Goal: Transaction & Acquisition: Purchase product/service

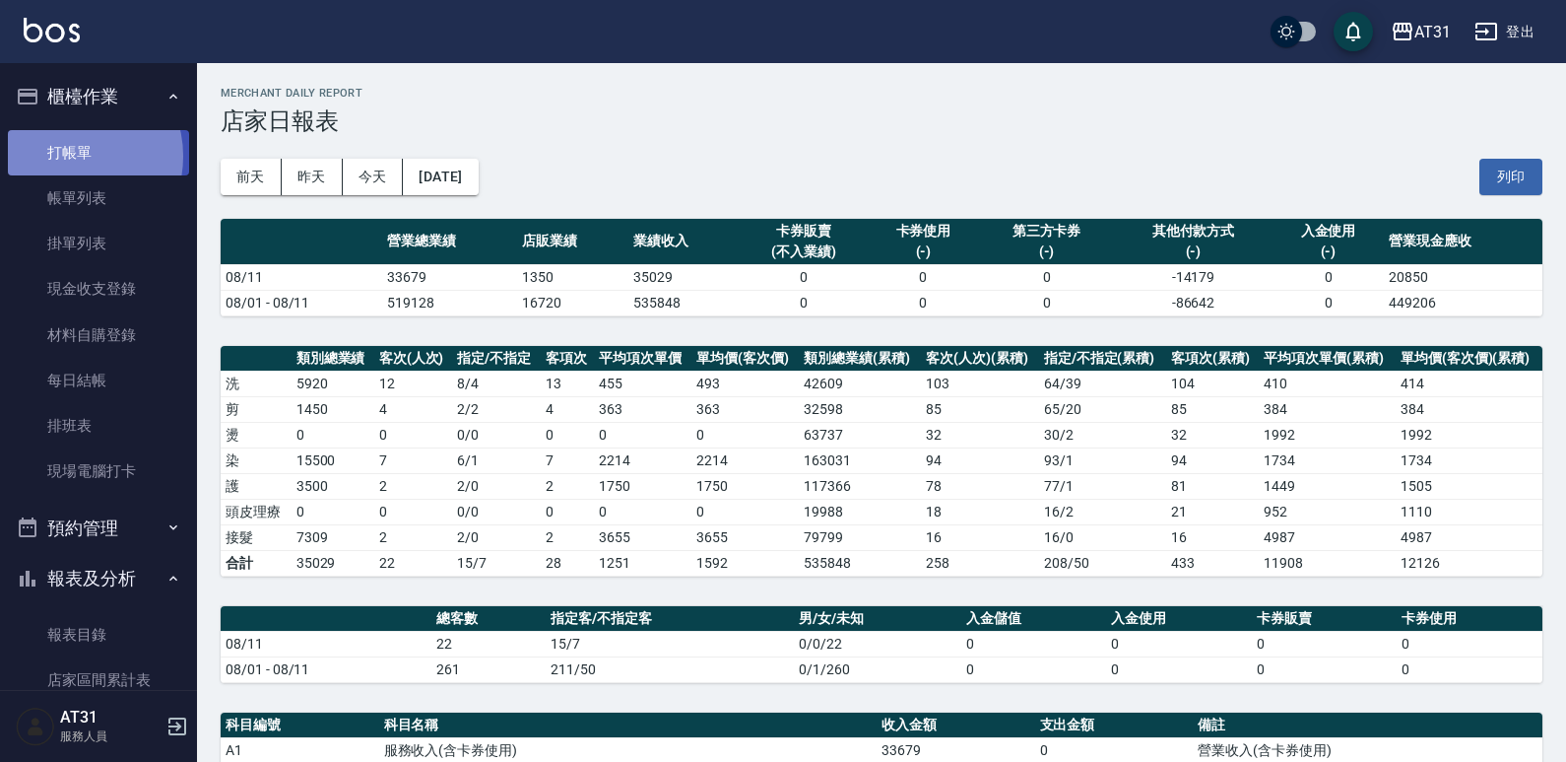
click at [69, 155] on link "打帳單" at bounding box center [98, 152] width 181 height 45
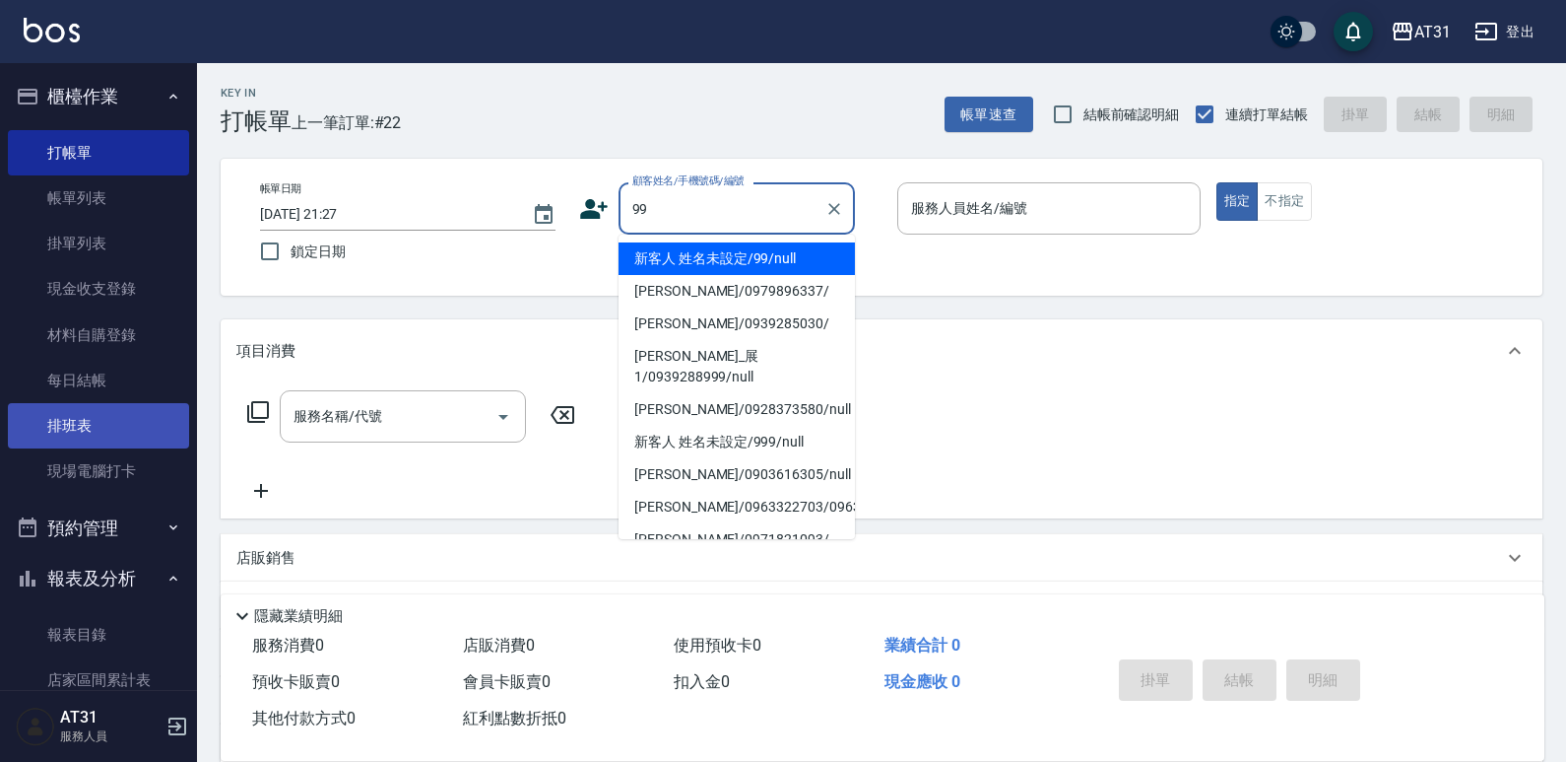
type input "新客人 姓名未設定/99/null"
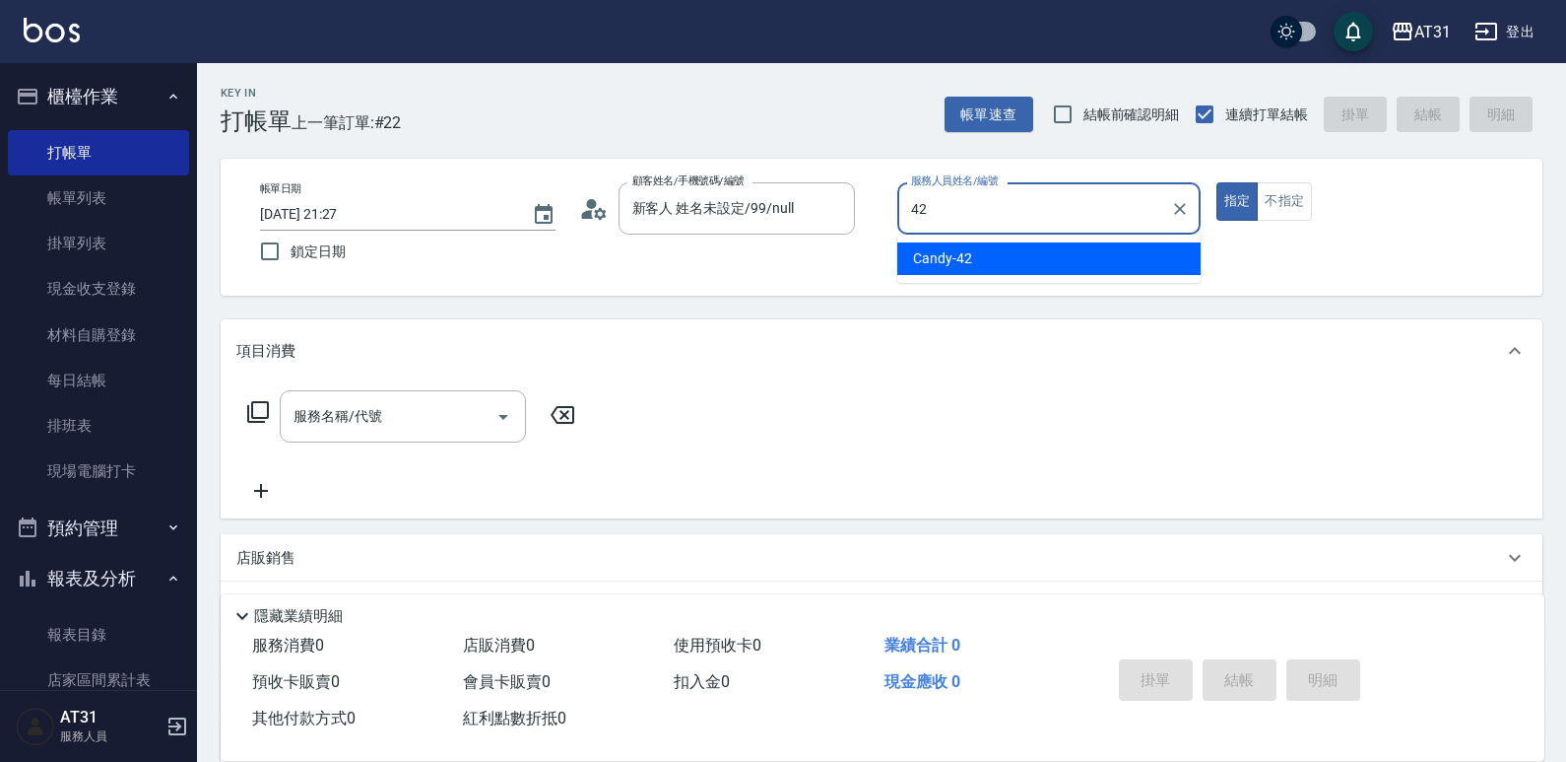
type input "Candy-42"
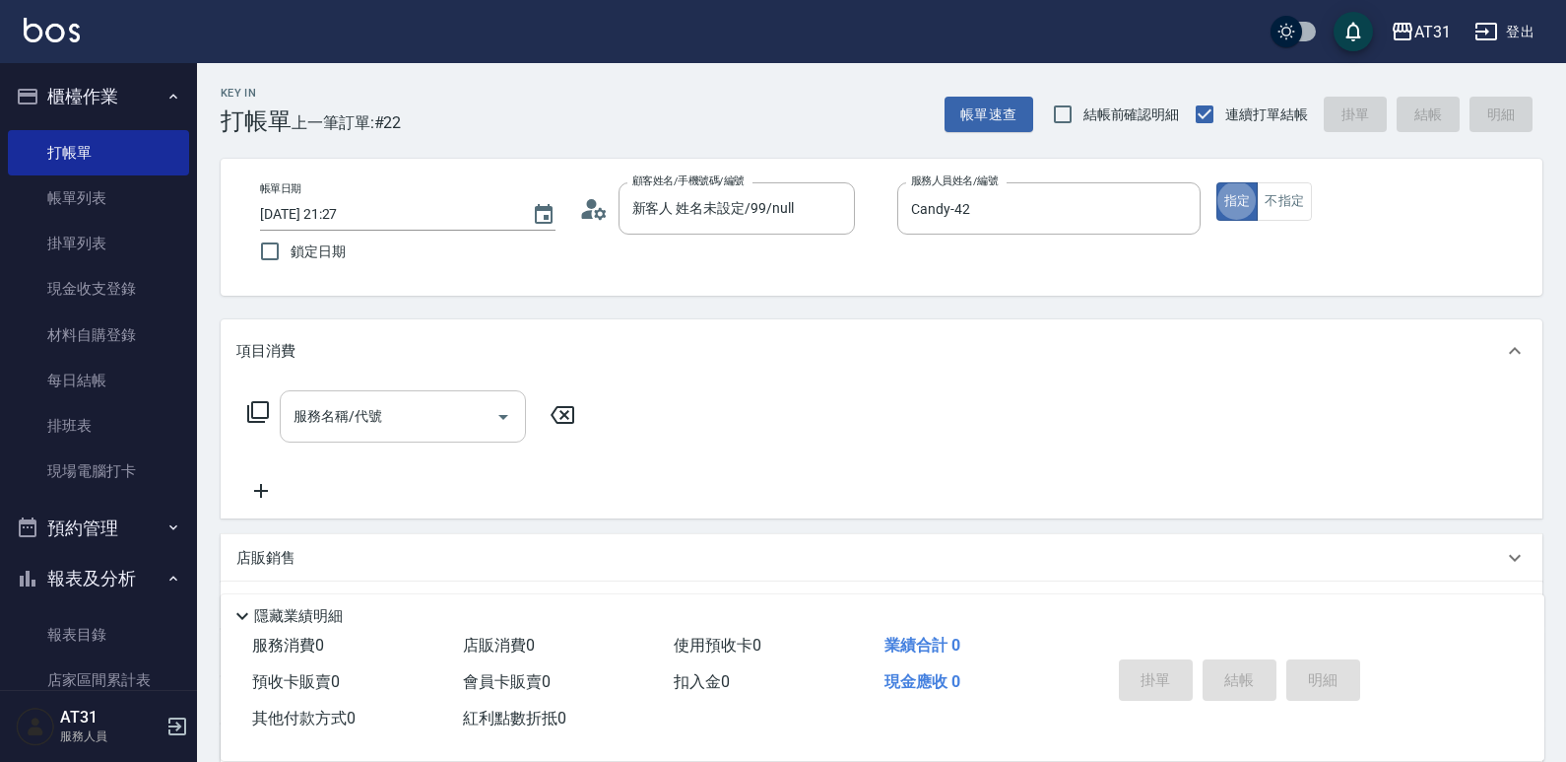
type button "true"
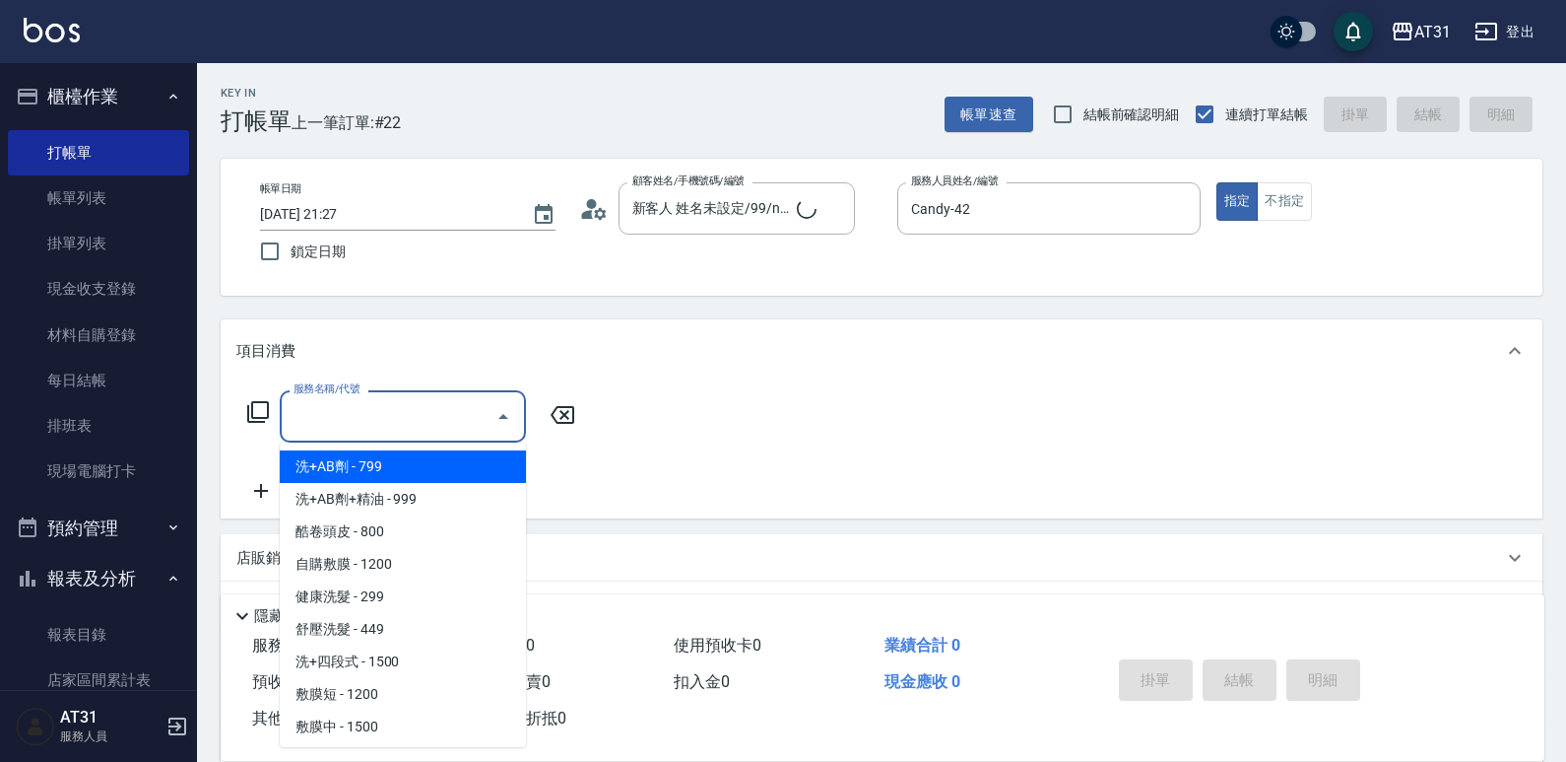
click at [361, 400] on div "服務名稱/代號 服務名稱/代號" at bounding box center [403, 416] width 246 height 52
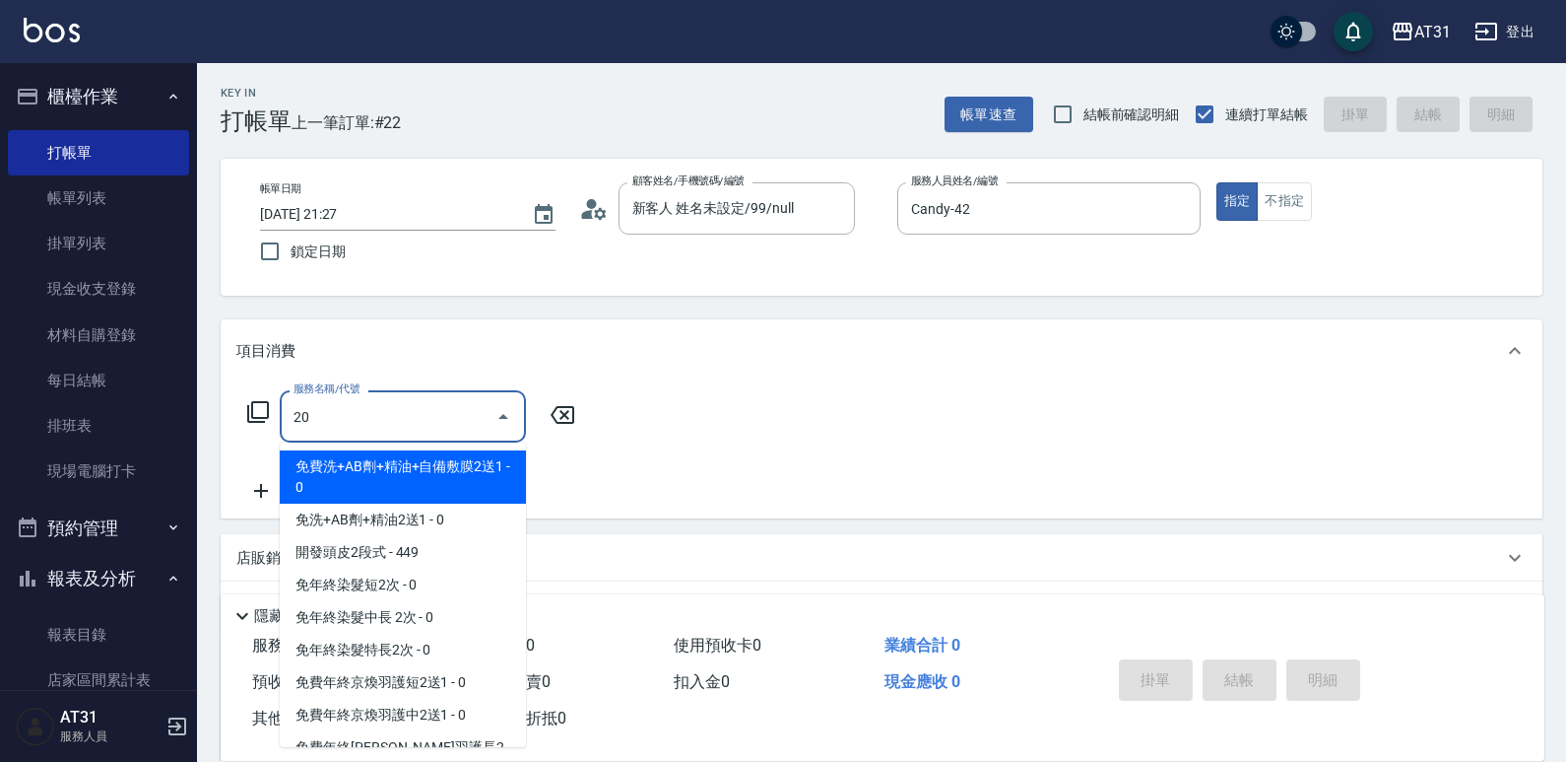
type input "201"
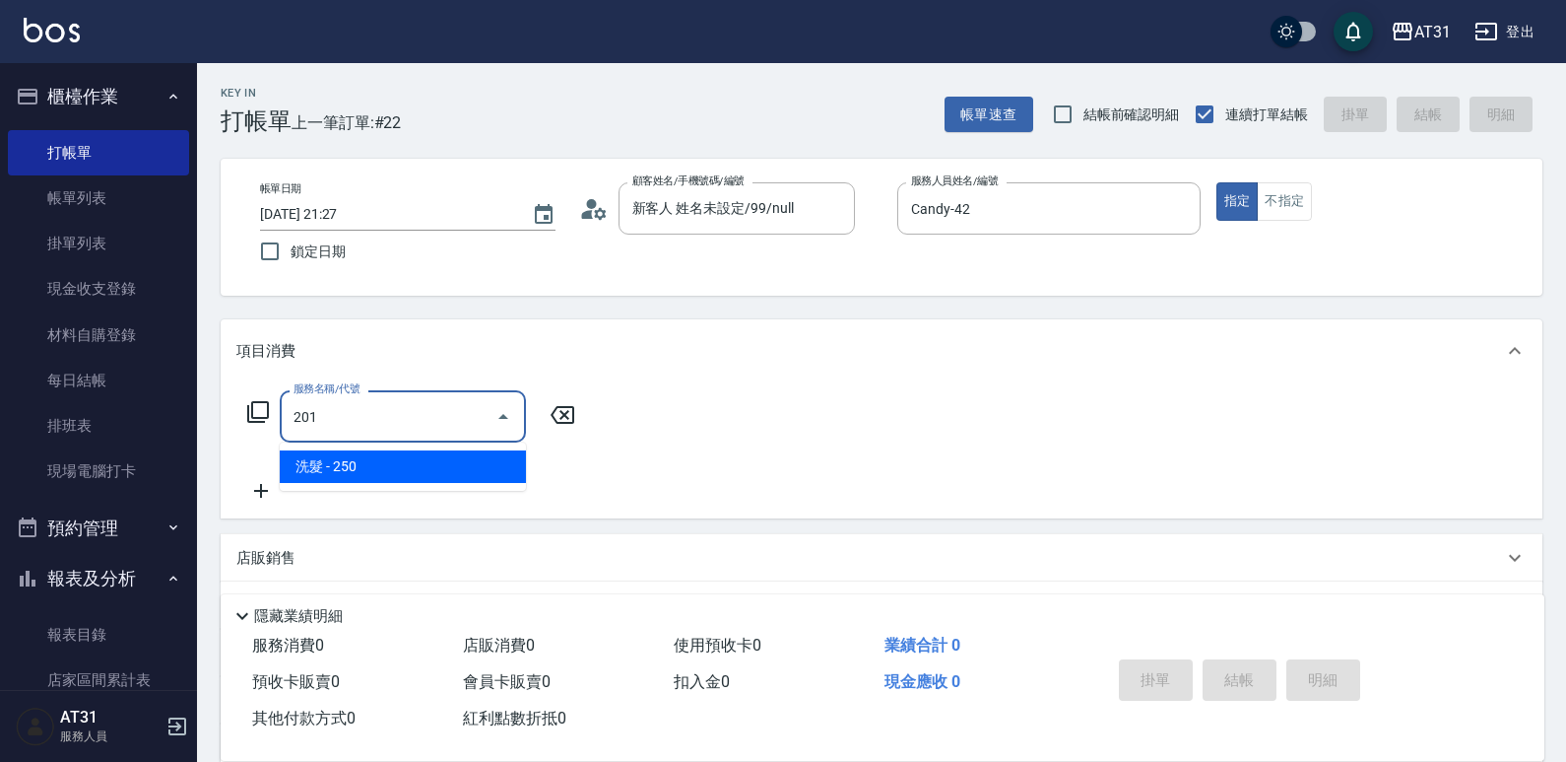
type input "20"
type input "洗髮(201)"
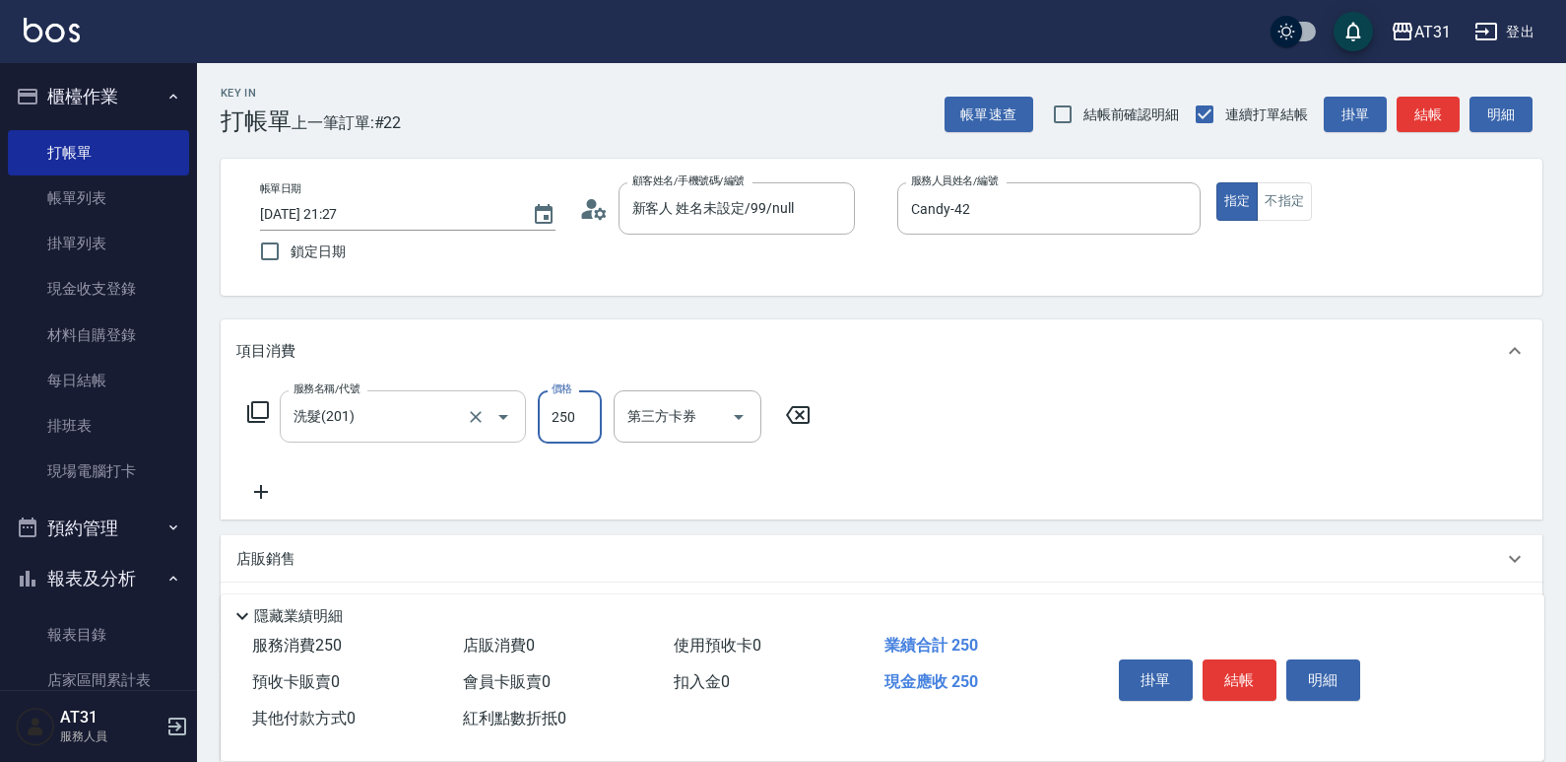
type input "0"
type input "60"
type input "600"
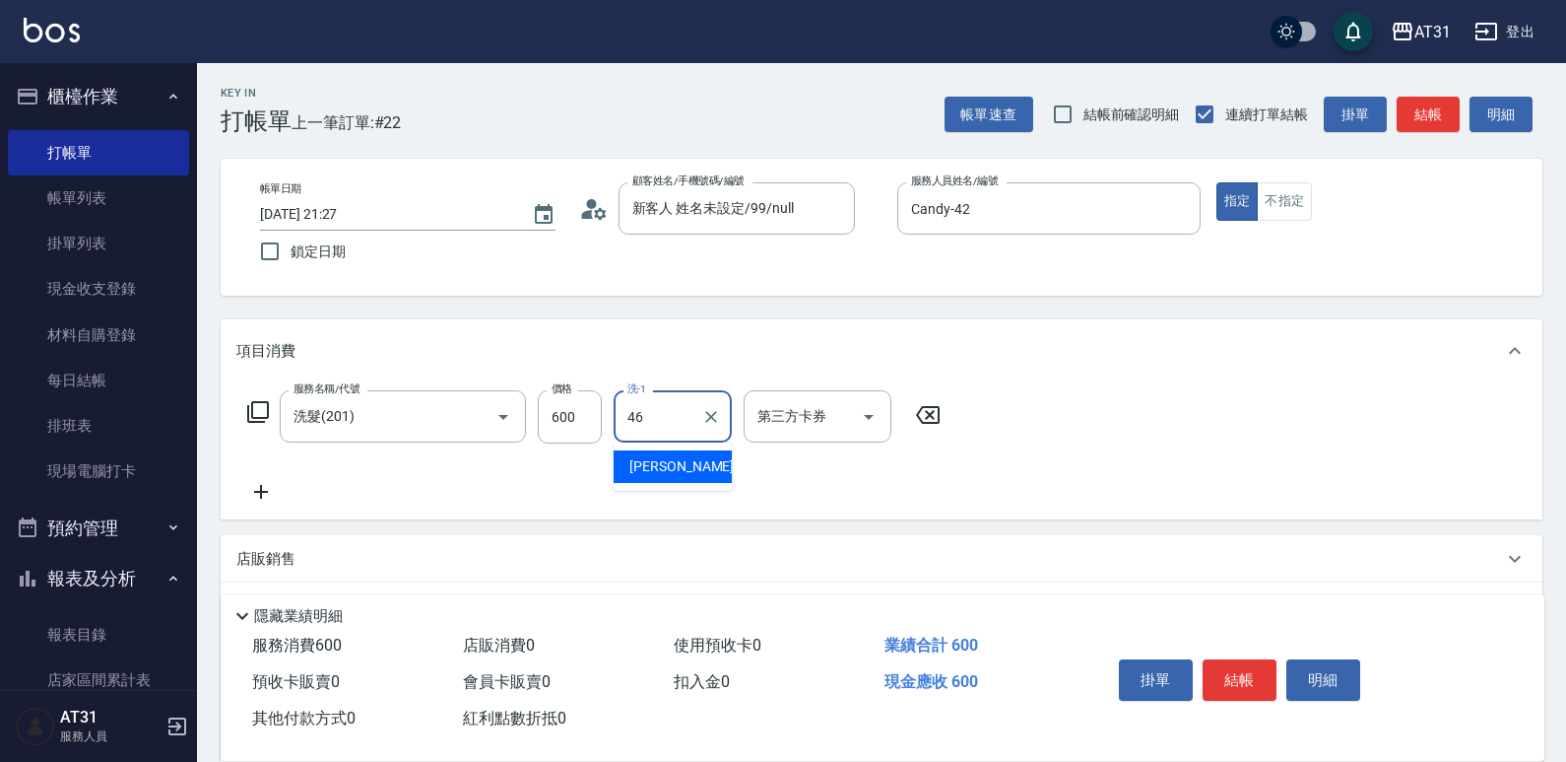
type input "[PERSON_NAME]-46"
click at [1298, 209] on button "不指定" at bounding box center [1284, 201] width 55 height 38
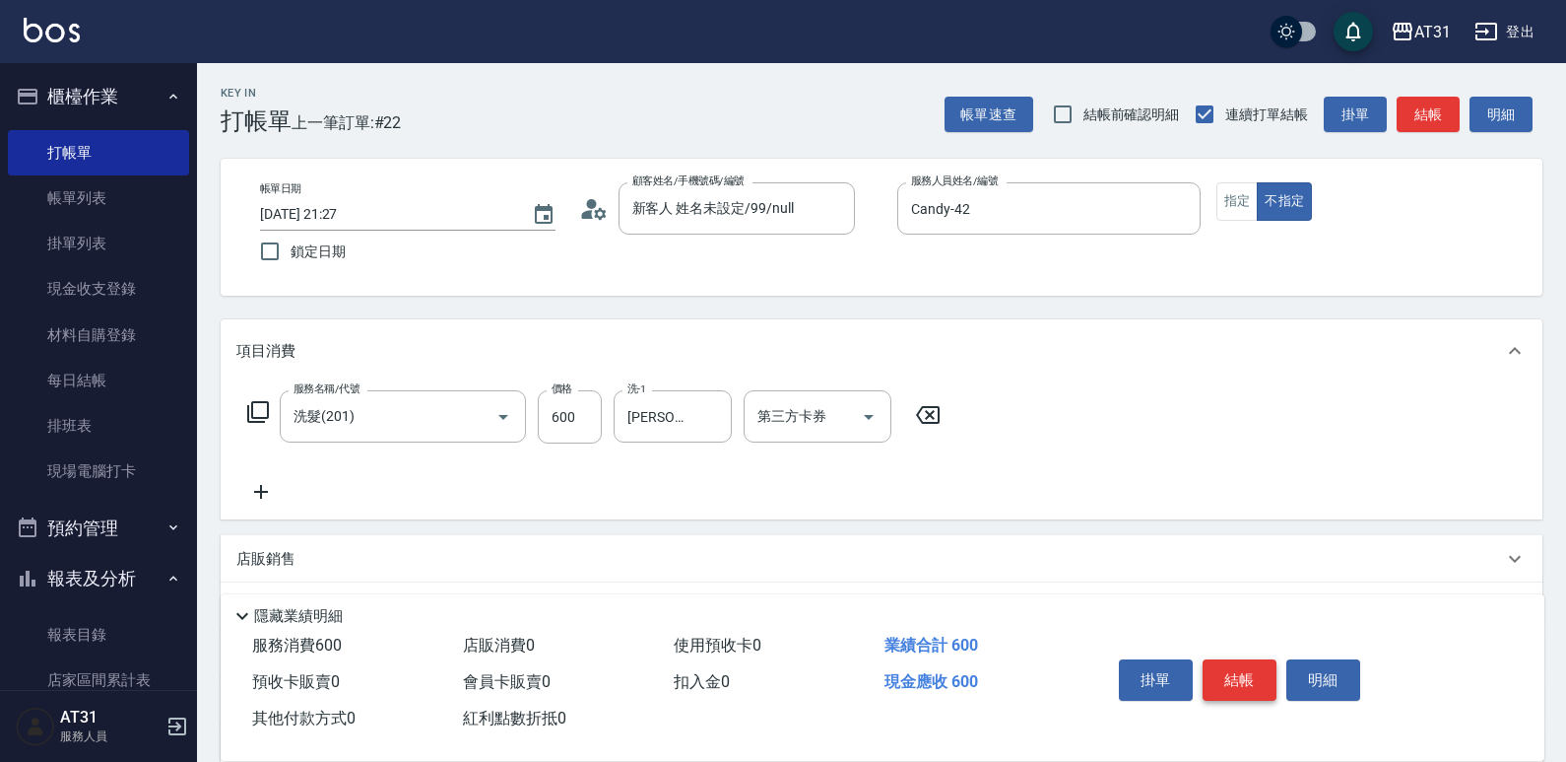
click at [1229, 671] on button "結帳" at bounding box center [1240, 679] width 74 height 41
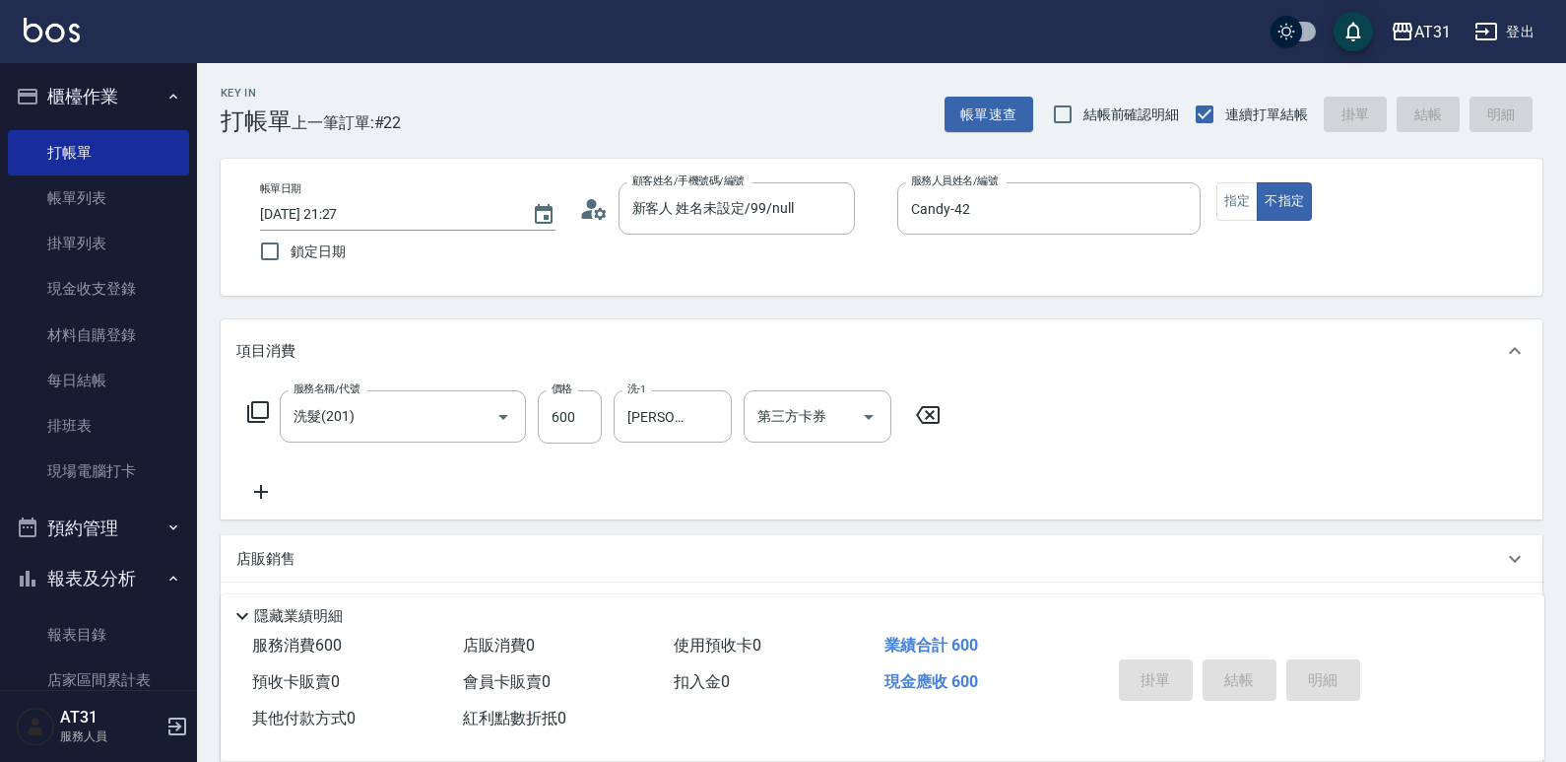
type input "0"
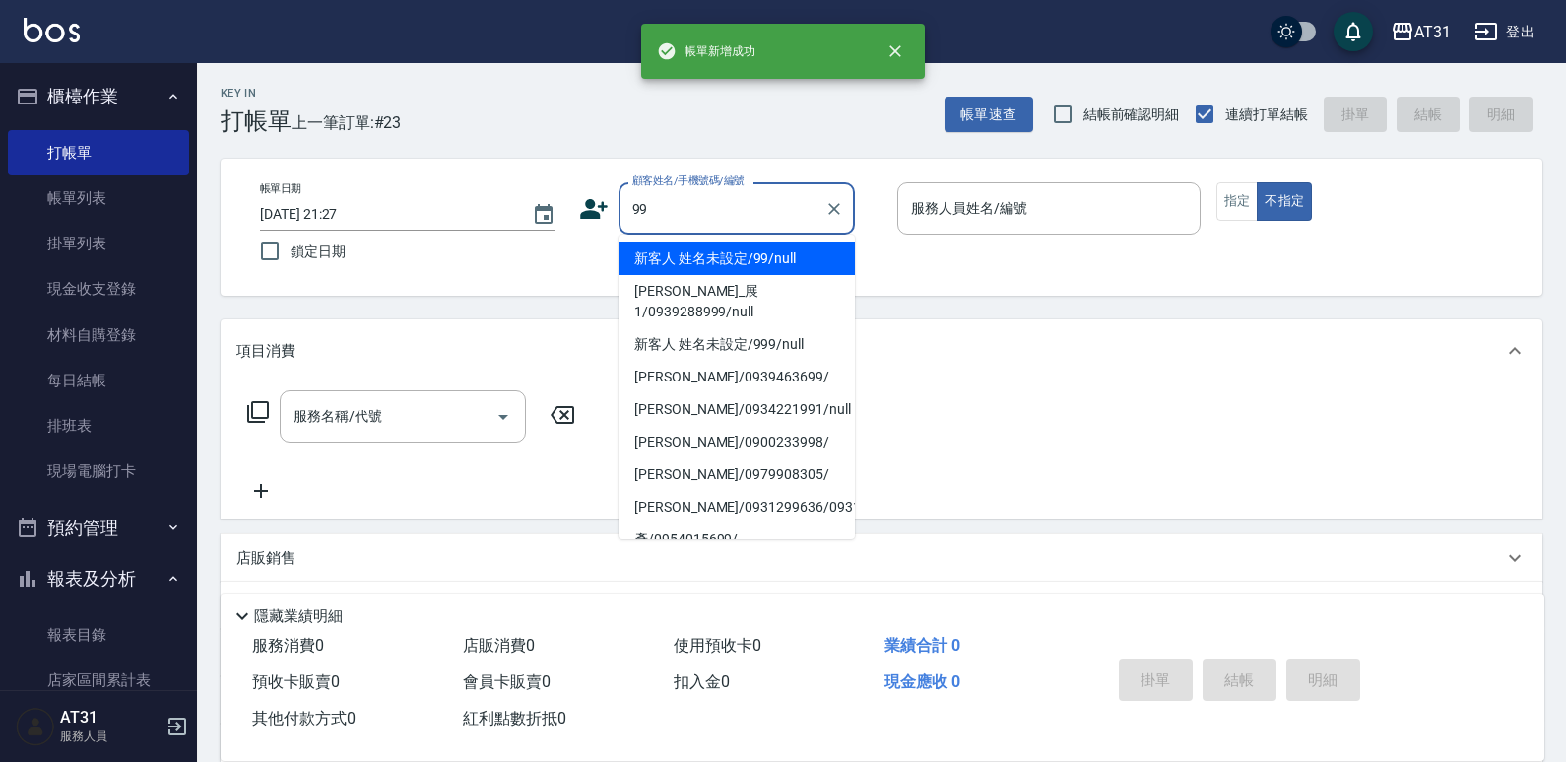
type input "新客人 姓名未設定/99/null"
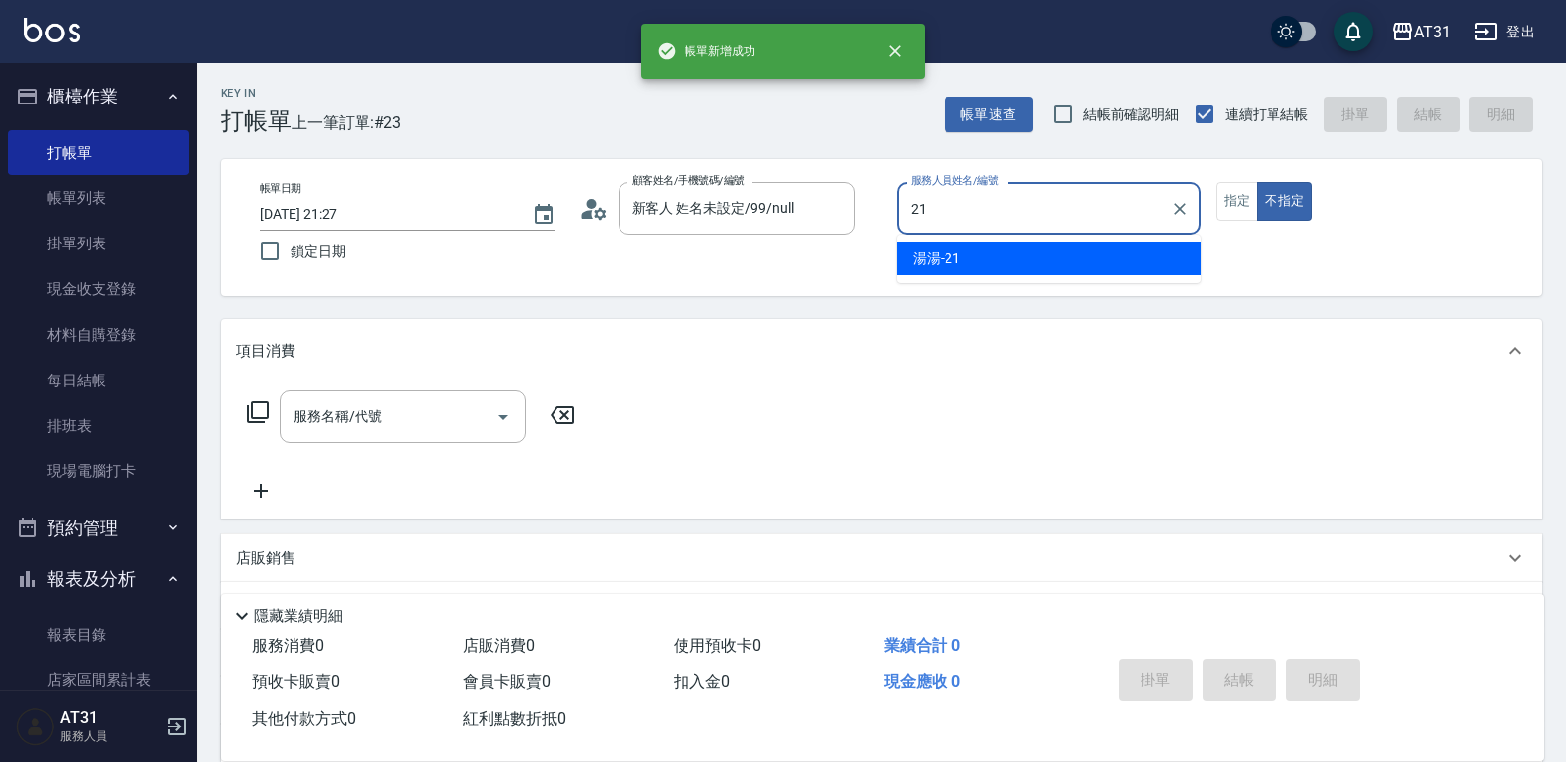
type input "湯湯-21"
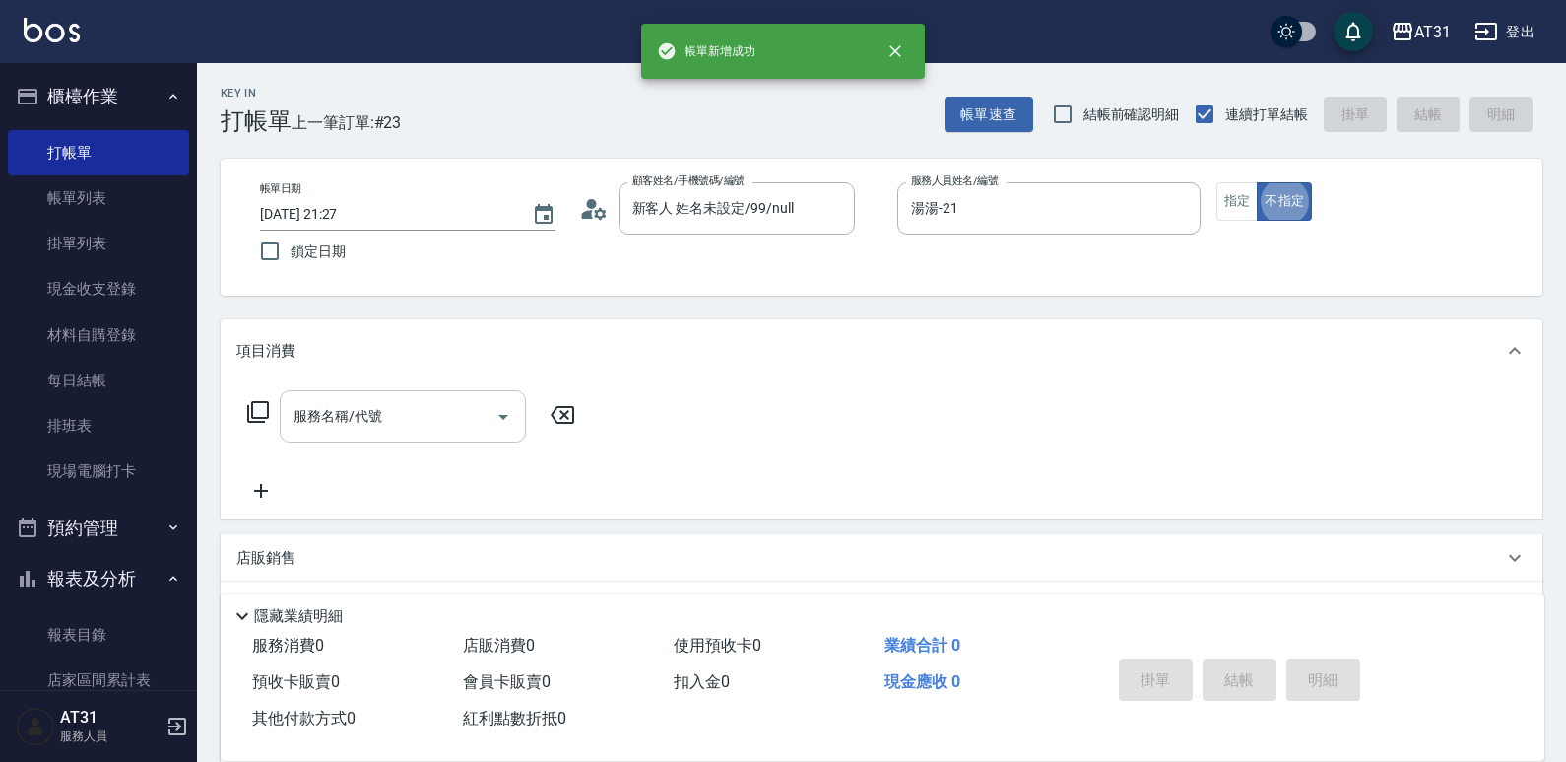
type button "false"
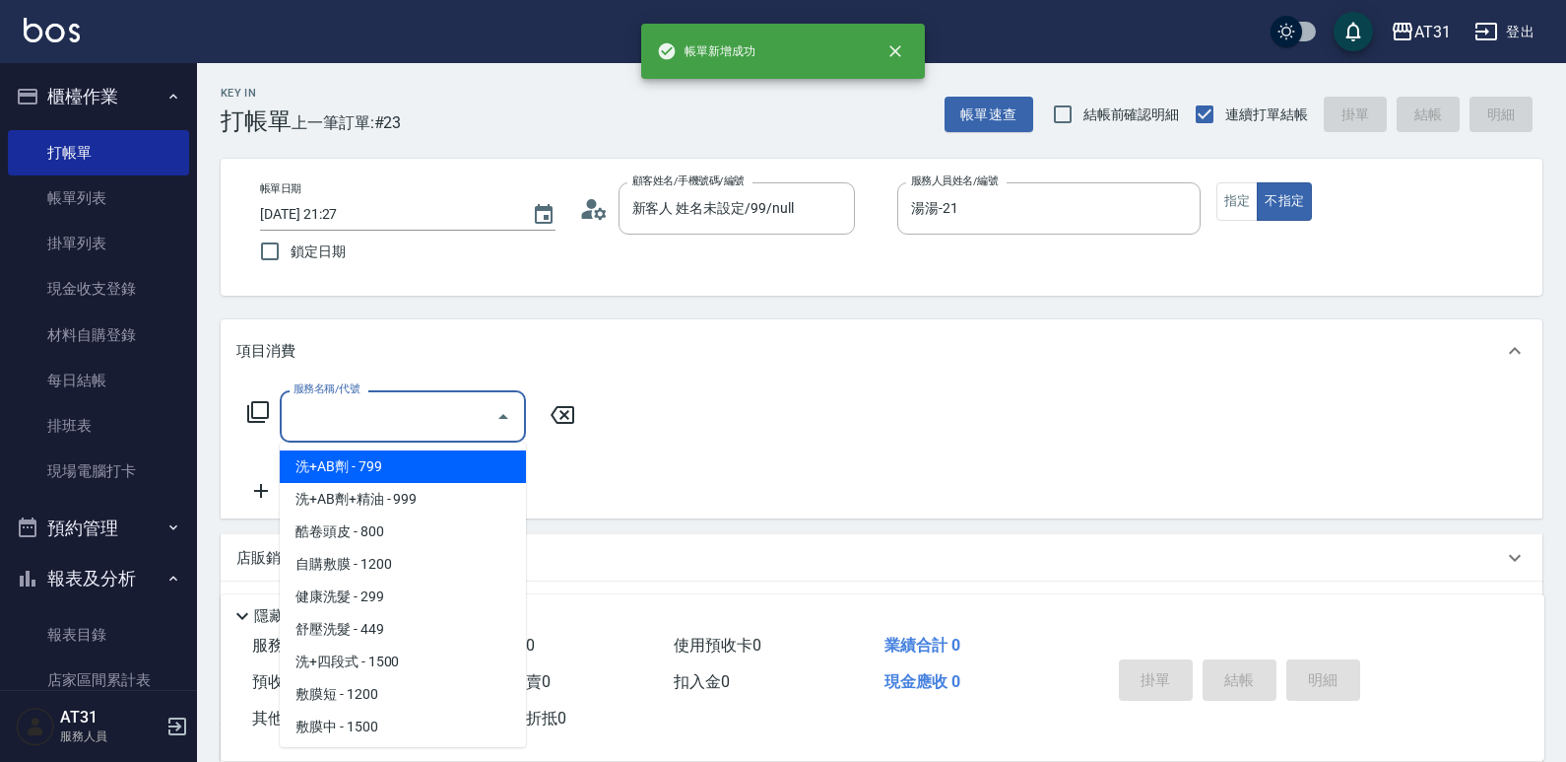
click at [381, 405] on input "服務名稱/代號" at bounding box center [388, 416] width 199 height 34
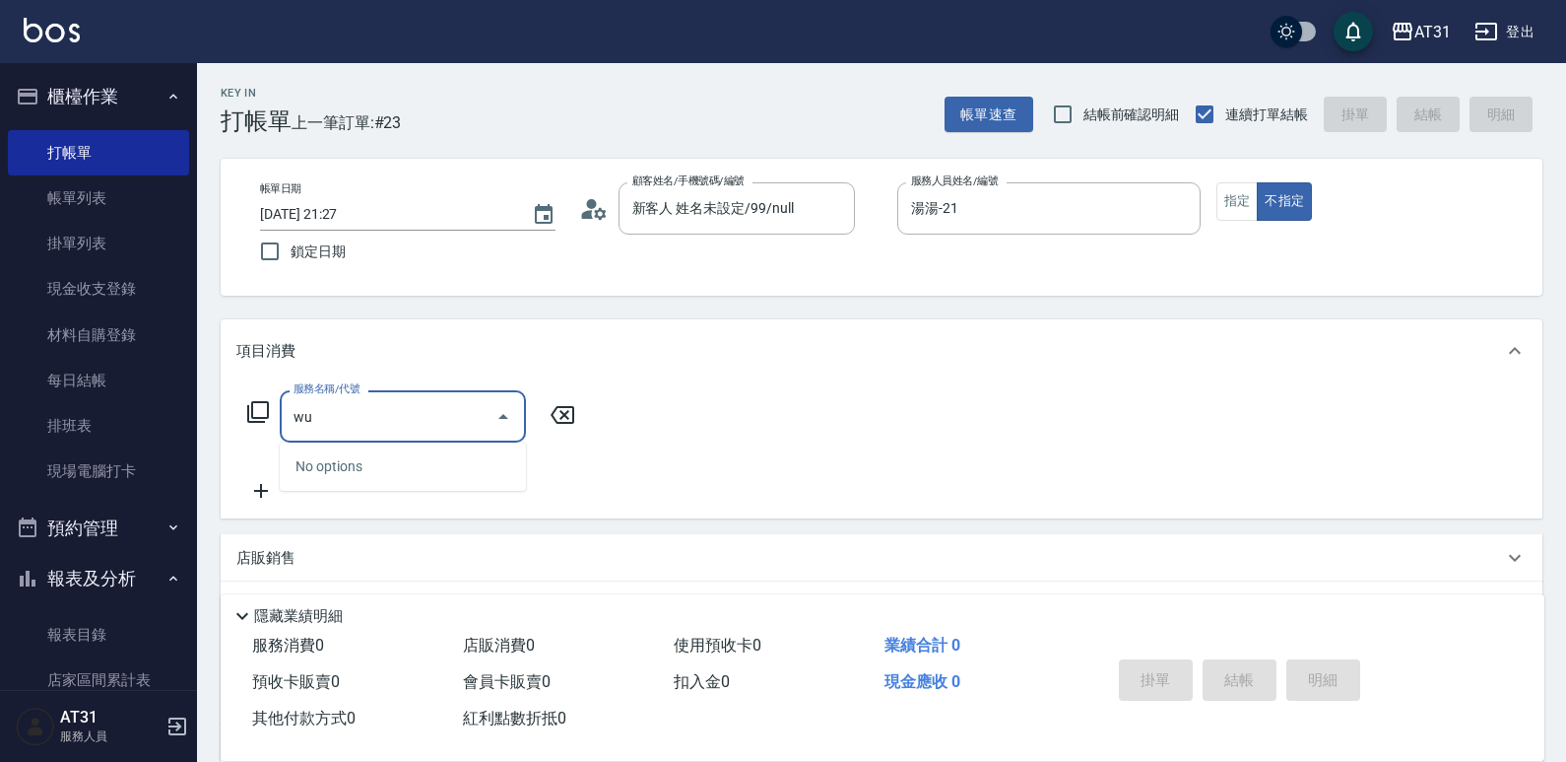
type input "w"
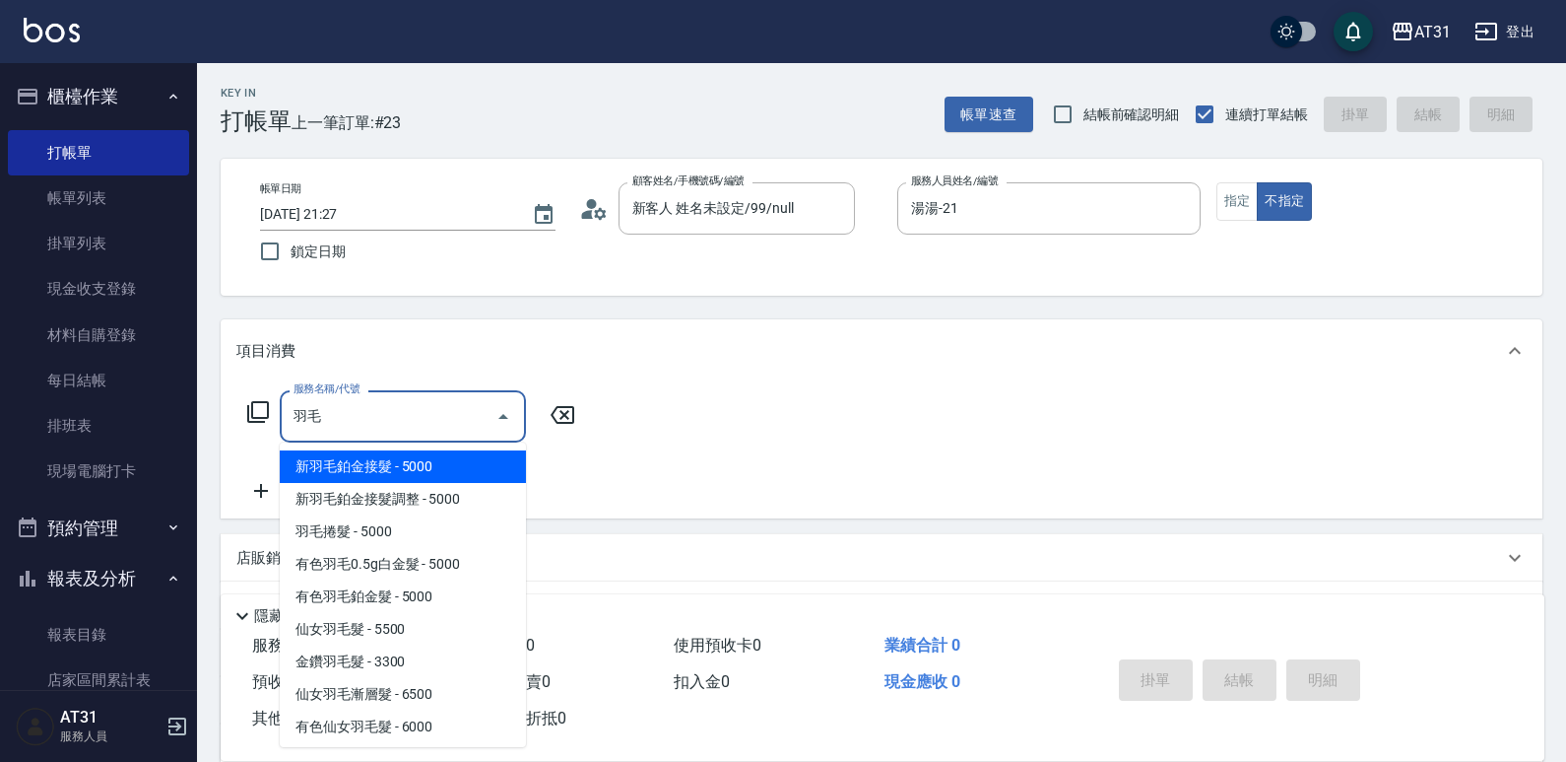
click at [388, 502] on span "新羽毛鉑金接髮調整 - 5000" at bounding box center [403, 499] width 246 height 33
type input "新羽毛鉑金接髮調整(705)"
type input "500"
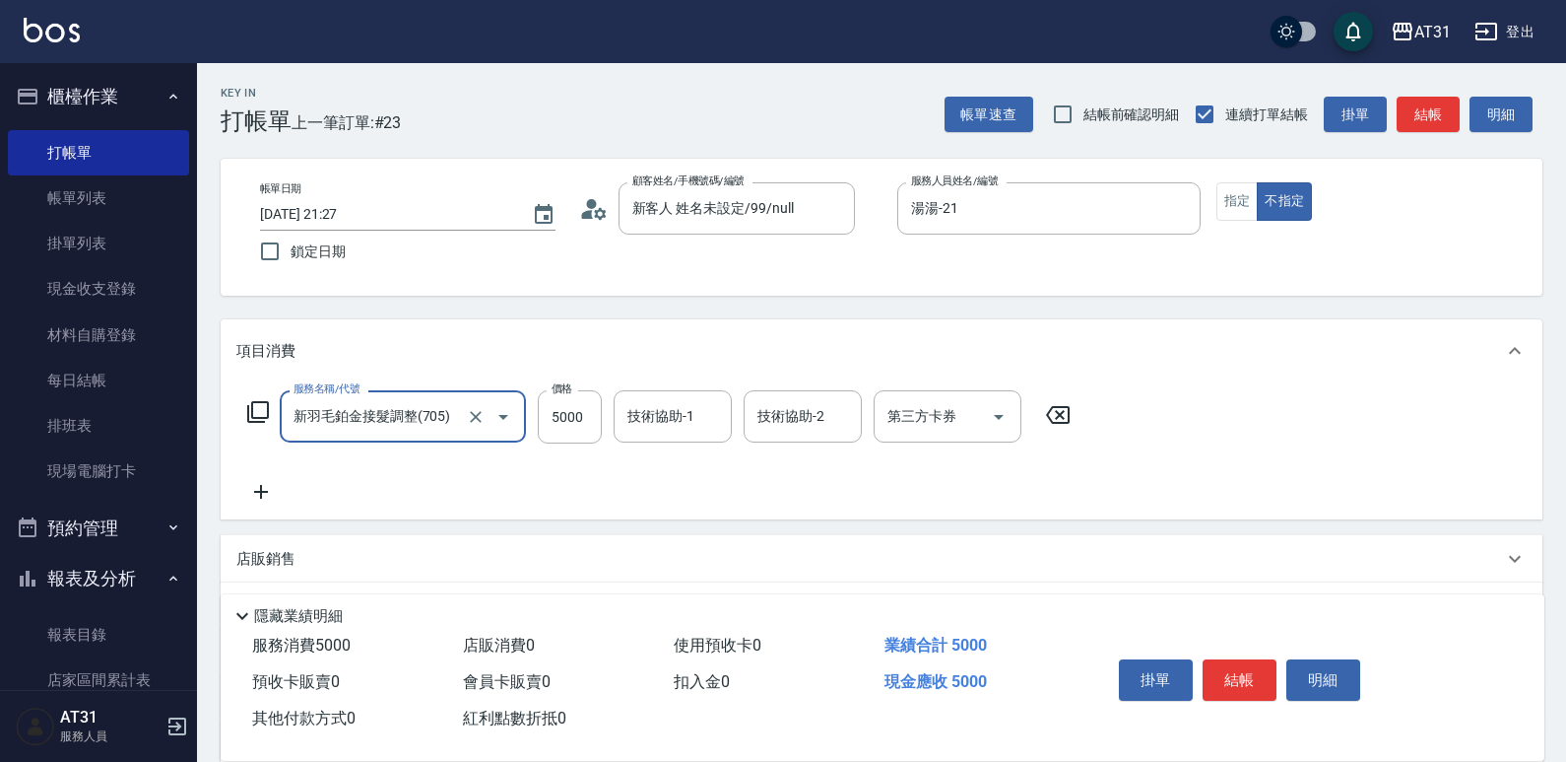
type input "新羽毛鉑金接髮調整(705)"
click at [612, 409] on div "服務名稱/代號 新羽毛鉑金接髮調整(705) 服務名稱/代號 價格 5000 價格 技術協助-1 技術協助-1 技術協助-2 技術協助-2 第三方卡券 第三方…" at bounding box center [659, 416] width 846 height 53
click at [620, 406] on div "技術協助-1" at bounding box center [673, 416] width 118 height 52
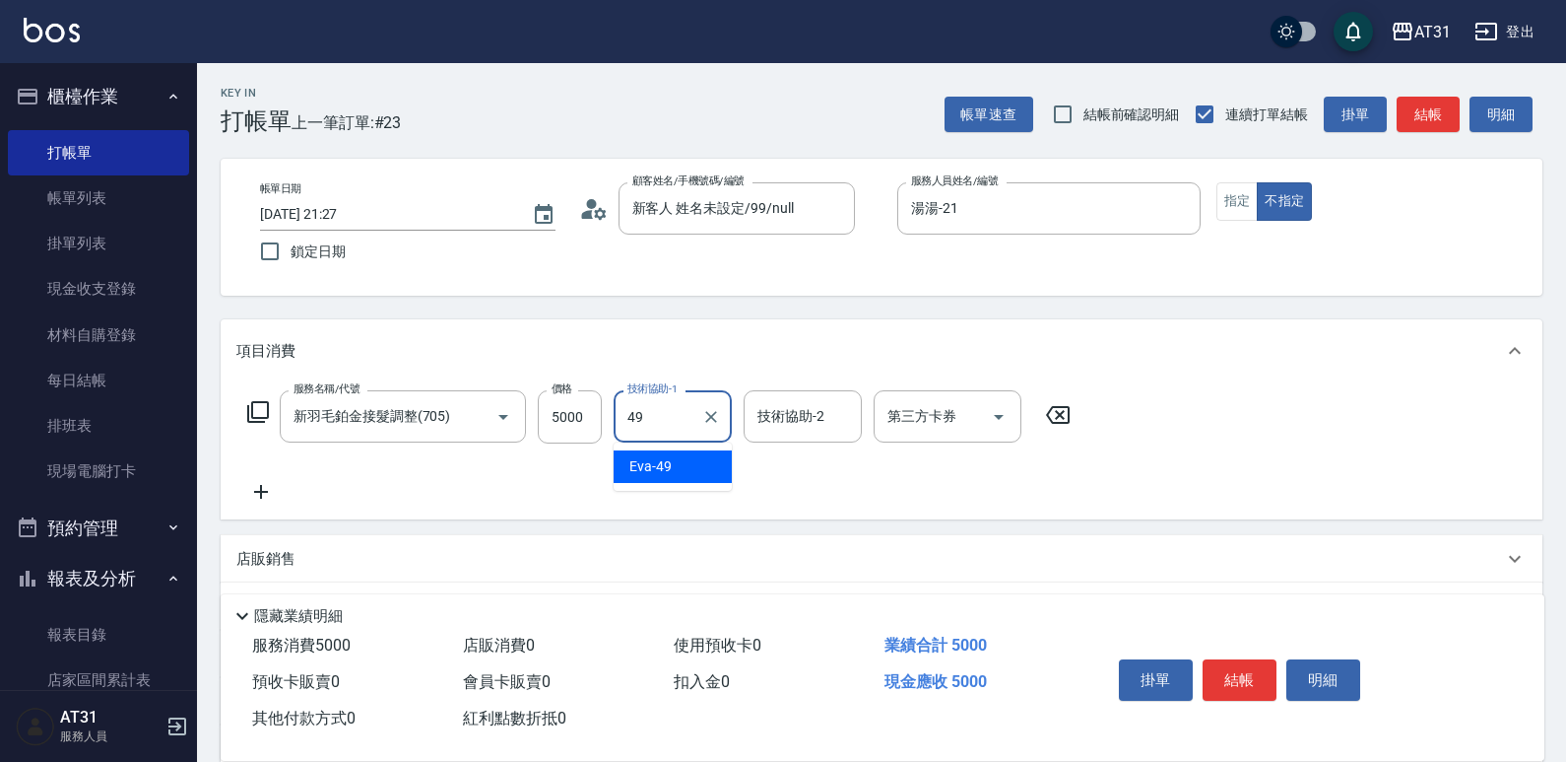
type input "[PERSON_NAME]-49"
click at [570, 428] on input "5000" at bounding box center [570, 416] width 64 height 53
type input "0"
type input "65"
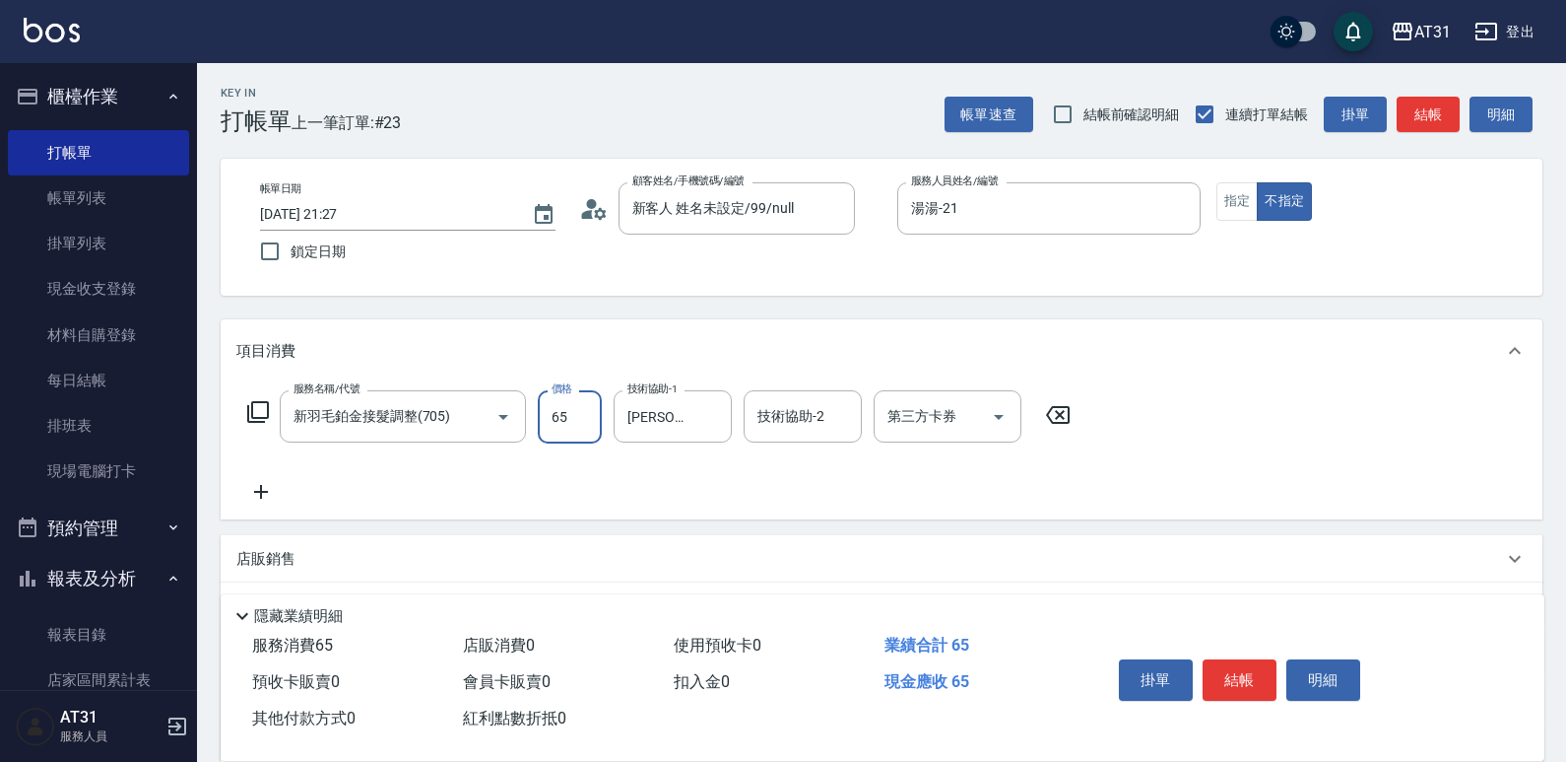
type input "60"
type input "650"
type input "6500"
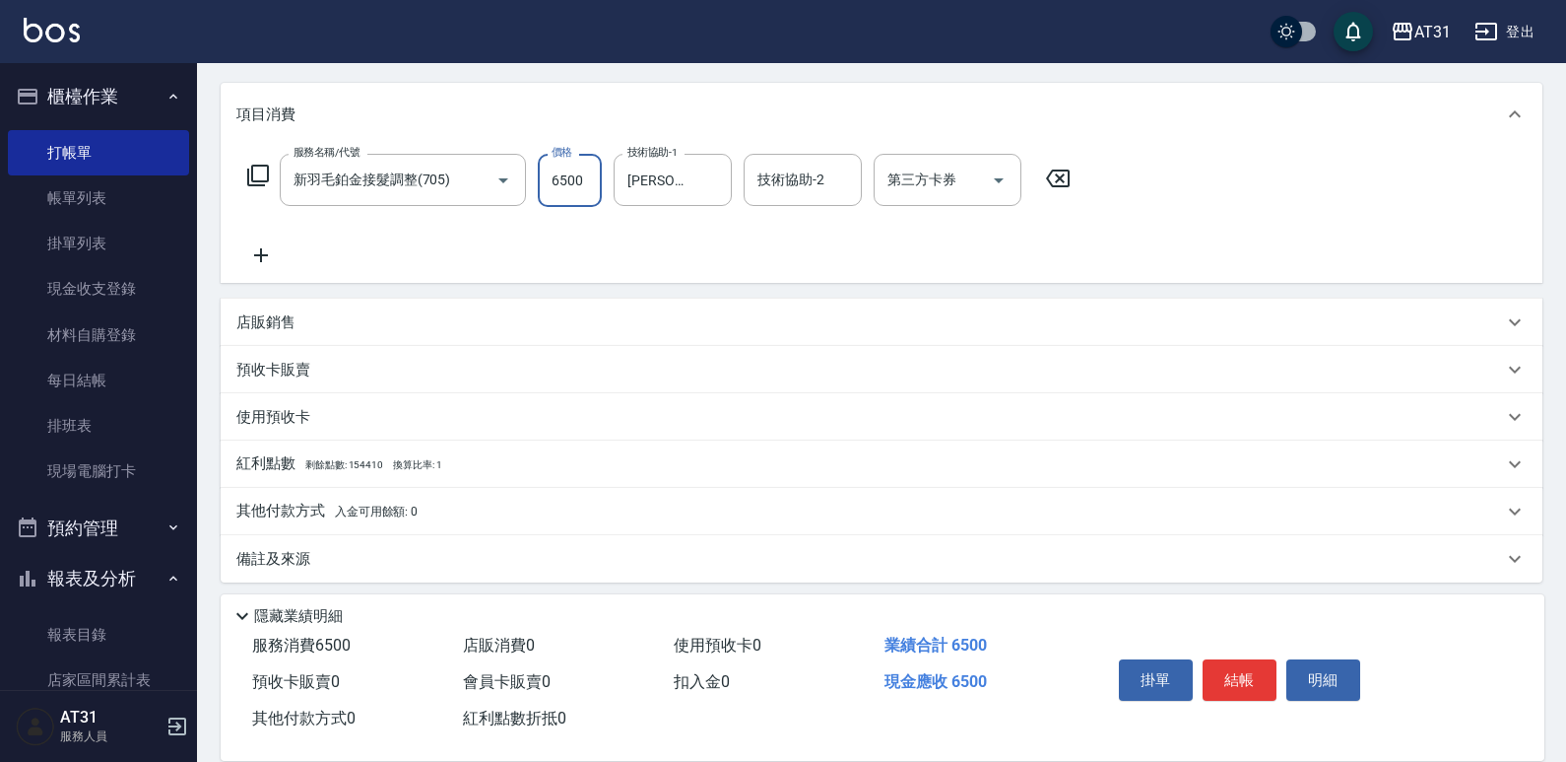
scroll to position [246, 0]
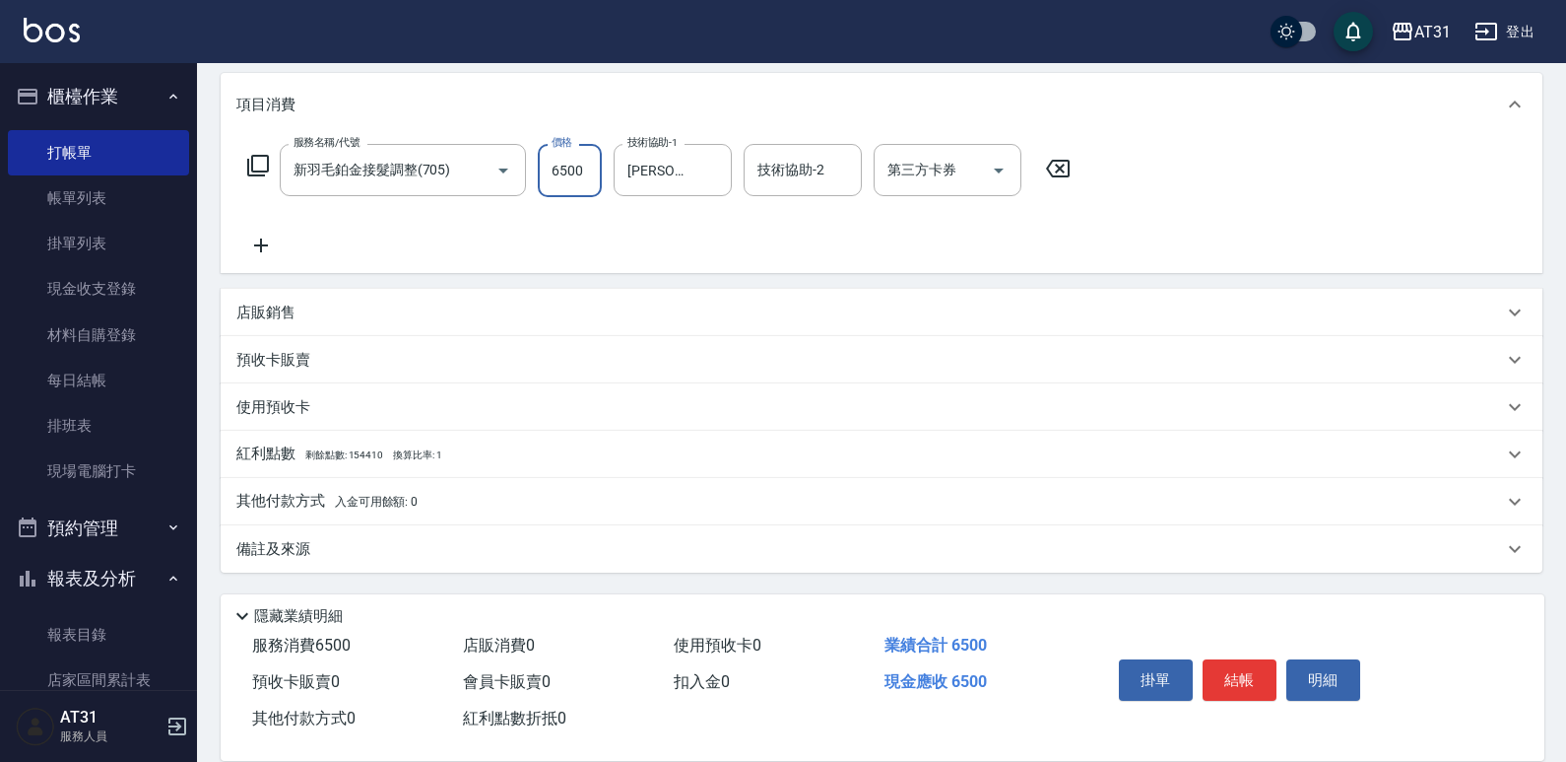
click at [574, 173] on input "6500" at bounding box center [570, 170] width 64 height 53
type input "0"
type input "40"
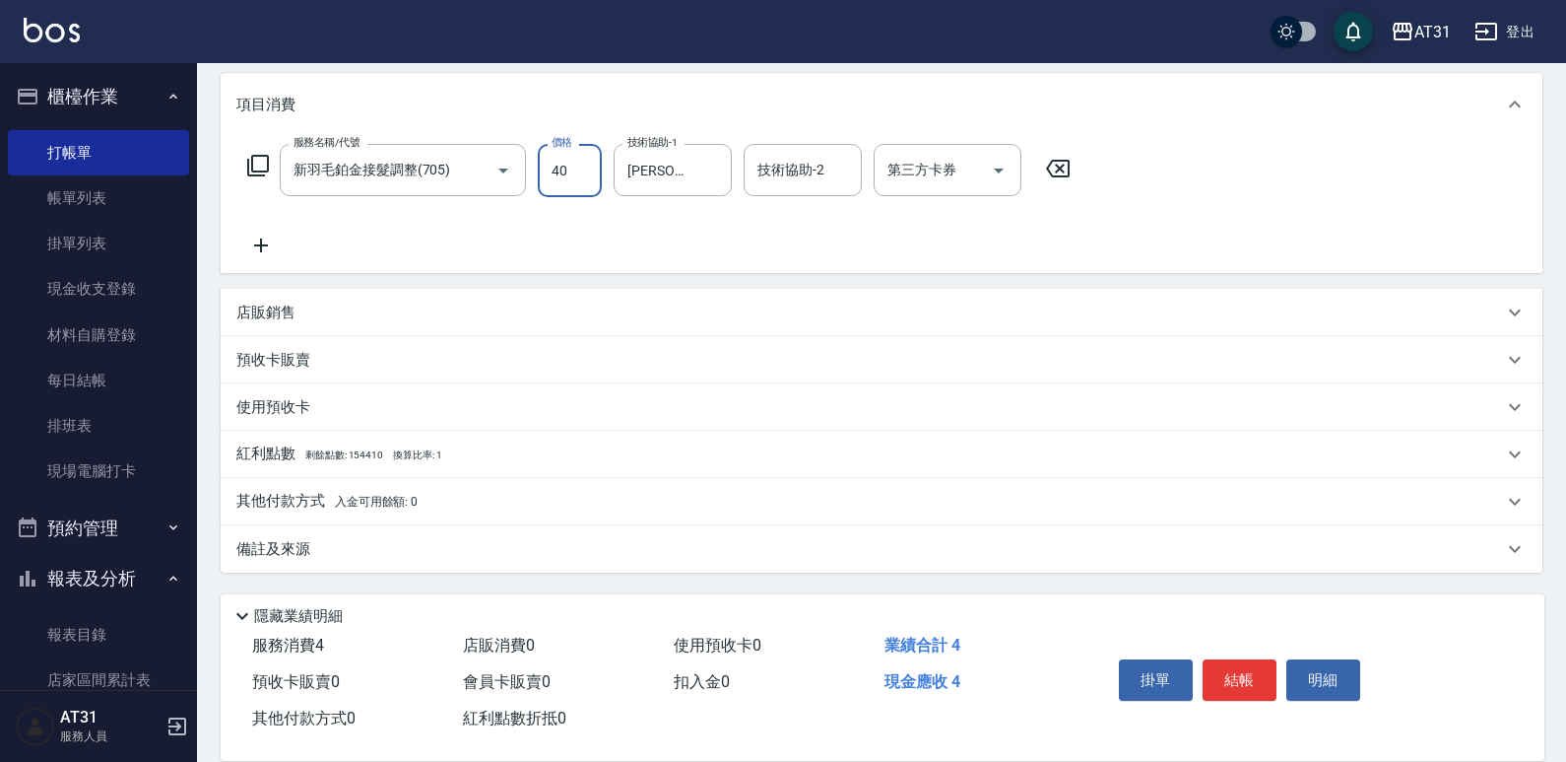
type input "40"
type input "400"
type input "4000"
click at [368, 497] on span "入金可用餘額: 0" at bounding box center [377, 502] width 84 height 14
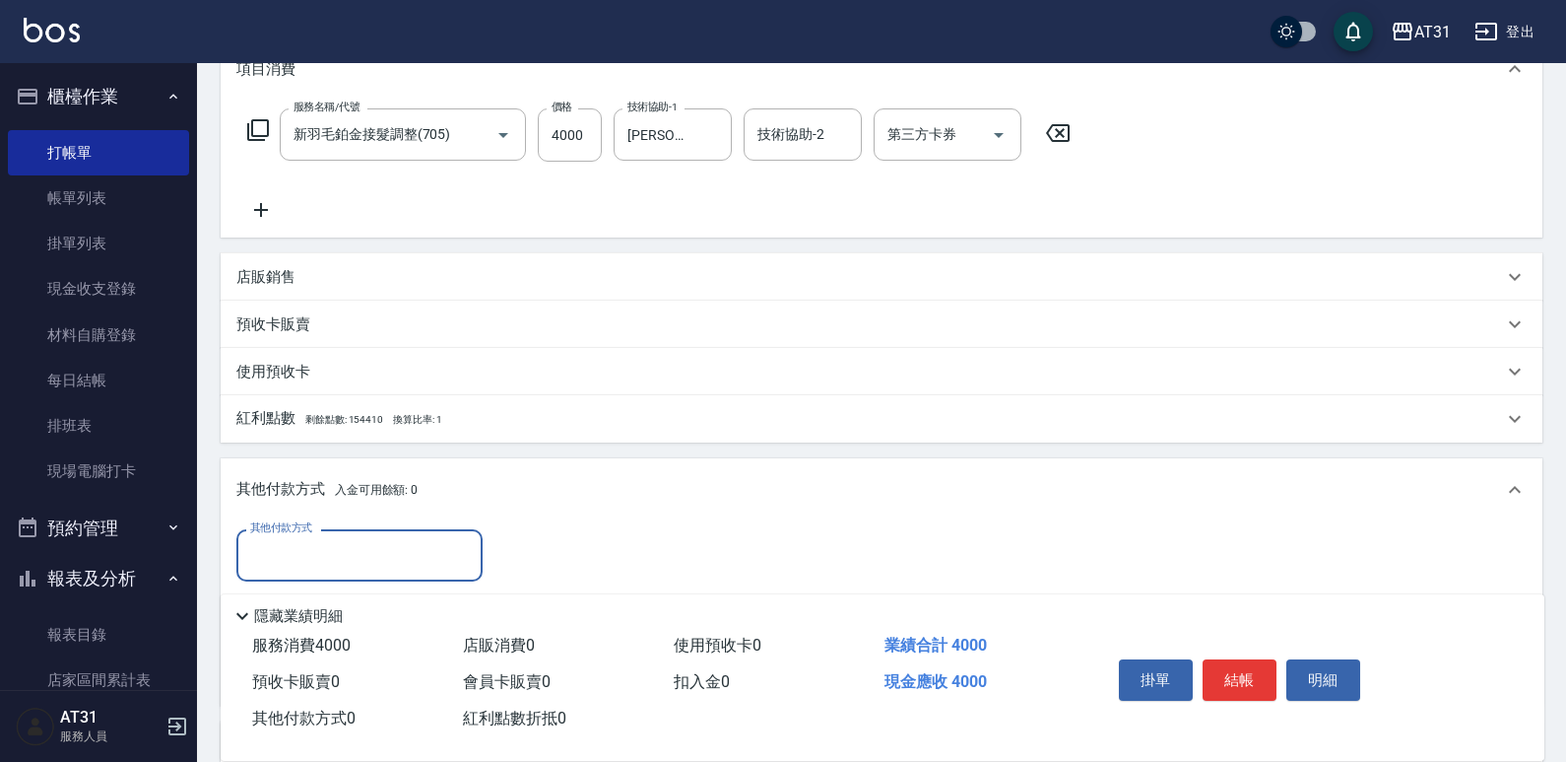
scroll to position [345, 0]
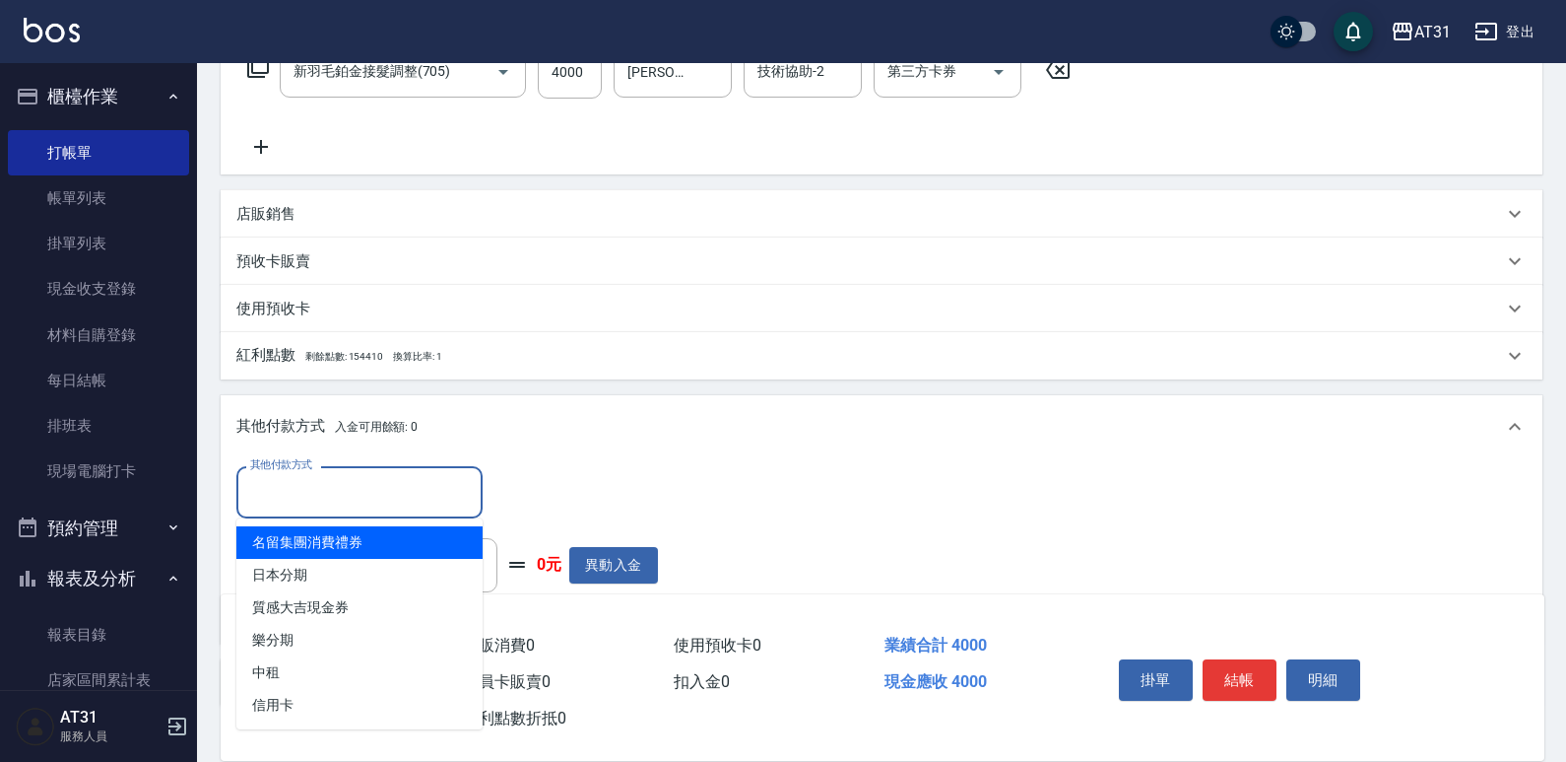
click at [379, 477] on input "其他付款方式" at bounding box center [359, 492] width 229 height 34
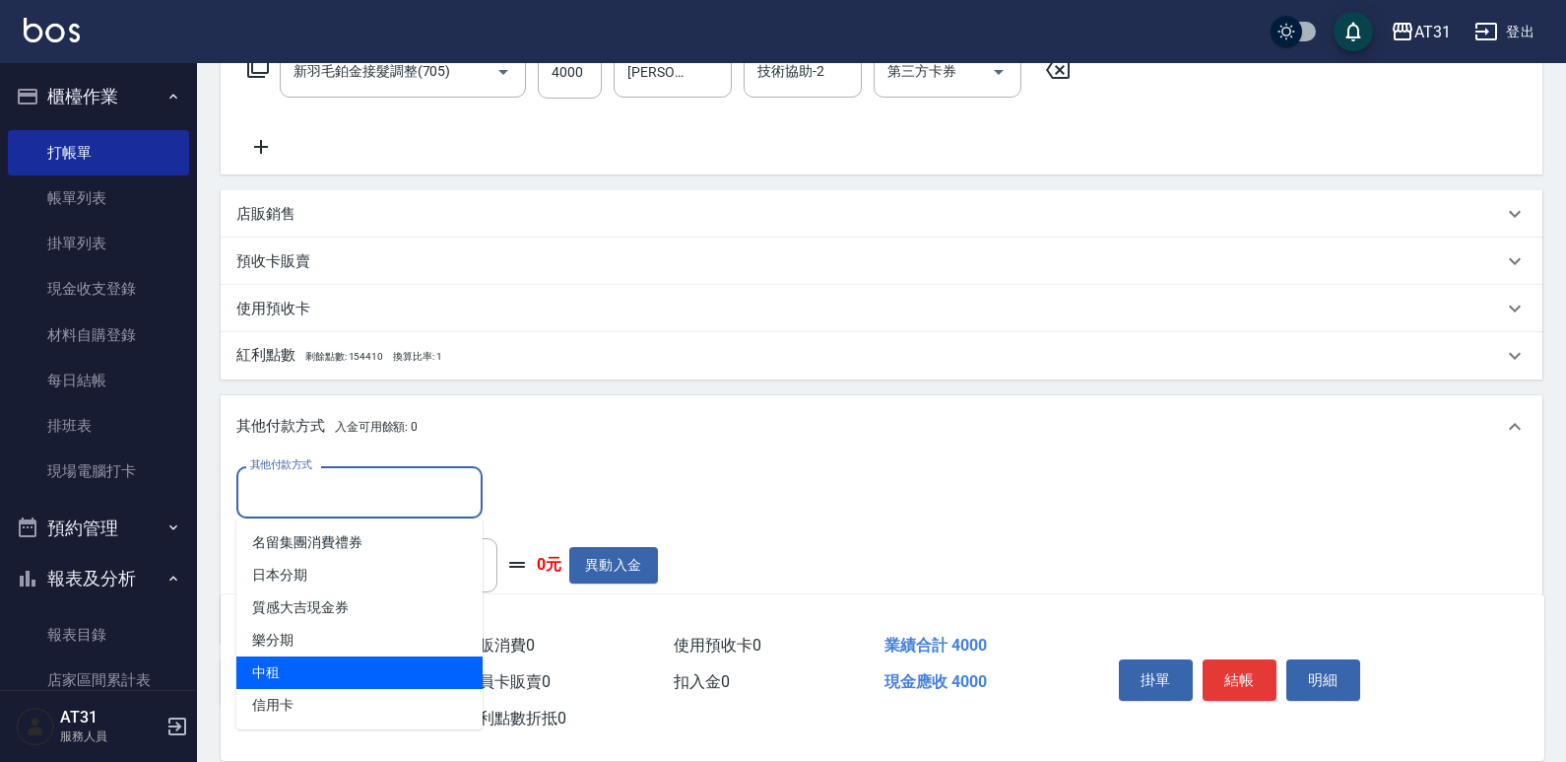
click at [334, 666] on span "中租" at bounding box center [359, 672] width 246 height 33
type input "中租"
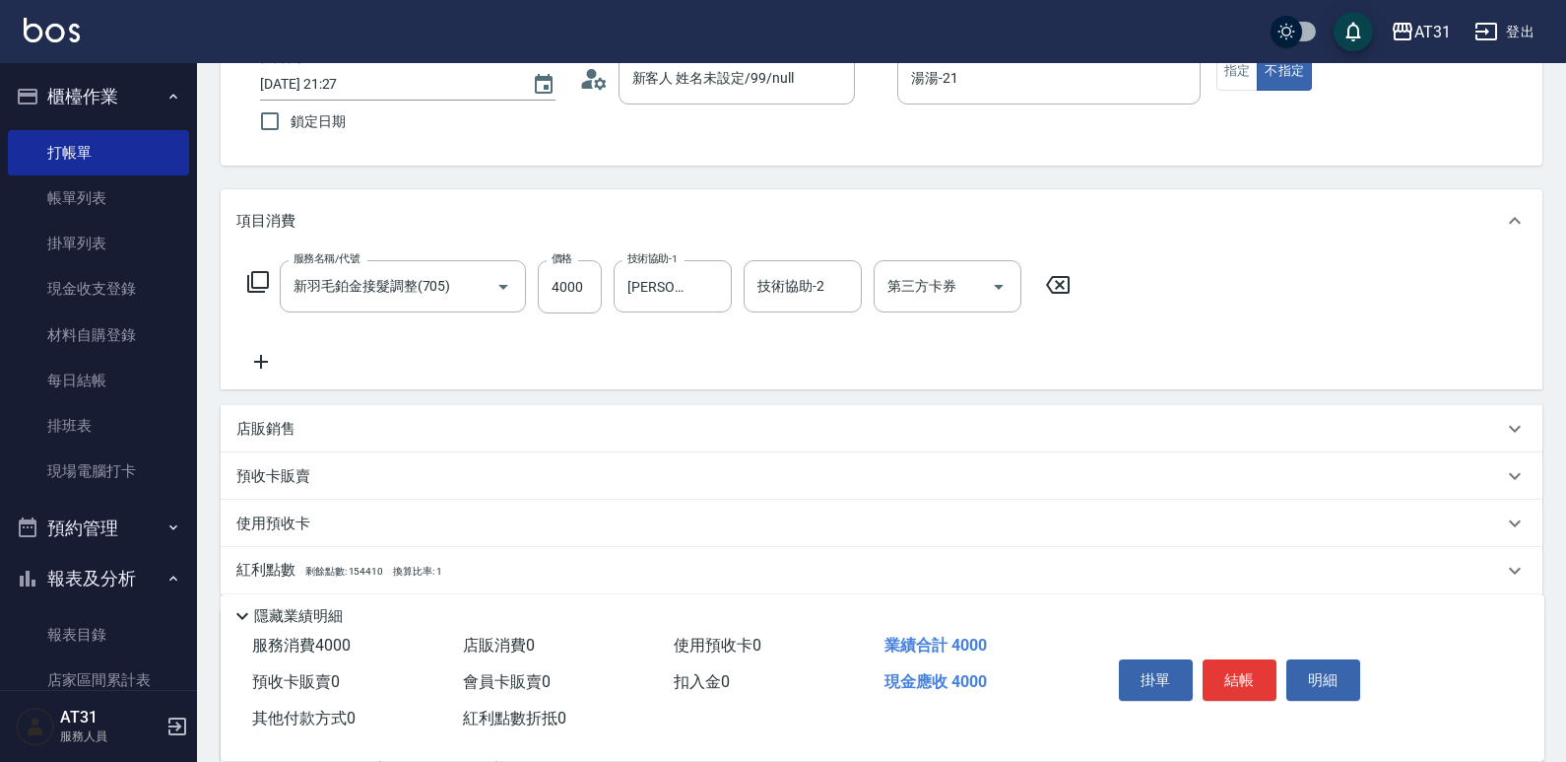
scroll to position [296, 0]
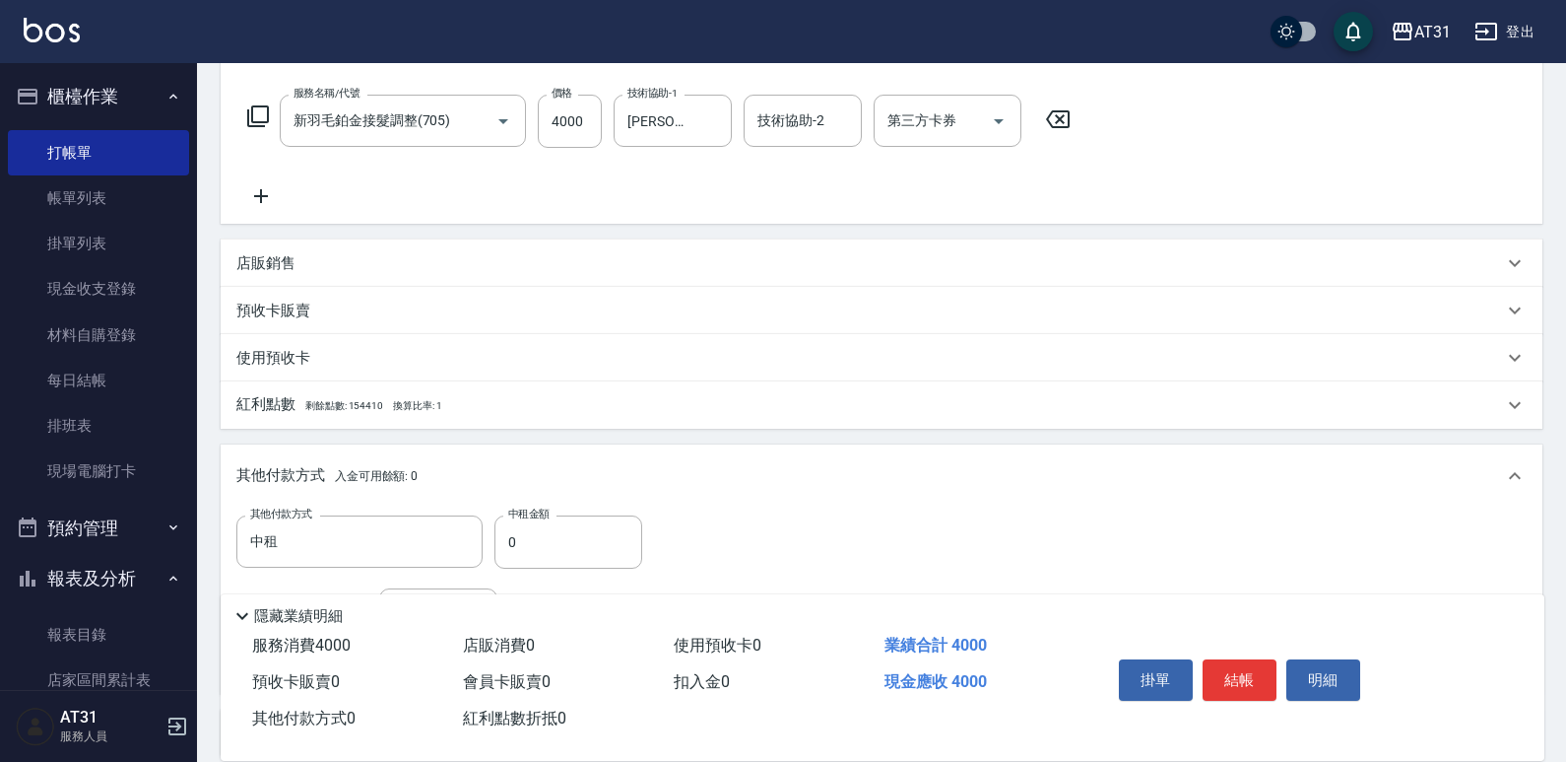
click at [536, 573] on div "其他付款方式 中租 其他付款方式 中租金額 0 中租金額 入金剩餘： 0元 0 ​ 整筆扣入金 0元 異動入金" at bounding box center [447, 596] width 422 height 162
drag, startPoint x: 546, startPoint y: 549, endPoint x: 437, endPoint y: 547, distance: 108.4
click at [437, 547] on div "其他付款方式 中租 其他付款方式 中租金額 0 中租金額" at bounding box center [447, 541] width 422 height 53
type input "390"
type input "40"
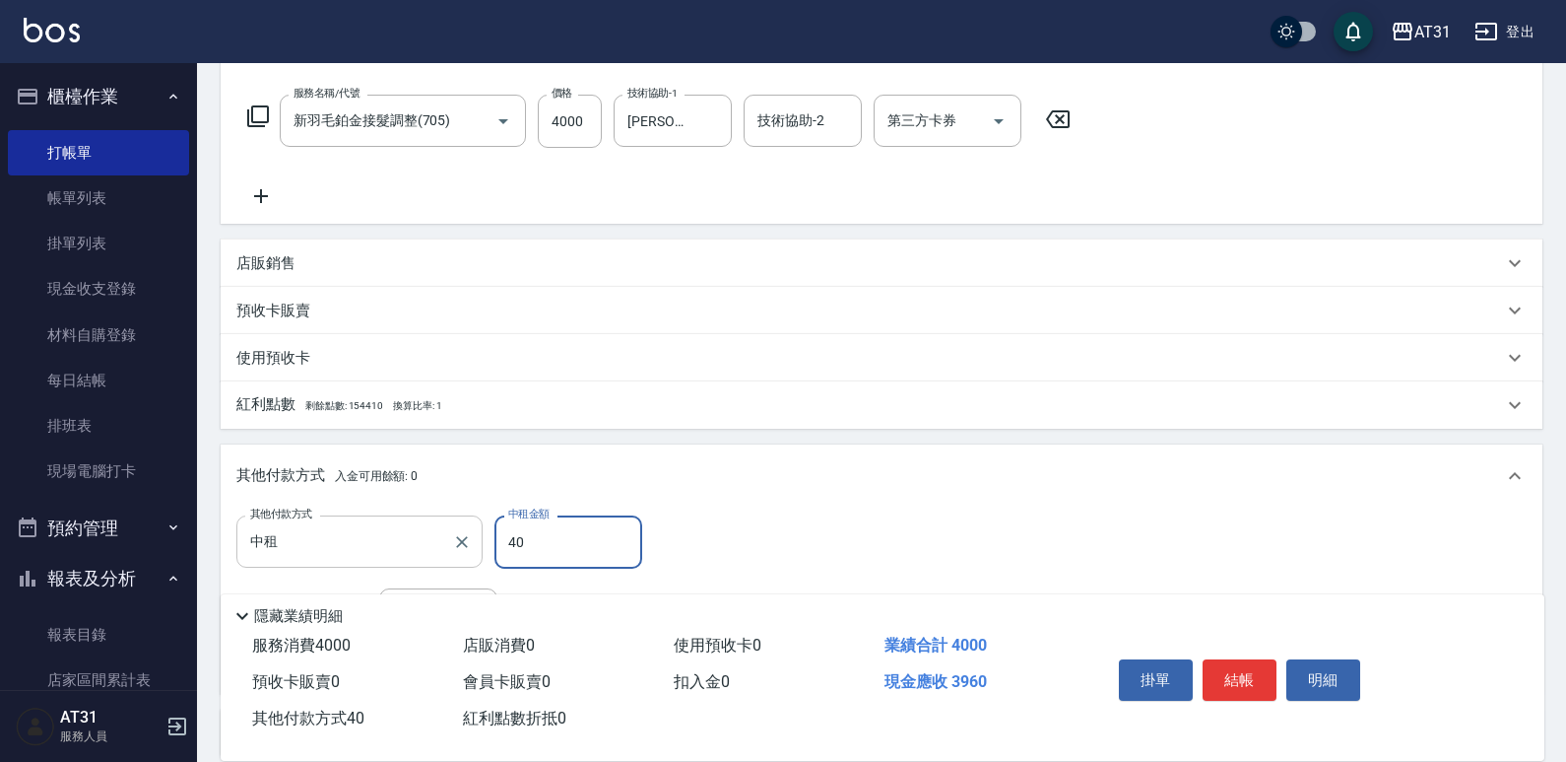
type input "360"
type input "400"
type input "0"
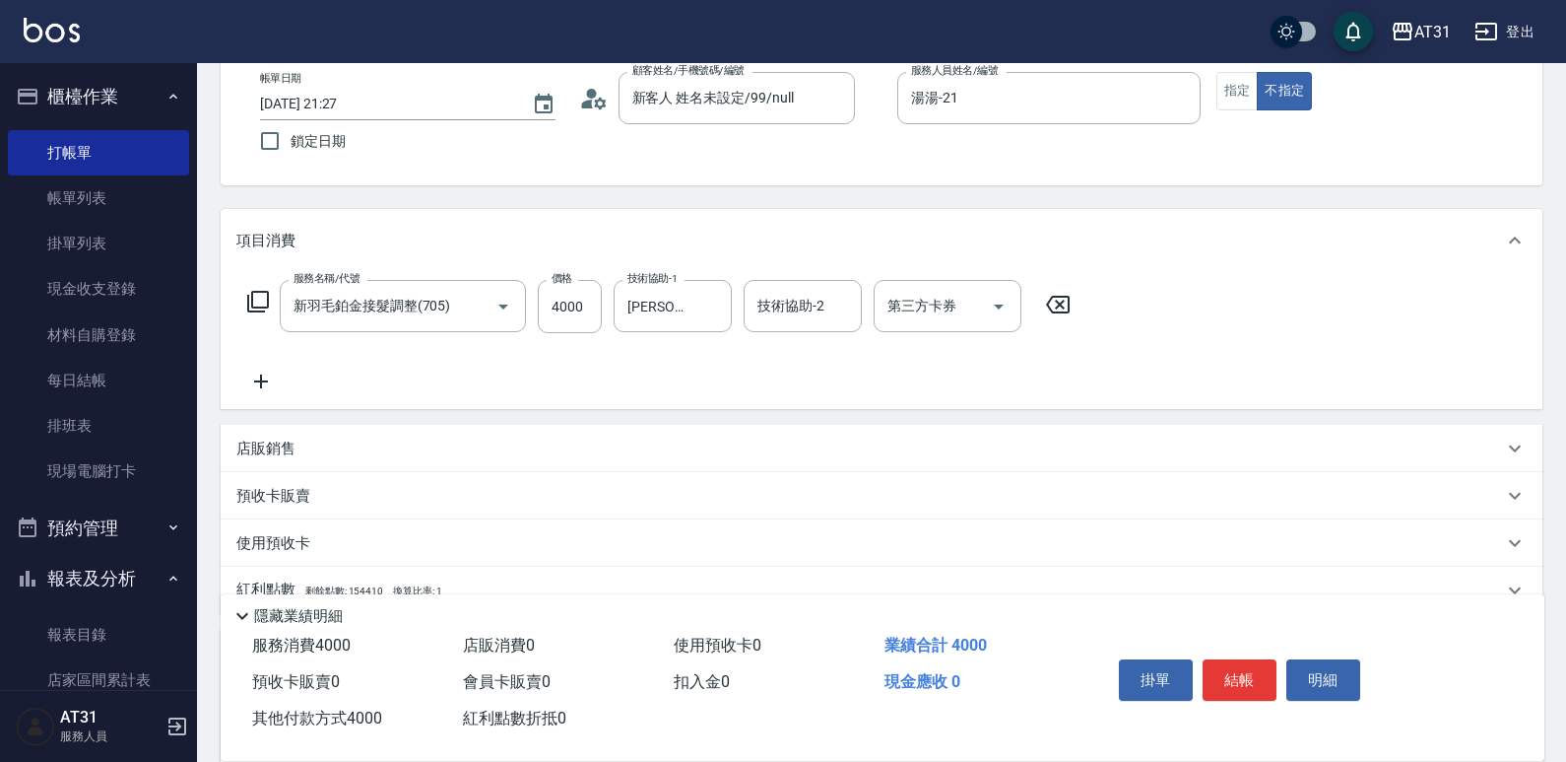
scroll to position [0, 0]
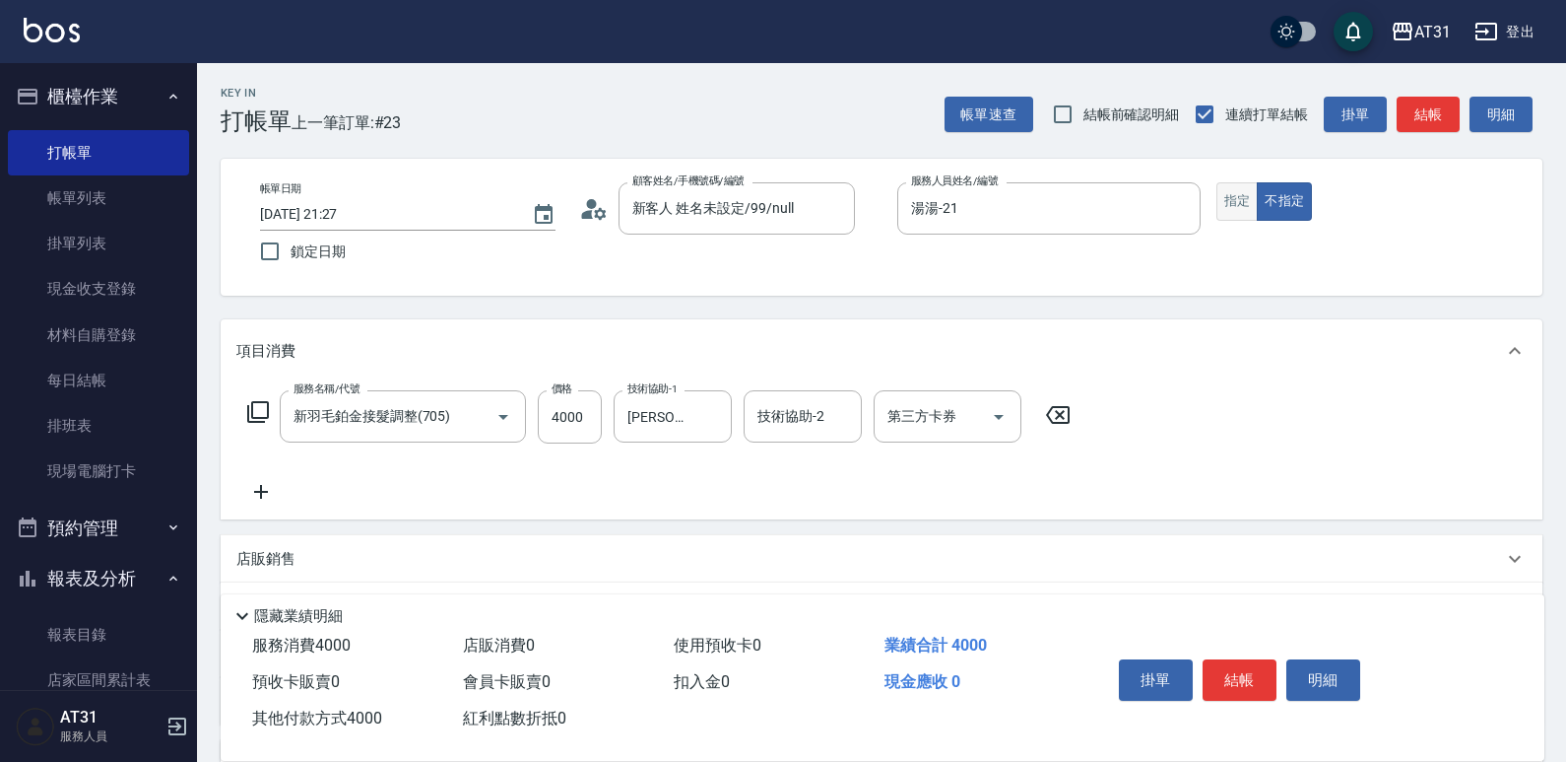
type input "4000"
click at [1250, 203] on button "指定" at bounding box center [1238, 201] width 42 height 38
click at [1252, 663] on button "結帳" at bounding box center [1240, 679] width 74 height 41
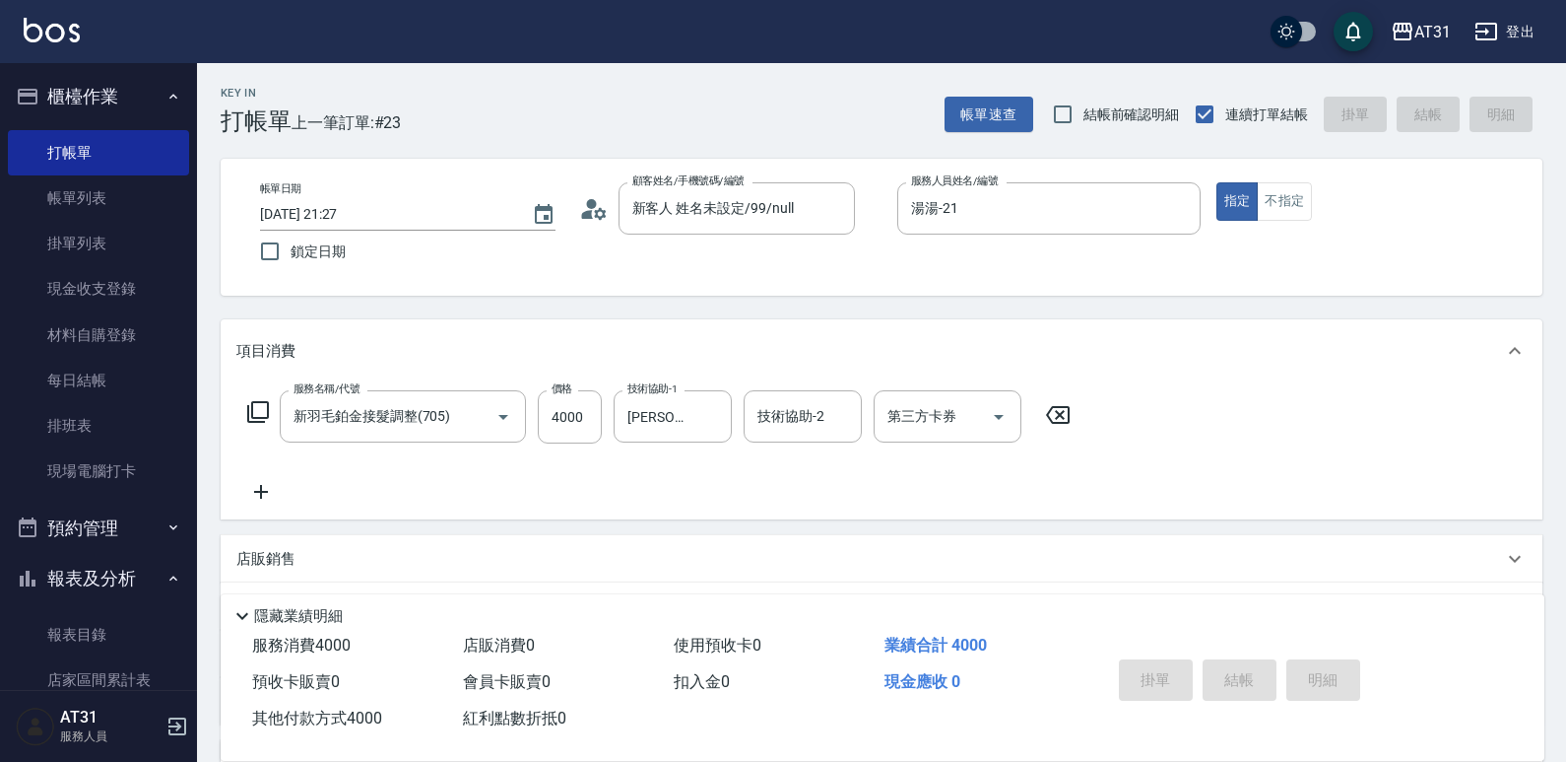
type input "[DATE] 21:28"
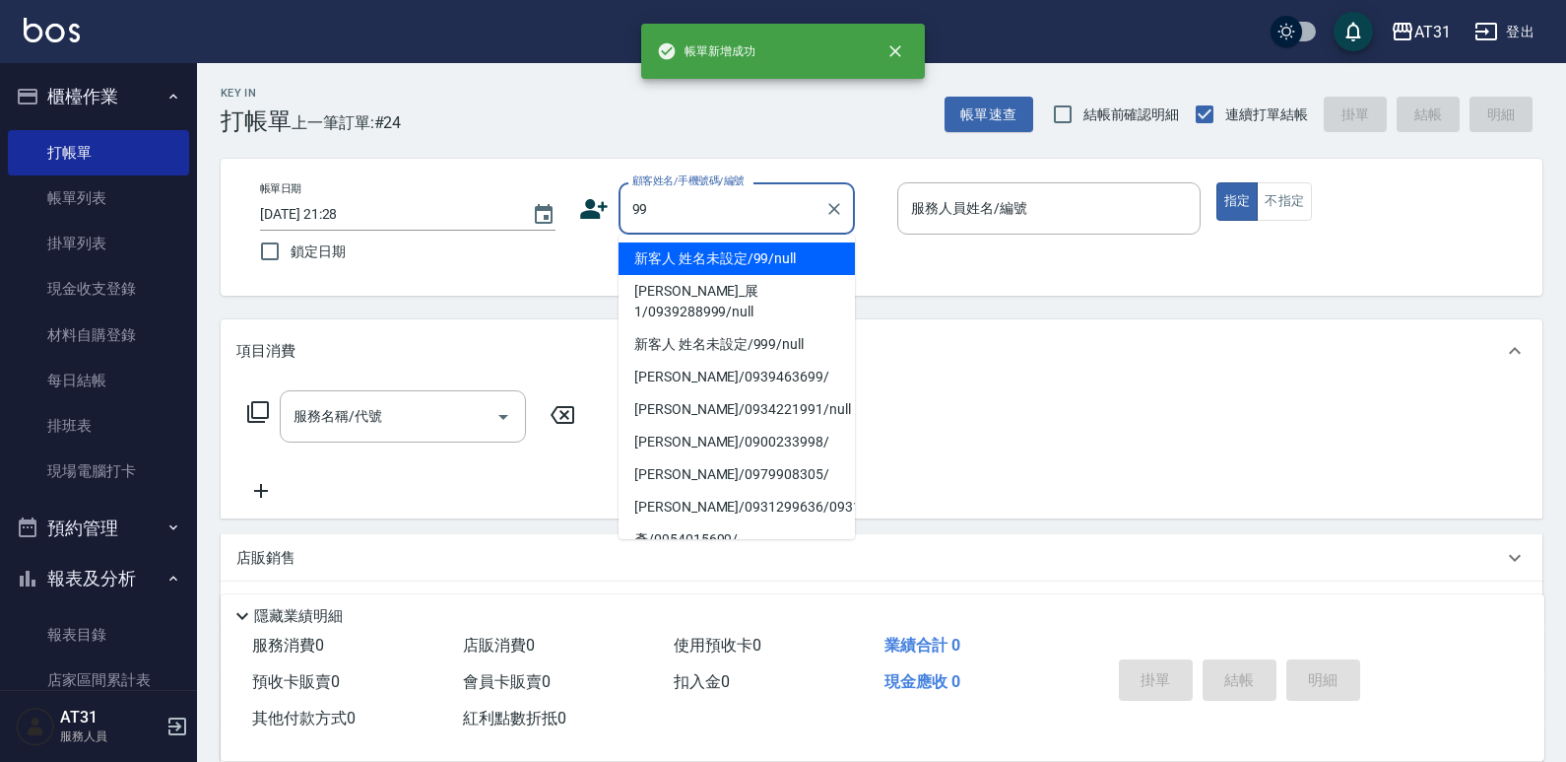
type input "新客人 姓名未設定/99/null"
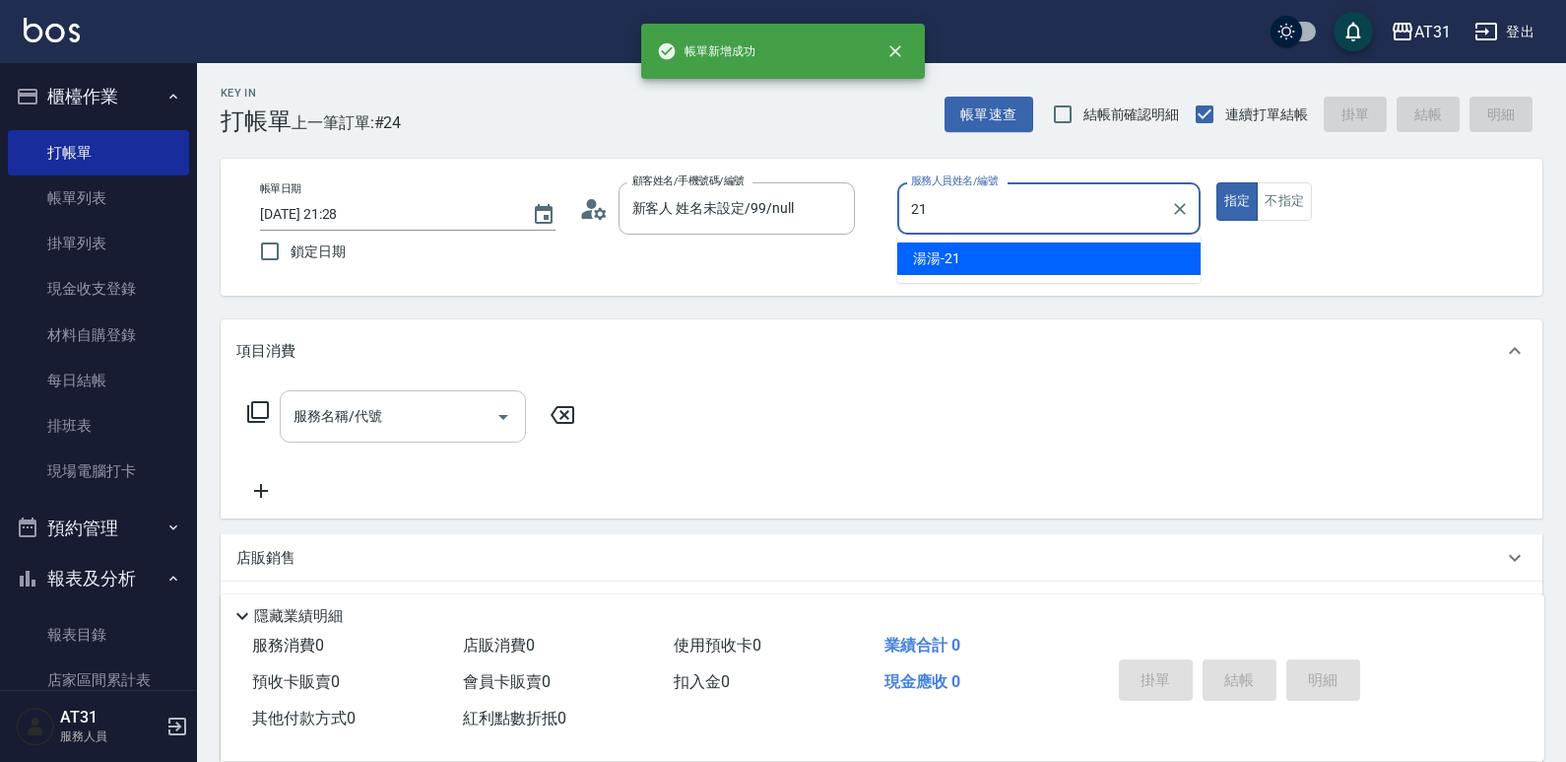
type input "湯湯-21"
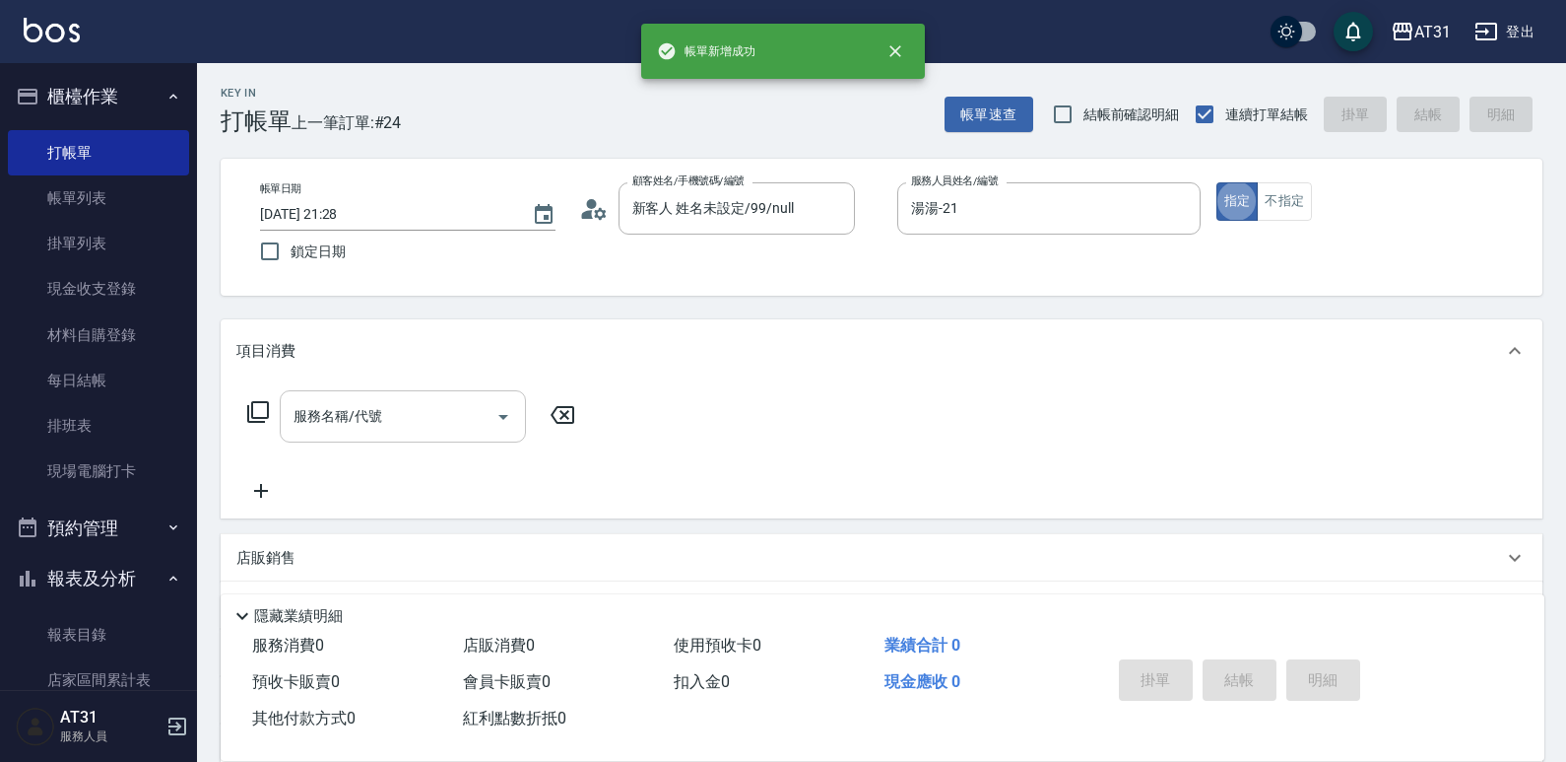
click at [379, 402] on input "服務名稱/代號" at bounding box center [388, 416] width 199 height 34
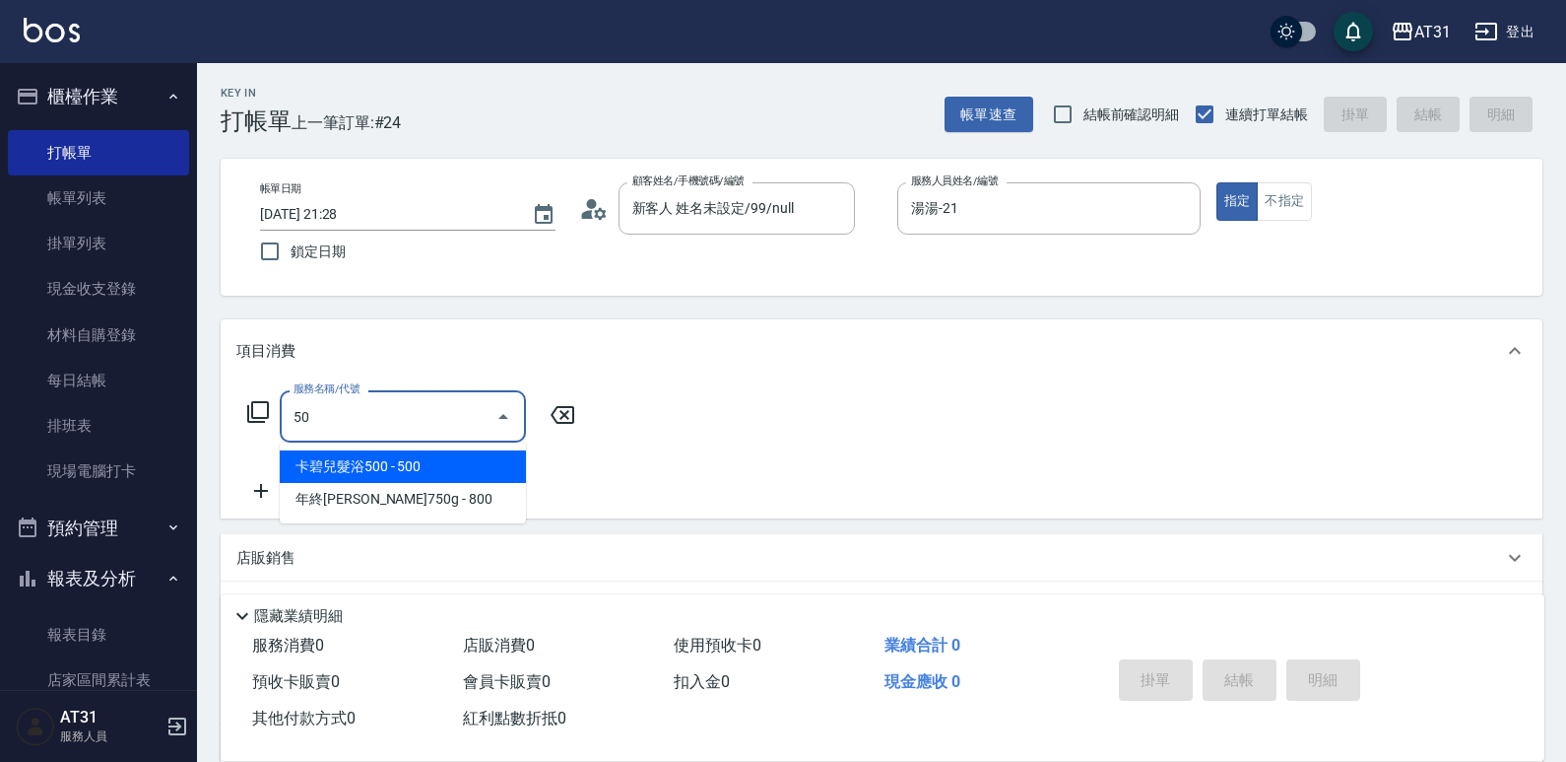
type input "501"
type input "160"
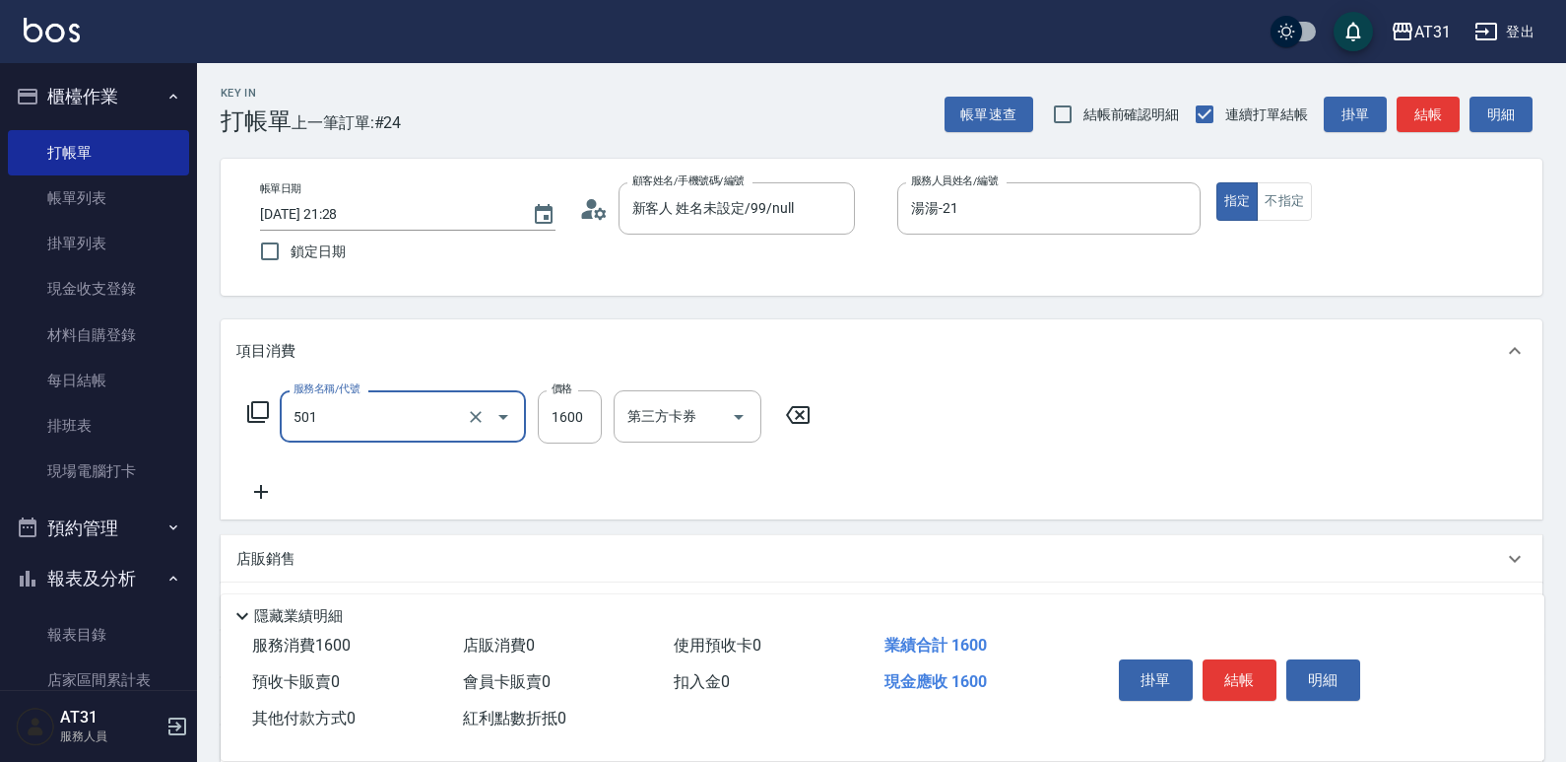
type input "染髮(501)"
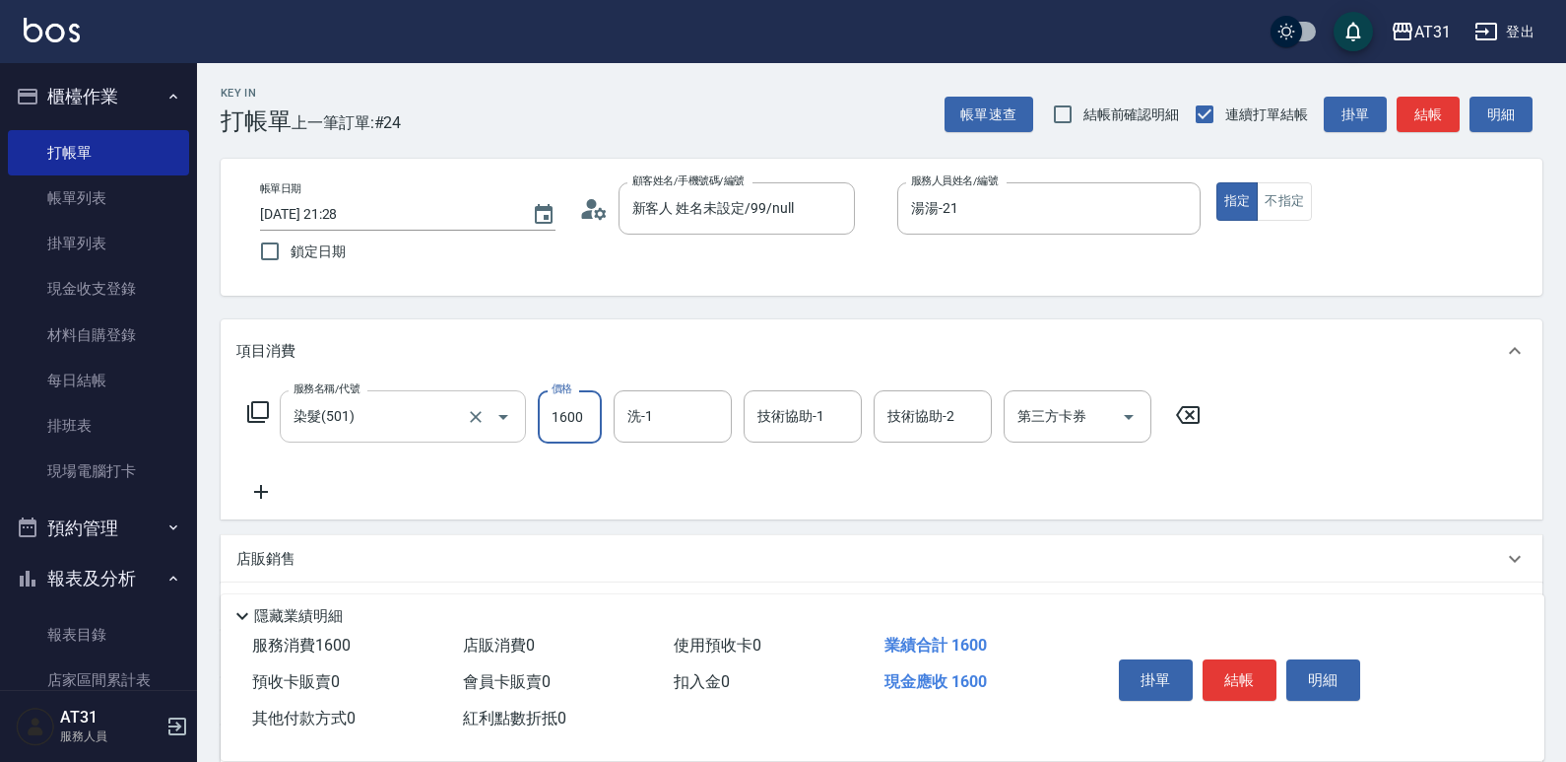
type input "0"
type input "250"
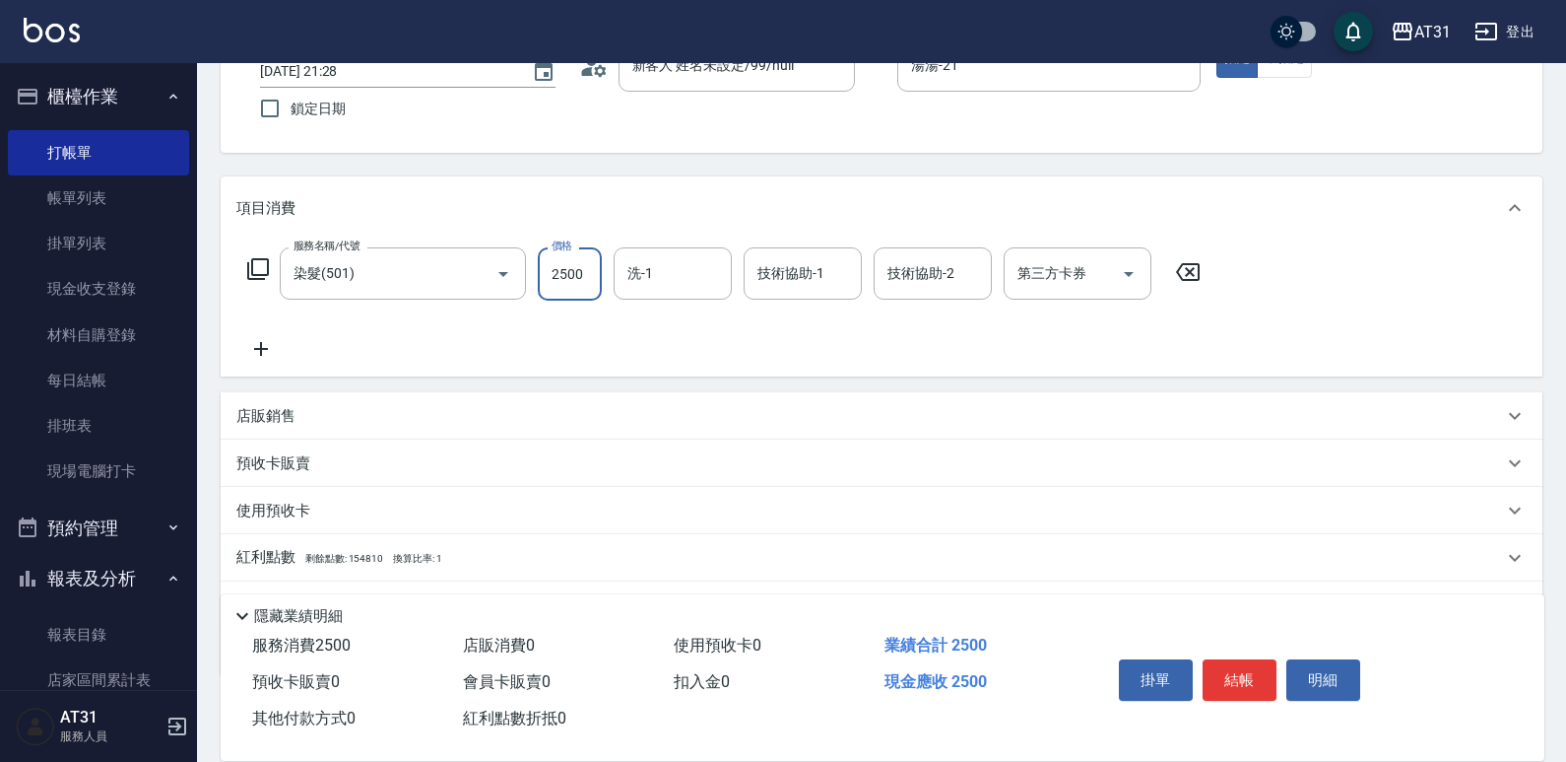
scroll to position [246, 0]
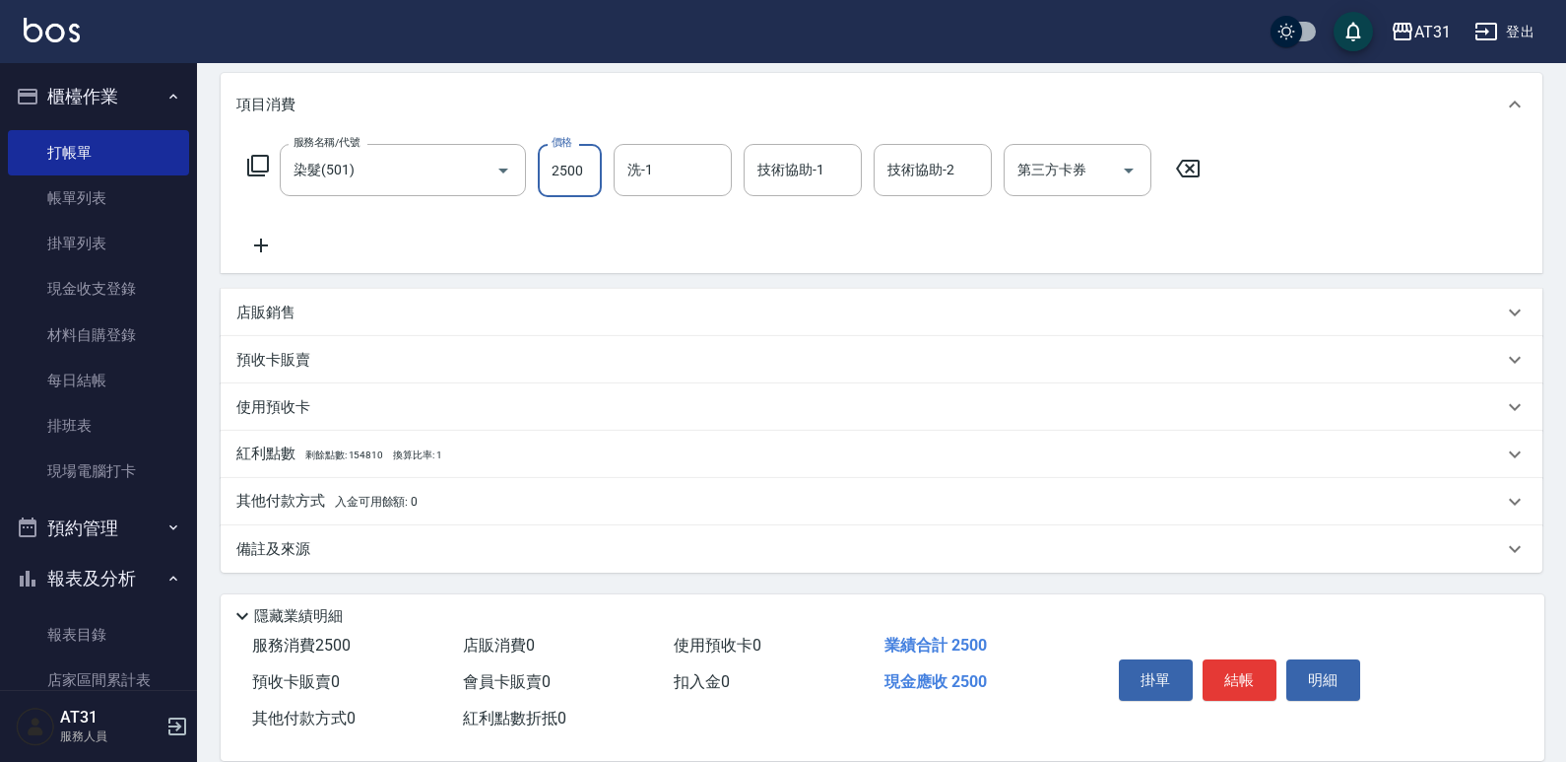
type input "2500"
click at [313, 500] on p "其他付款方式 入金可用餘額: 0" at bounding box center [326, 502] width 181 height 22
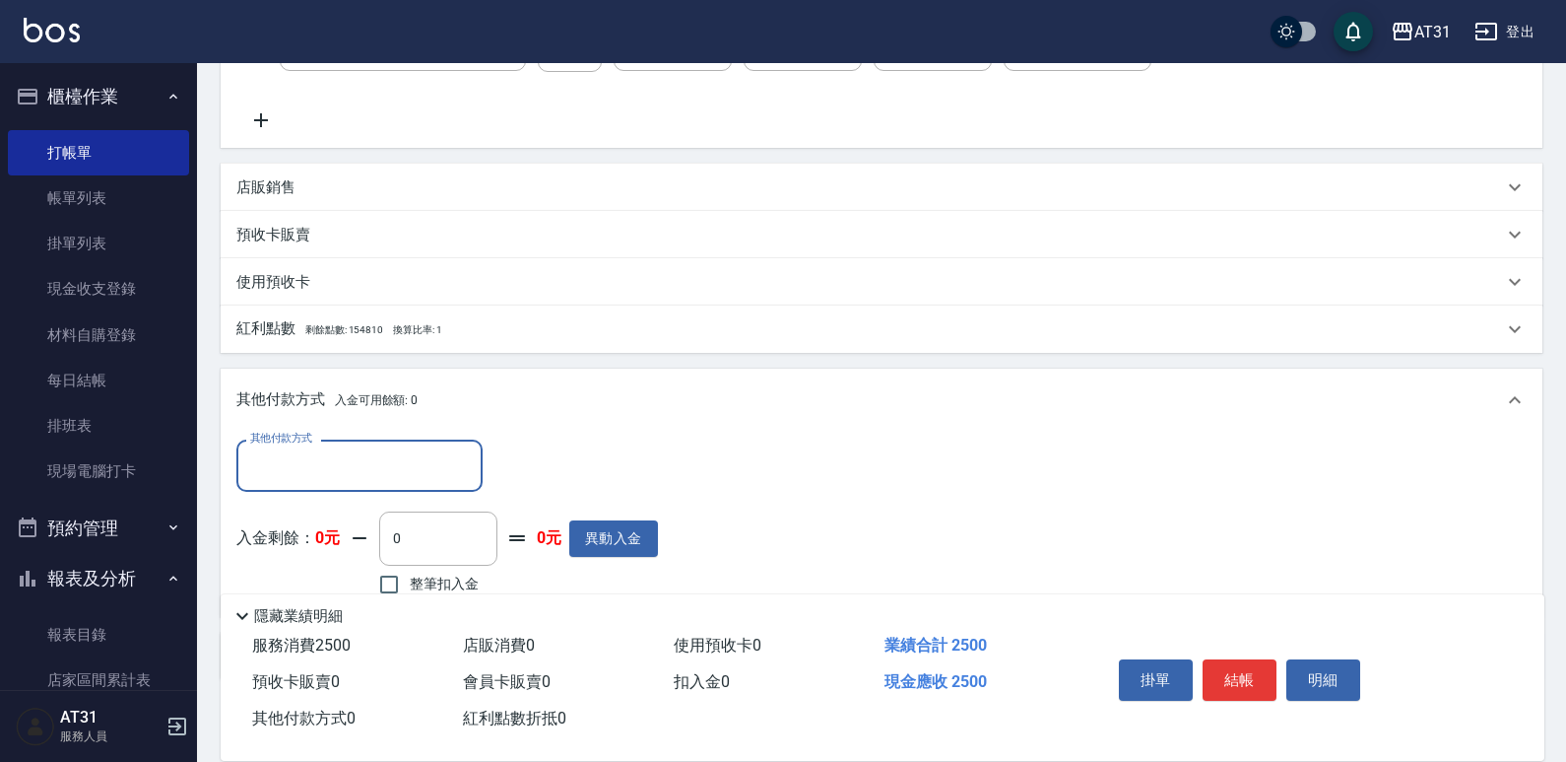
scroll to position [0, 0]
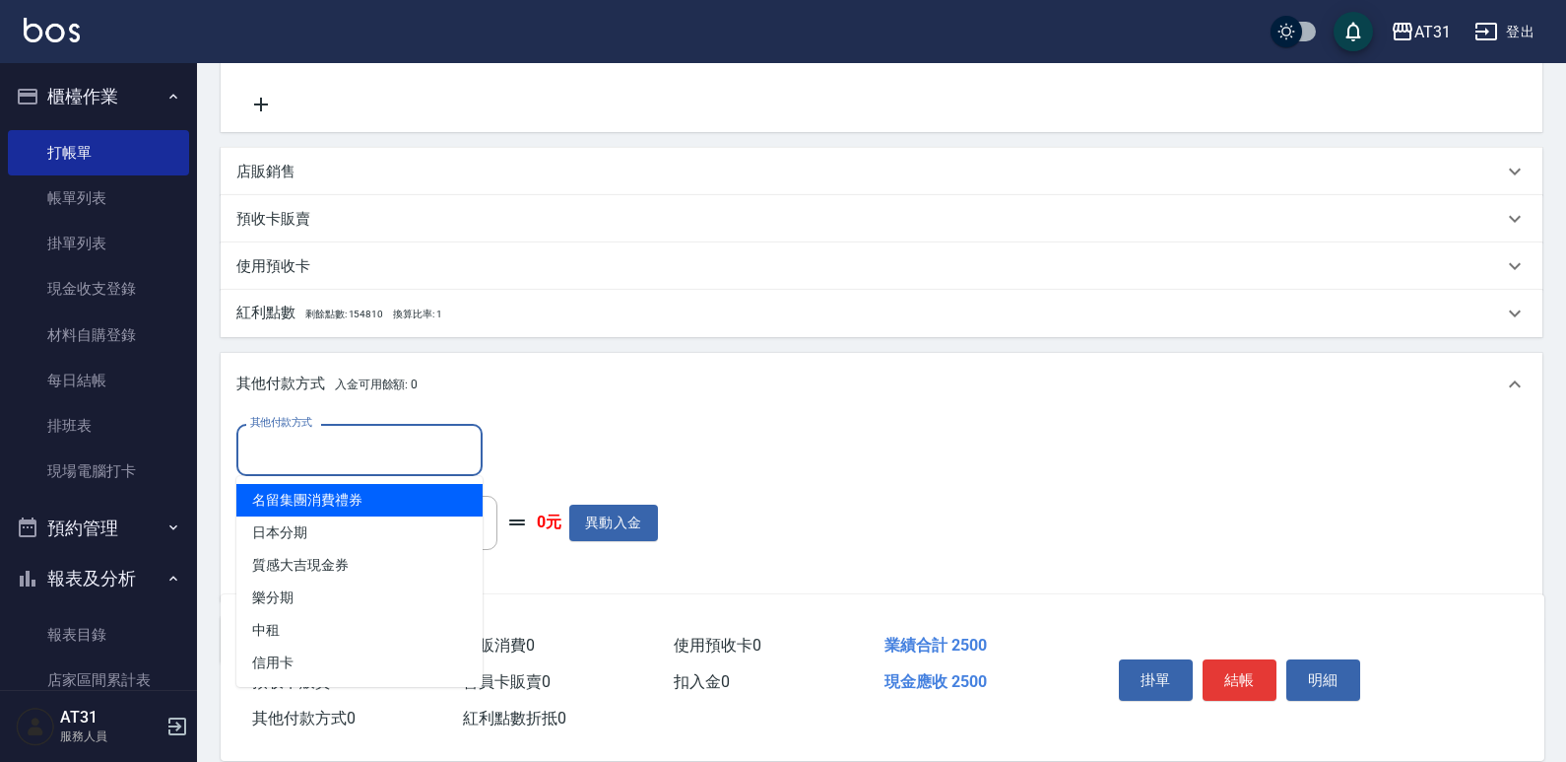
drag, startPoint x: 327, startPoint y: 453, endPoint x: 320, endPoint y: 562, distance: 108.6
click at [324, 464] on input "其他付款方式" at bounding box center [359, 450] width 229 height 34
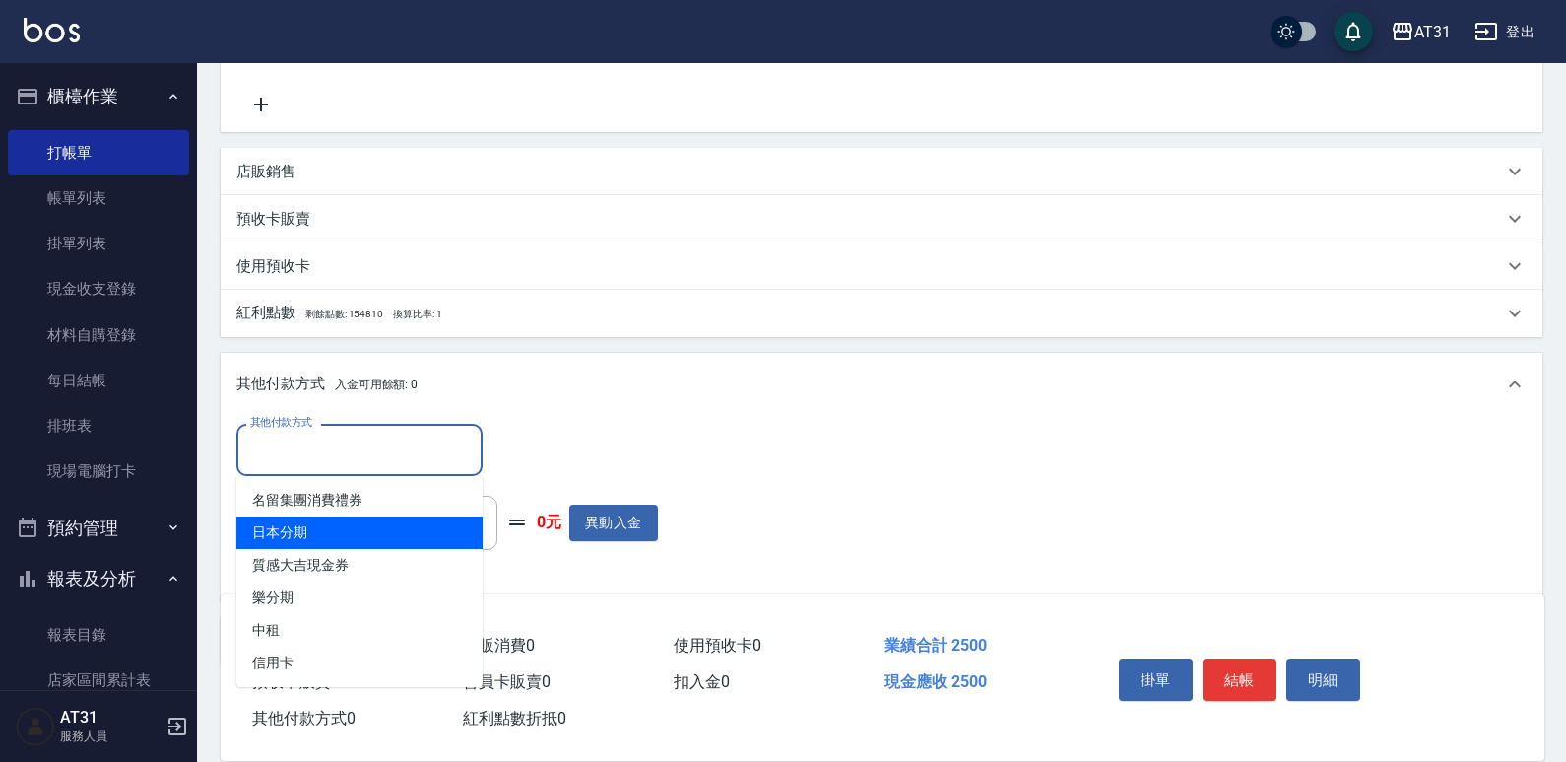
click at [327, 541] on span "日本分期" at bounding box center [359, 532] width 246 height 33
type input "日本分期"
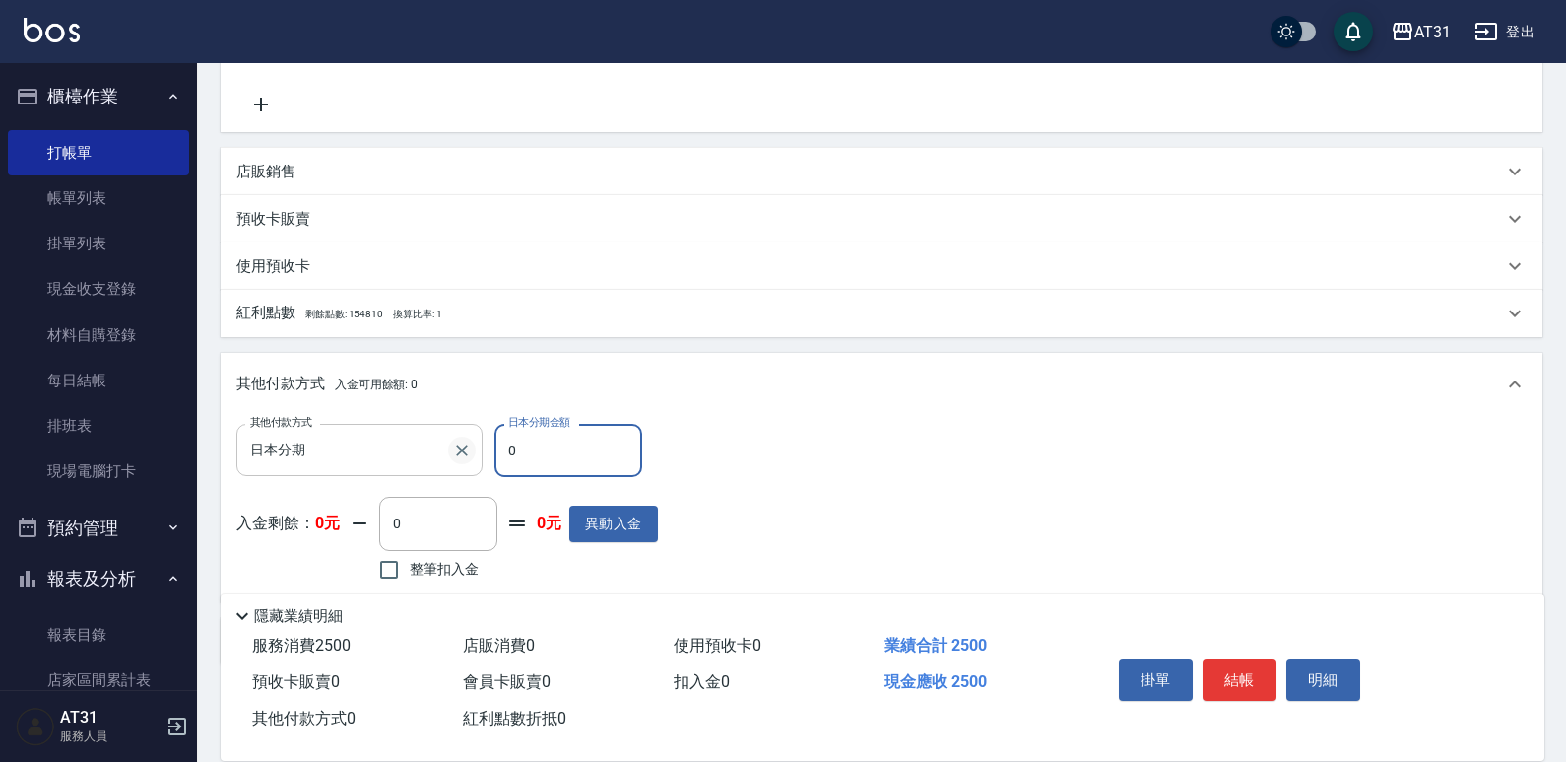
drag, startPoint x: 554, startPoint y: 442, endPoint x: 448, endPoint y: 453, distance: 106.0
click at [449, 453] on div "其他付款方式 日本分期 其他付款方式 日本分期金額 0 日本分期金額" at bounding box center [447, 450] width 422 height 53
type input "240"
type input "250"
type input "0"
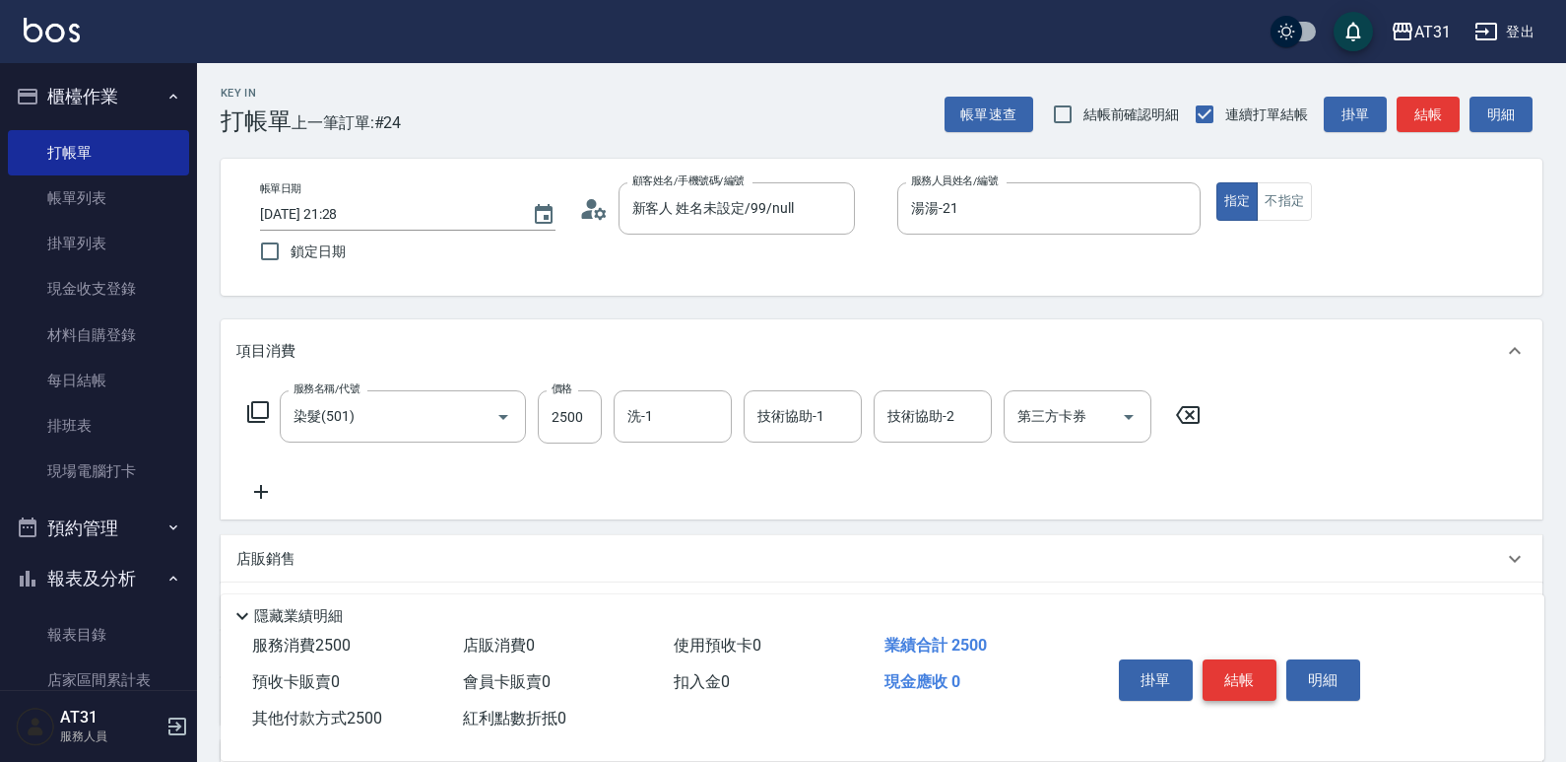
type input "2500"
click at [1247, 678] on button "結帳" at bounding box center [1240, 679] width 74 height 41
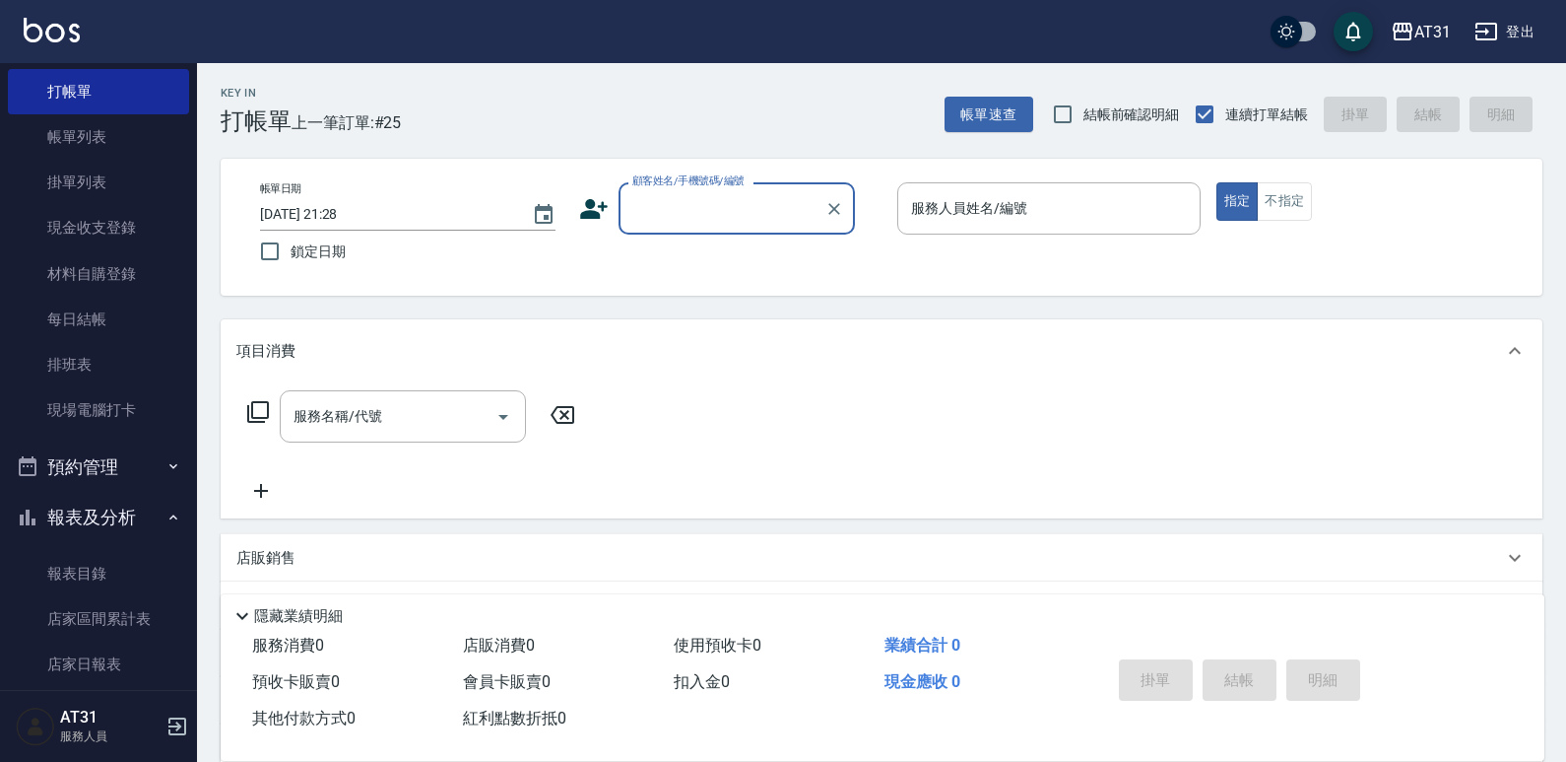
scroll to position [99, 0]
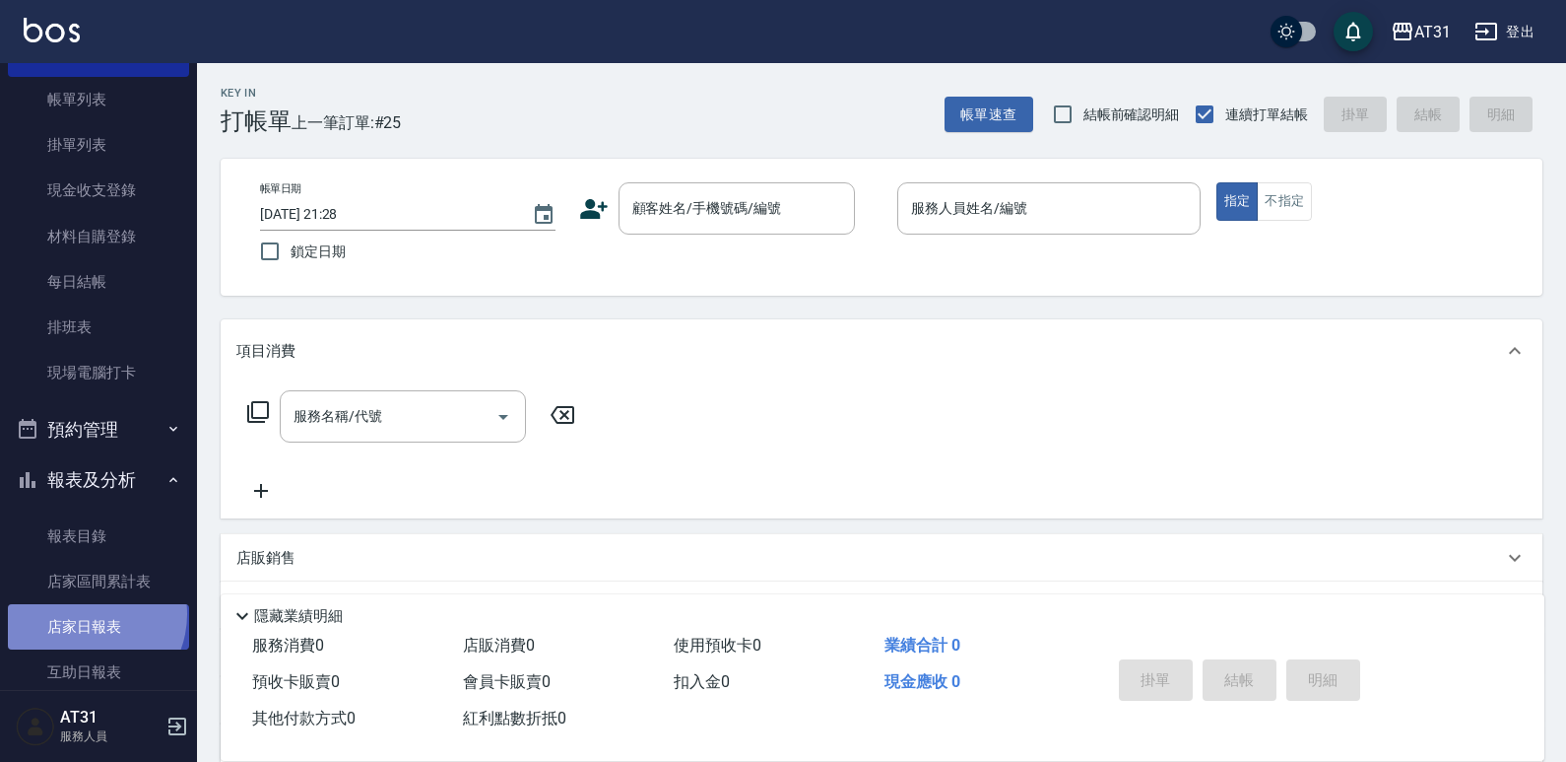
click at [85, 614] on link "店家日報表" at bounding box center [98, 626] width 181 height 45
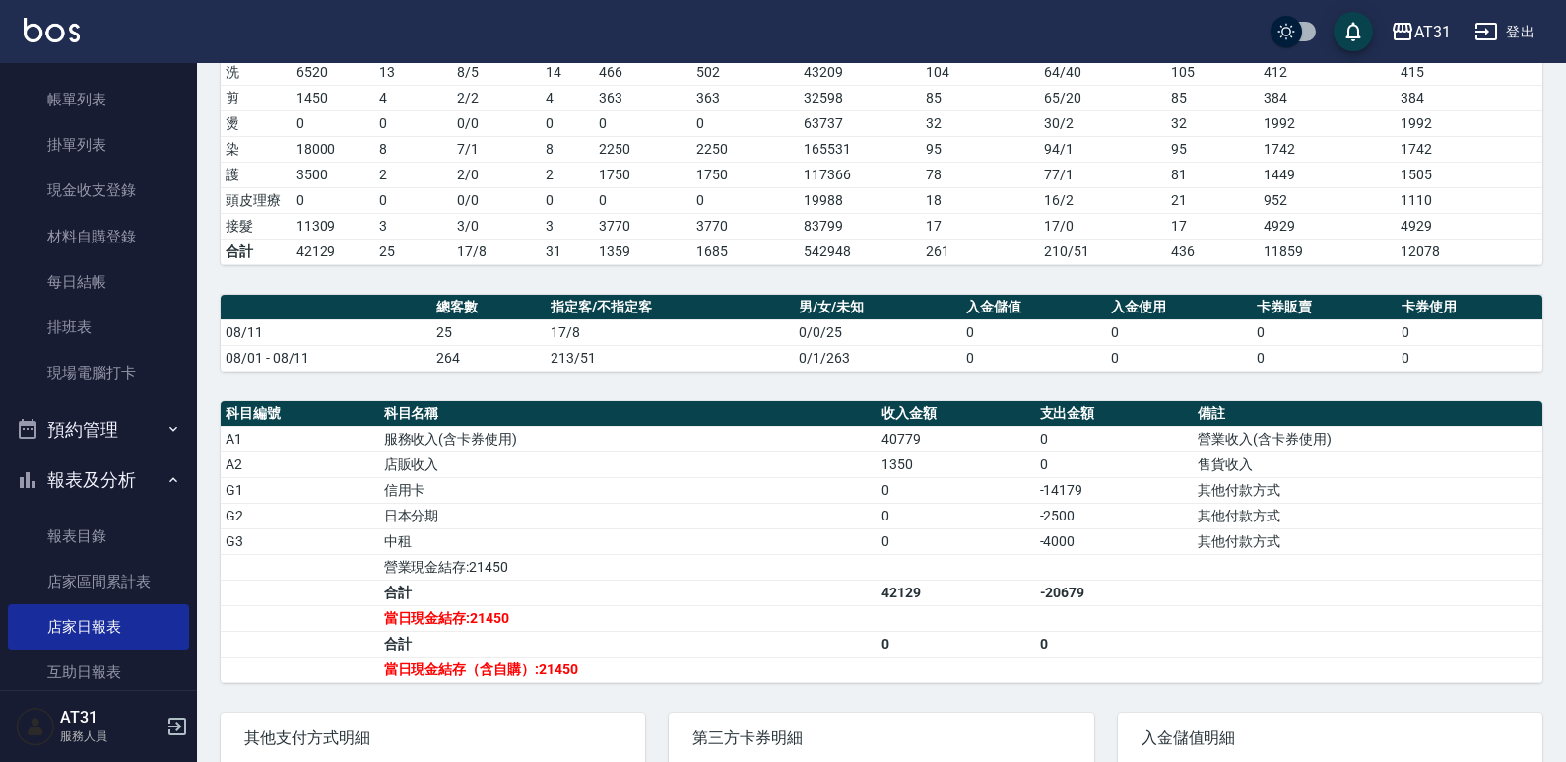
scroll to position [394, 0]
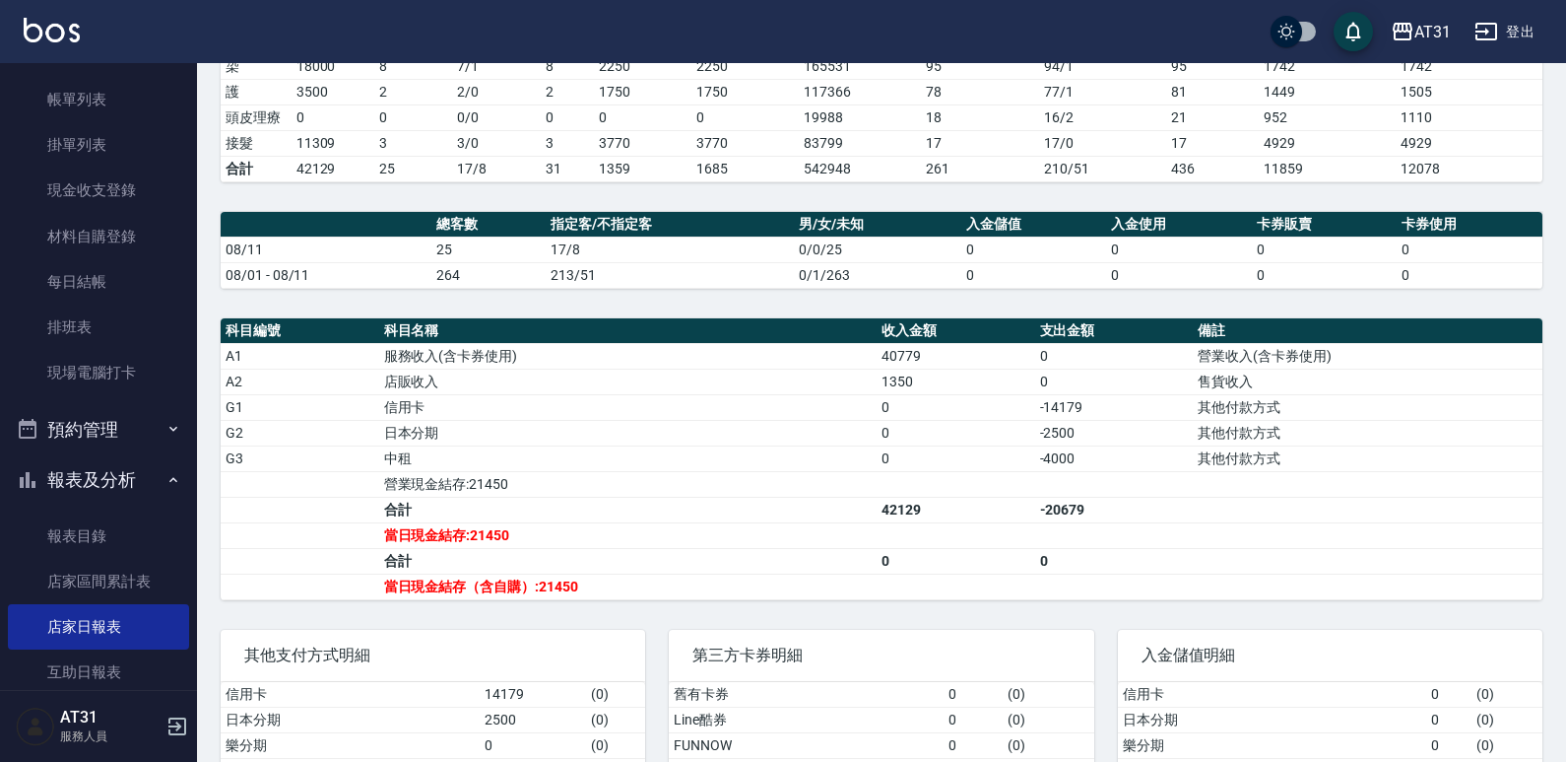
drag, startPoint x: 722, startPoint y: 507, endPoint x: 613, endPoint y: 466, distance: 116.9
drag, startPoint x: 613, startPoint y: 466, endPoint x: 534, endPoint y: 436, distance: 84.2
drag, startPoint x: 534, startPoint y: 436, endPoint x: 476, endPoint y: 447, distance: 59.1
click at [476, 447] on td "中租" at bounding box center [628, 458] width 498 height 26
drag, startPoint x: 475, startPoint y: 447, endPoint x: 391, endPoint y: 454, distance: 84.0
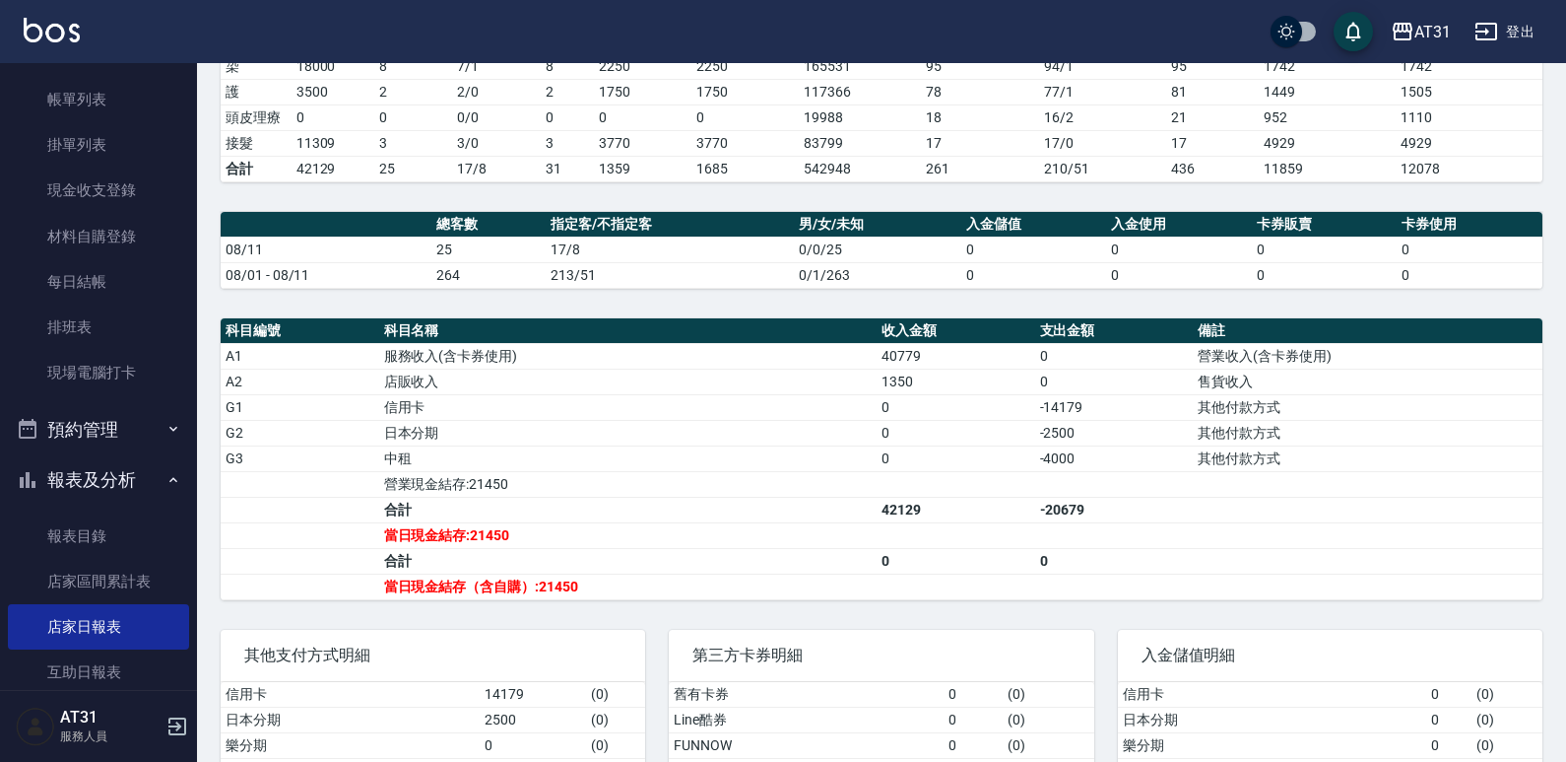
click at [391, 454] on td "中租" at bounding box center [628, 458] width 498 height 26
drag, startPoint x: 707, startPoint y: 500, endPoint x: 680, endPoint y: 496, distance: 27.9
drag, startPoint x: 680, startPoint y: 496, endPoint x: 652, endPoint y: 484, distance: 30.0
drag, startPoint x: 652, startPoint y: 484, endPoint x: 609, endPoint y: 498, distance: 45.5
click at [609, 498] on td "合計" at bounding box center [628, 510] width 498 height 26
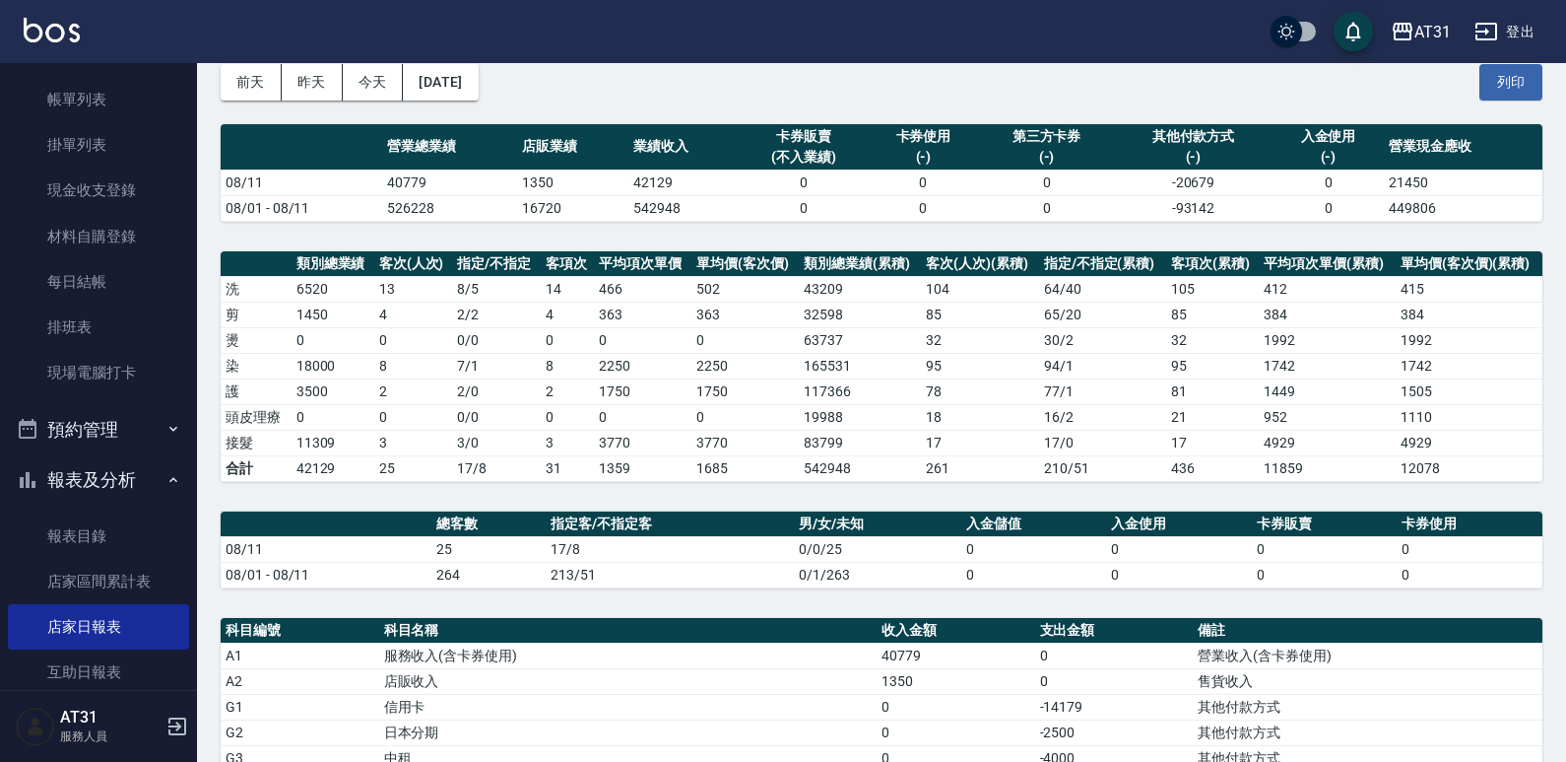
scroll to position [296, 0]
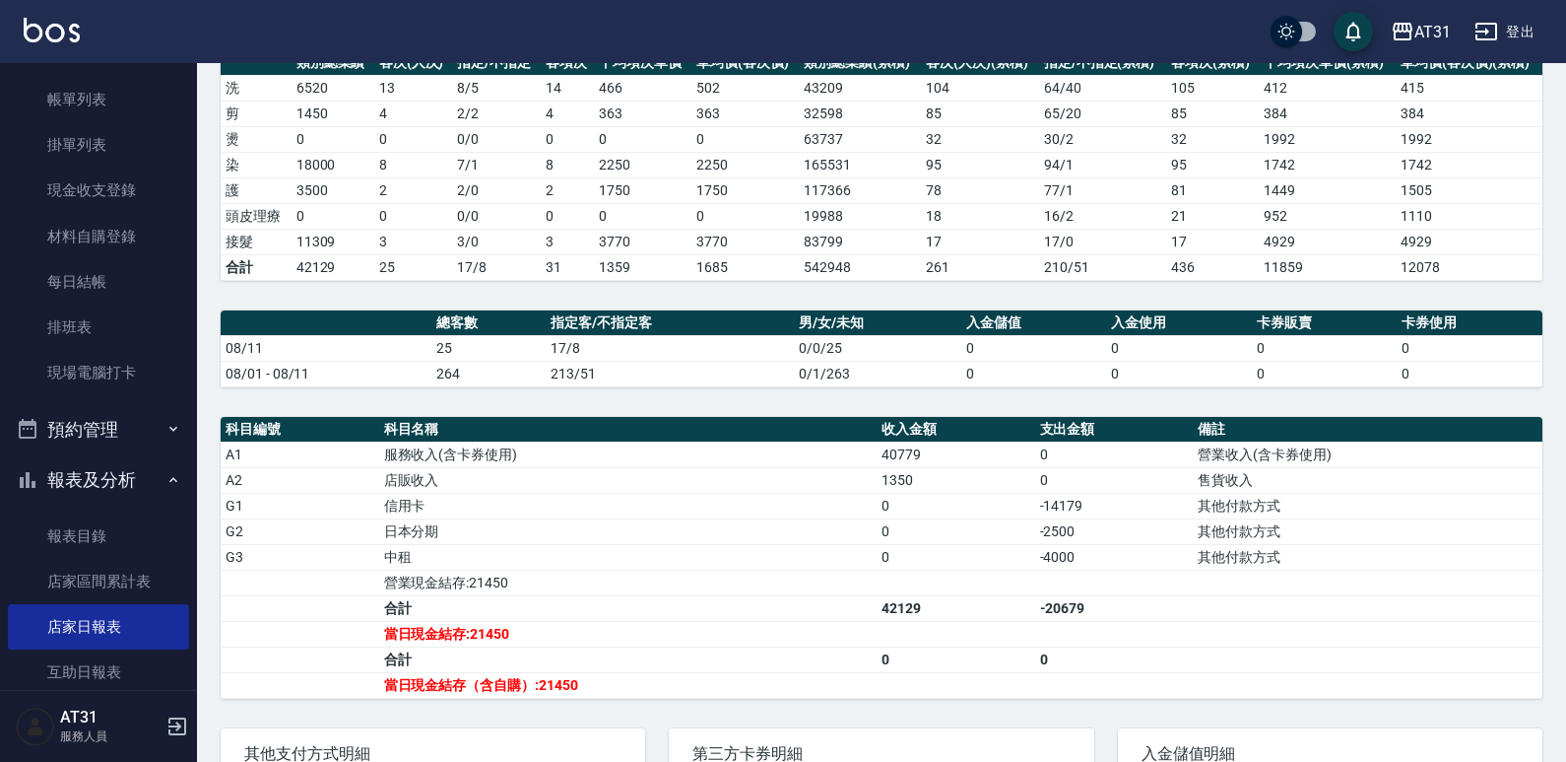
drag, startPoint x: 887, startPoint y: 515, endPoint x: 661, endPoint y: 525, distance: 225.8
click at [670, 542] on td "日本分期" at bounding box center [628, 531] width 498 height 26
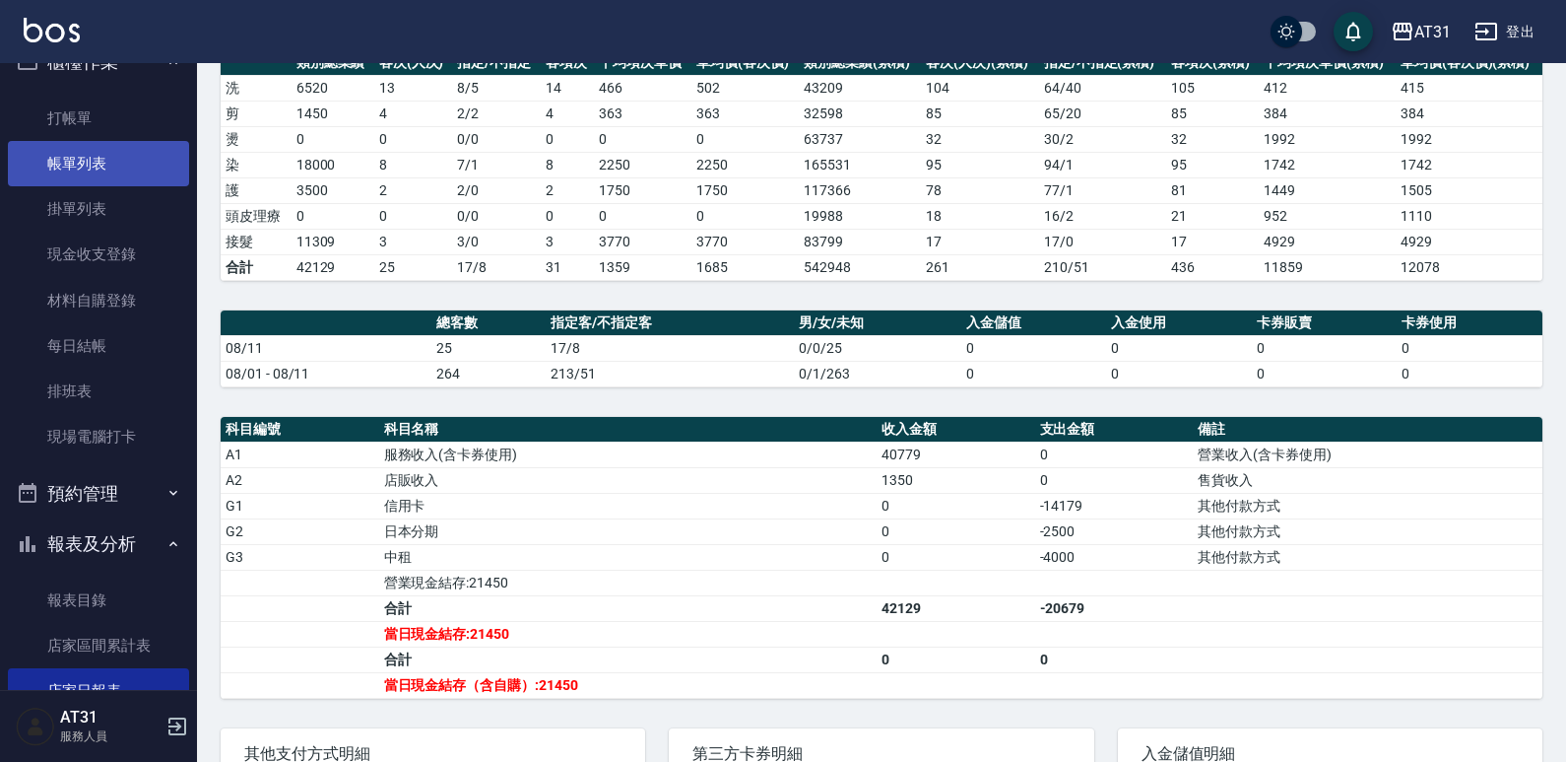
scroll to position [0, 0]
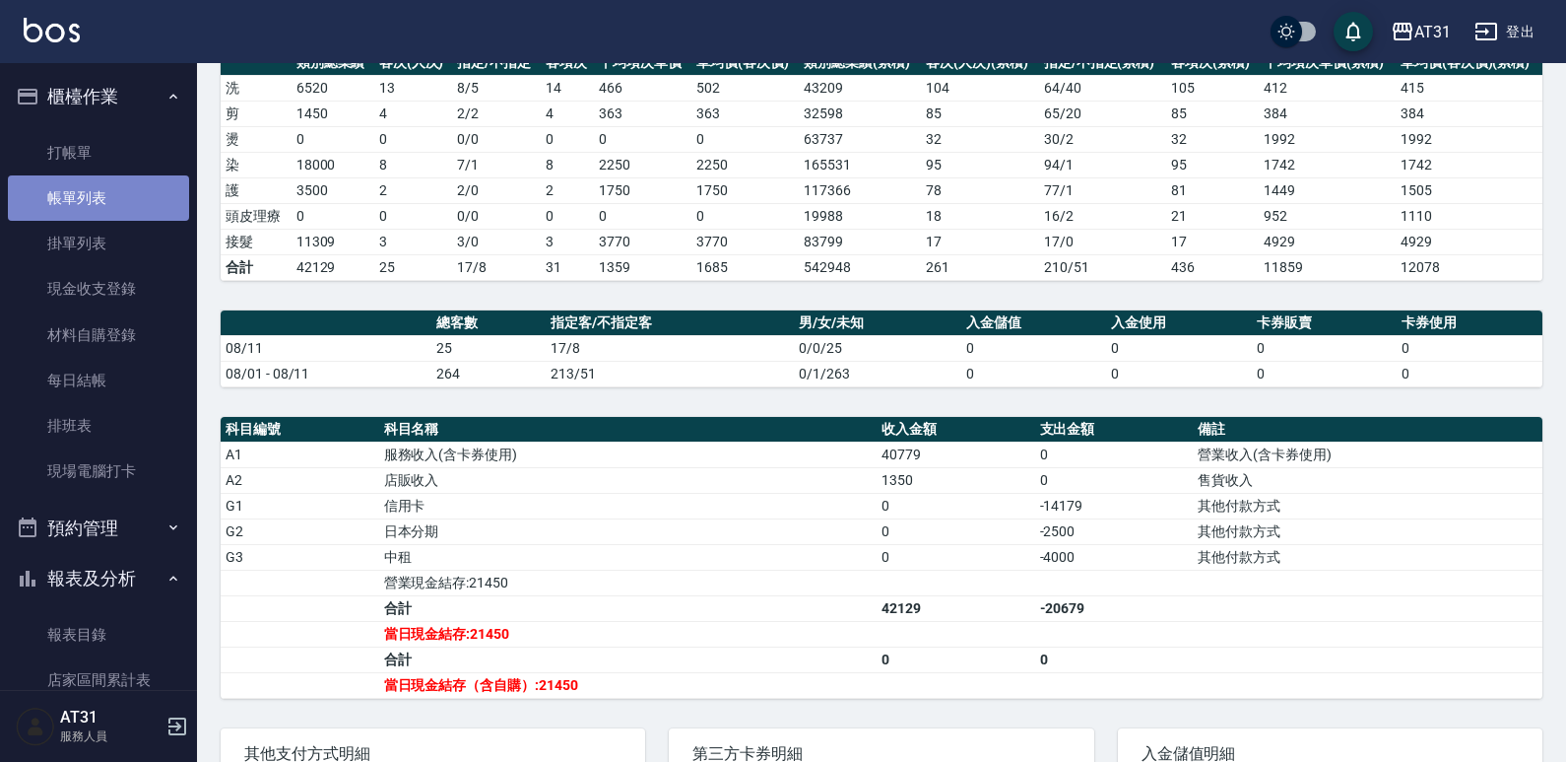
click at [98, 196] on link "帳單列表" at bounding box center [98, 197] width 181 height 45
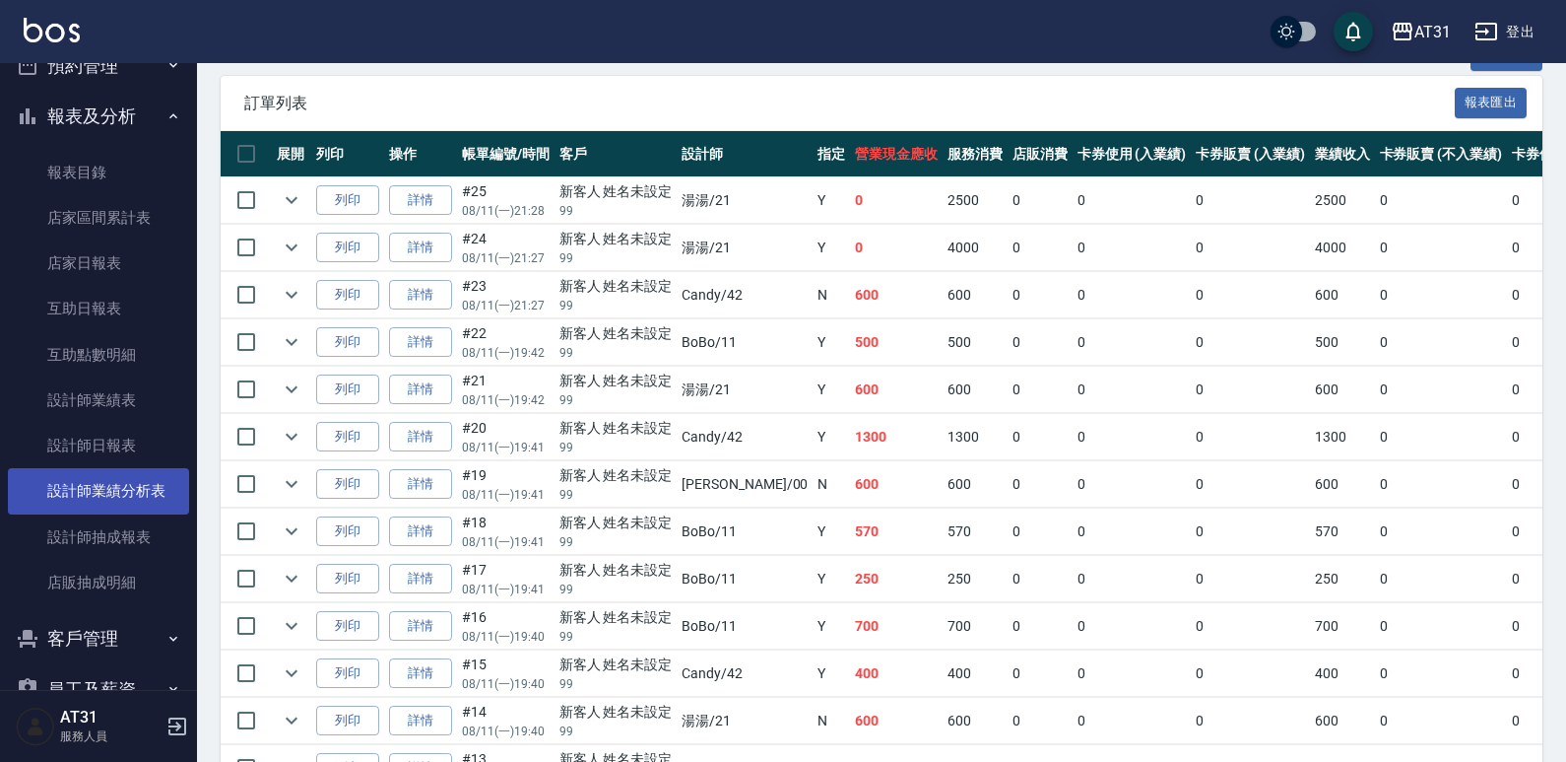
scroll to position [493, 0]
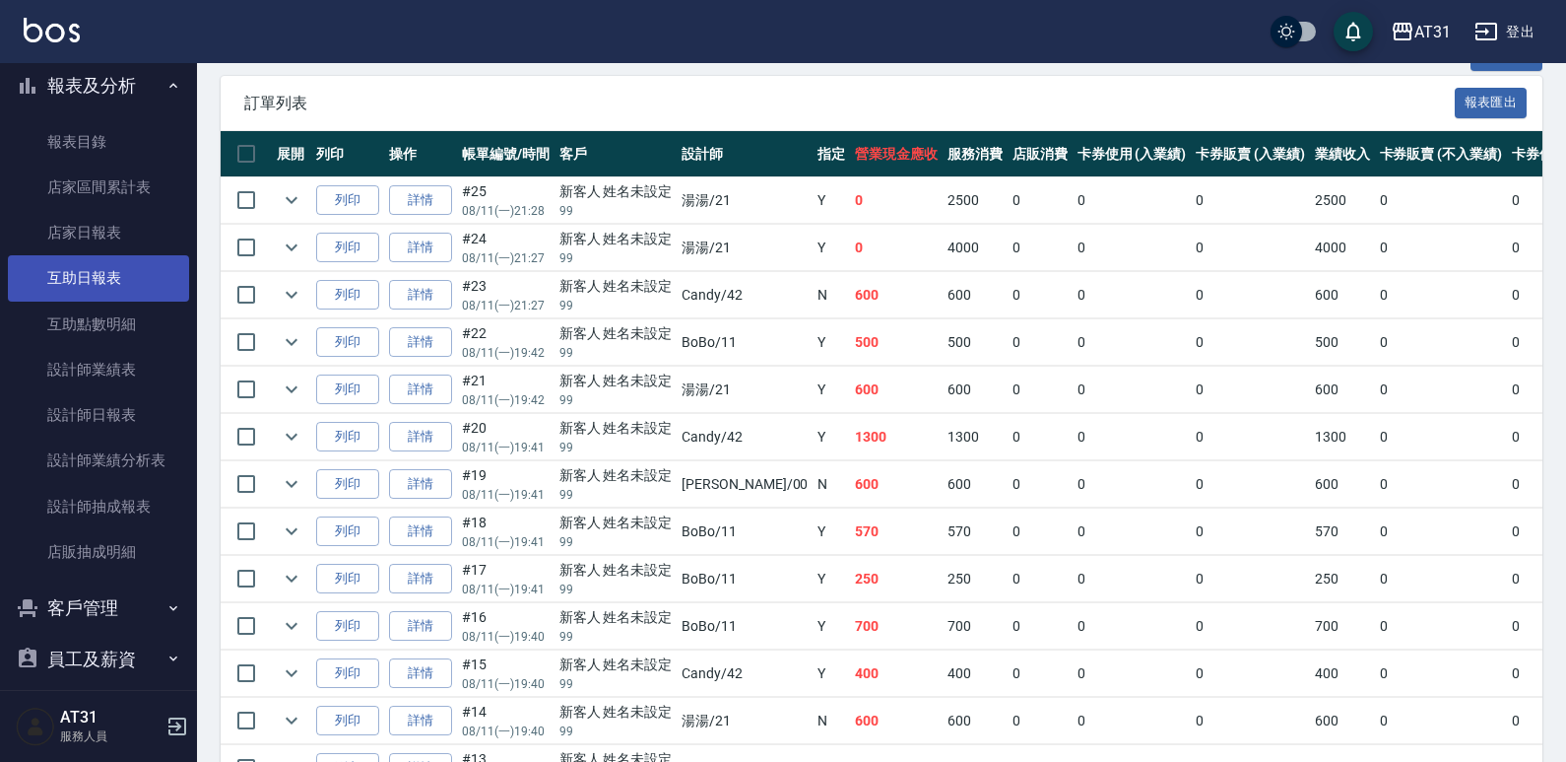
click at [75, 257] on link "互助日報表" at bounding box center [98, 277] width 181 height 45
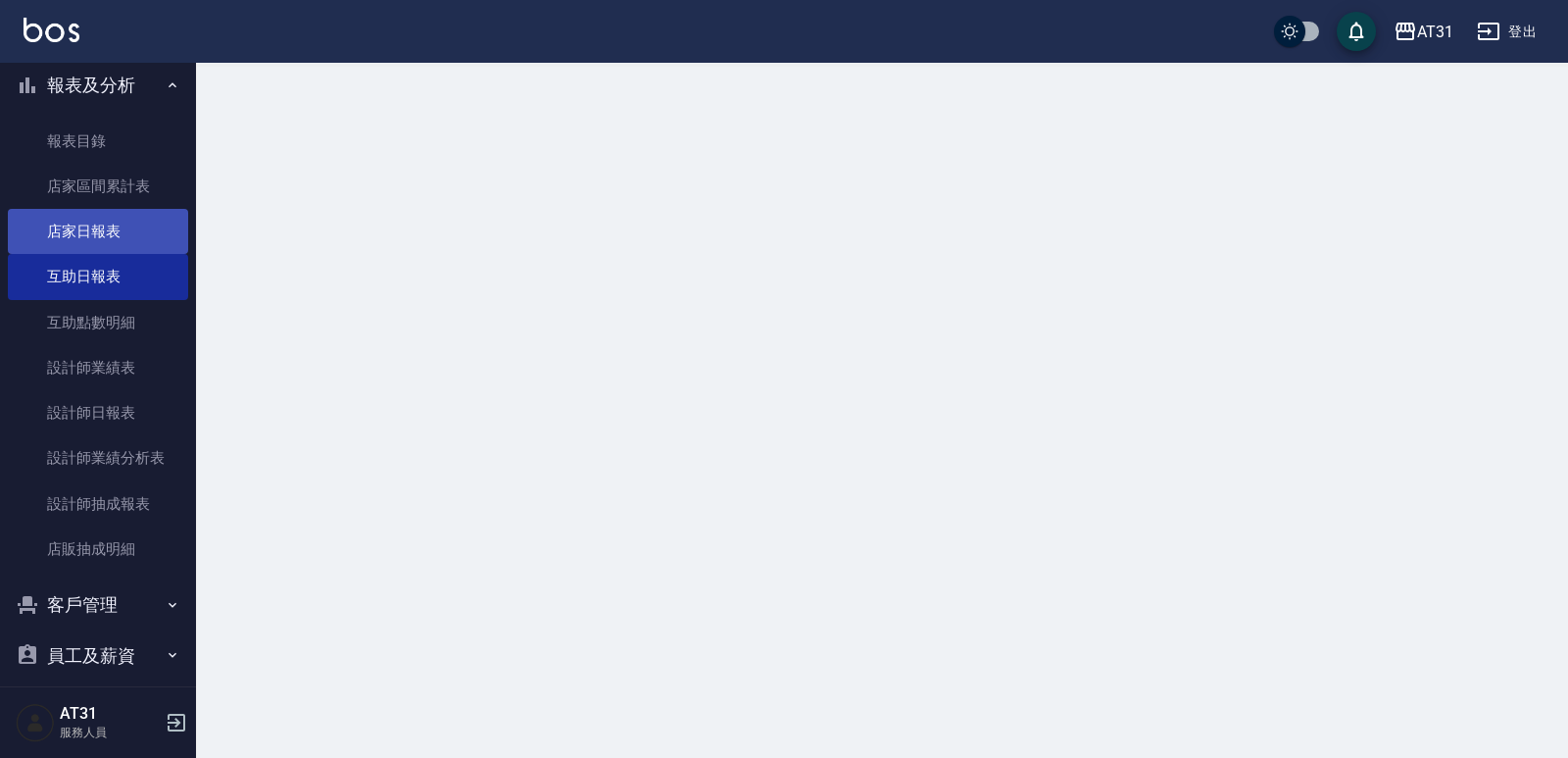
click at [79, 250] on link "店家日報表" at bounding box center [98, 231] width 180 height 45
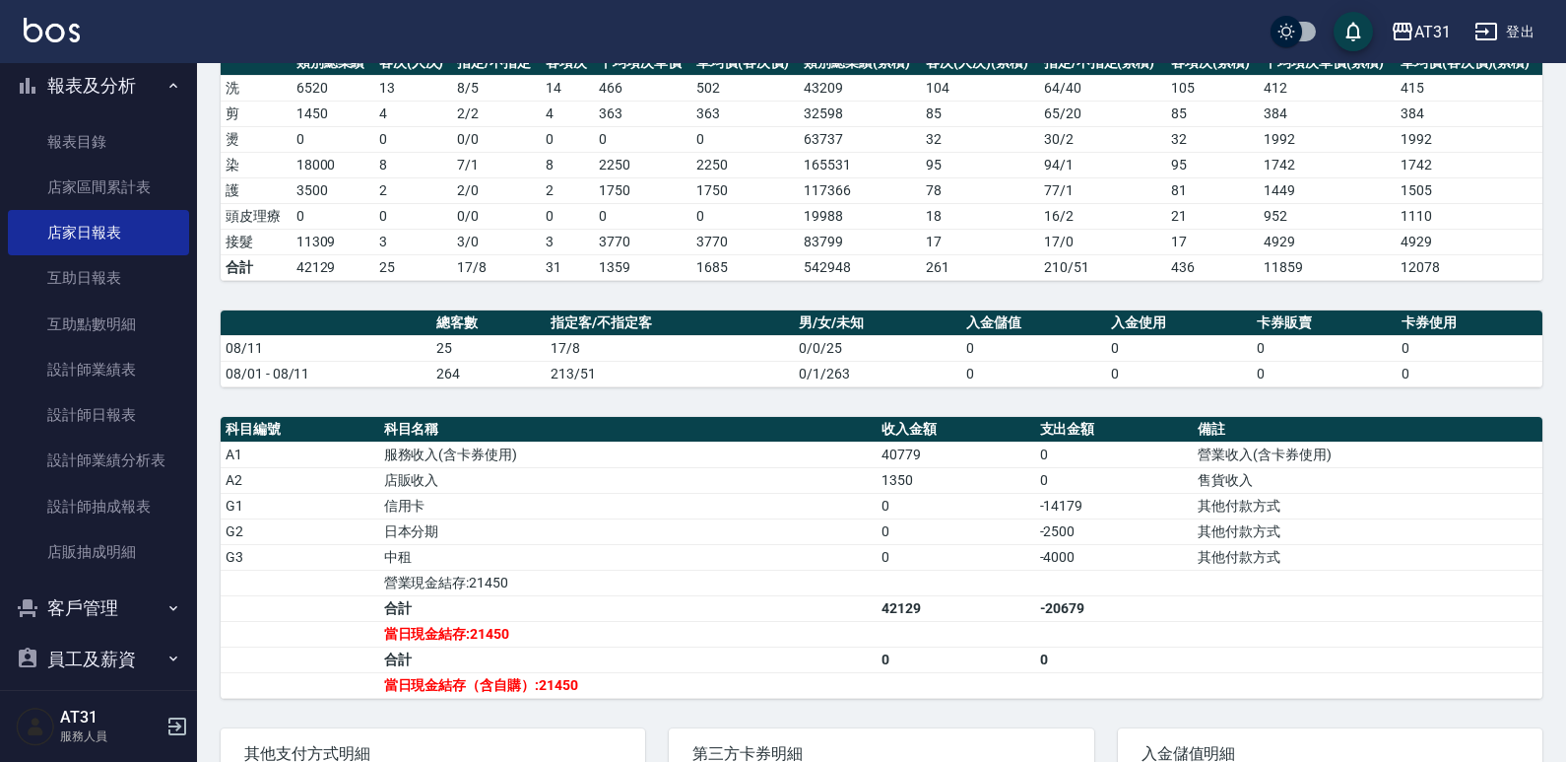
scroll to position [197, 0]
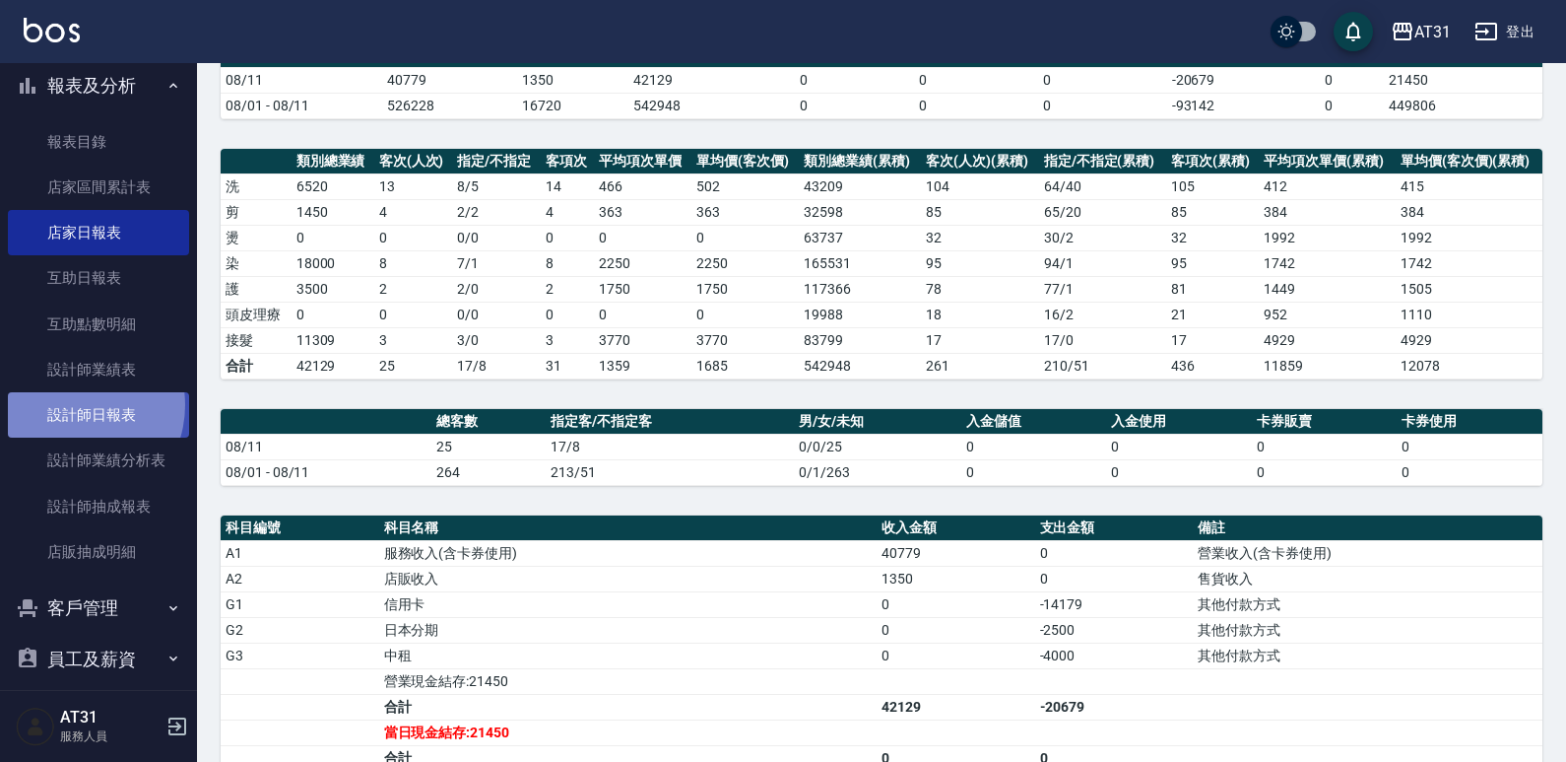
click at [72, 406] on link "設計師日報表" at bounding box center [98, 414] width 181 height 45
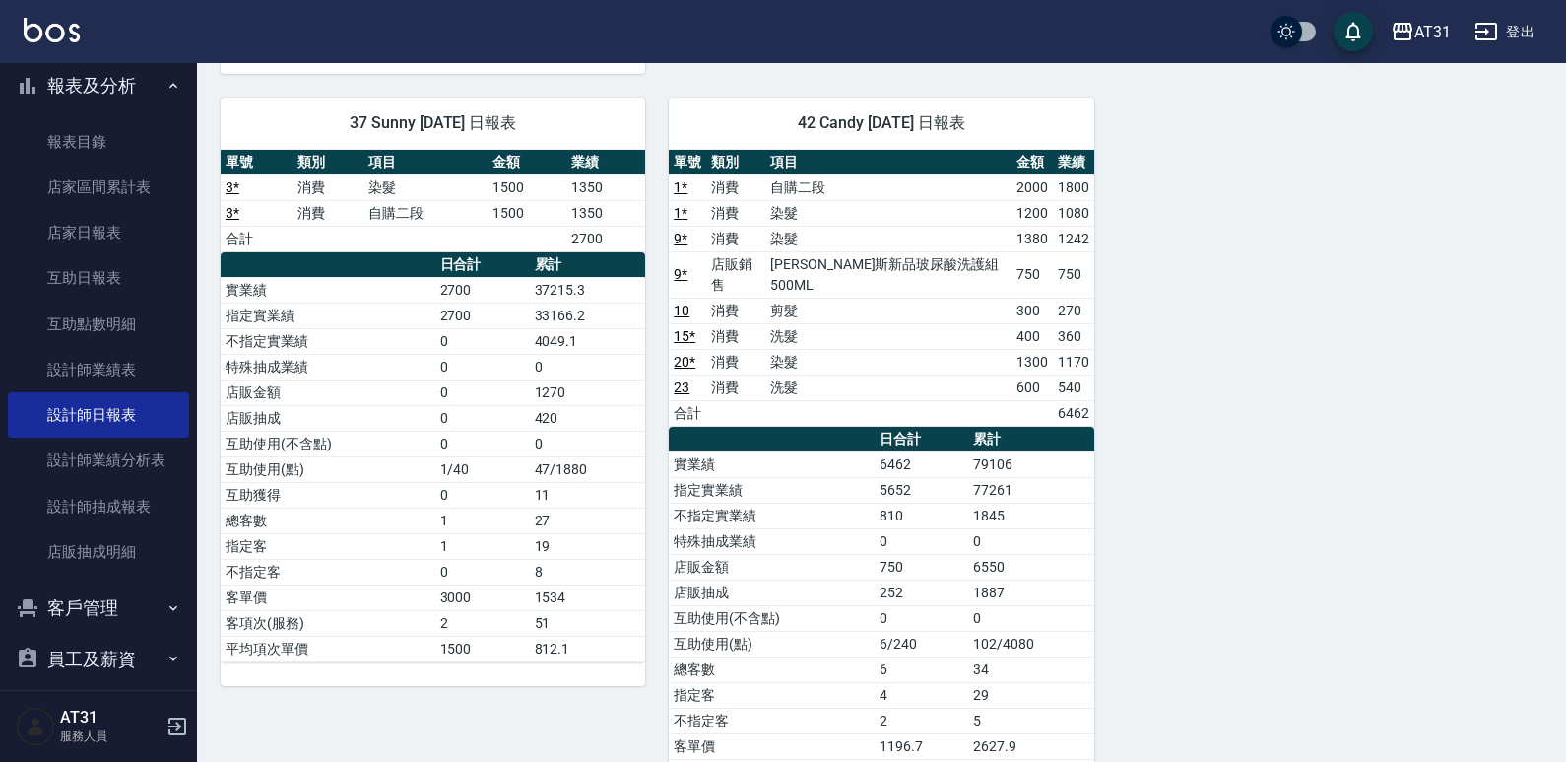
scroll to position [940, 0]
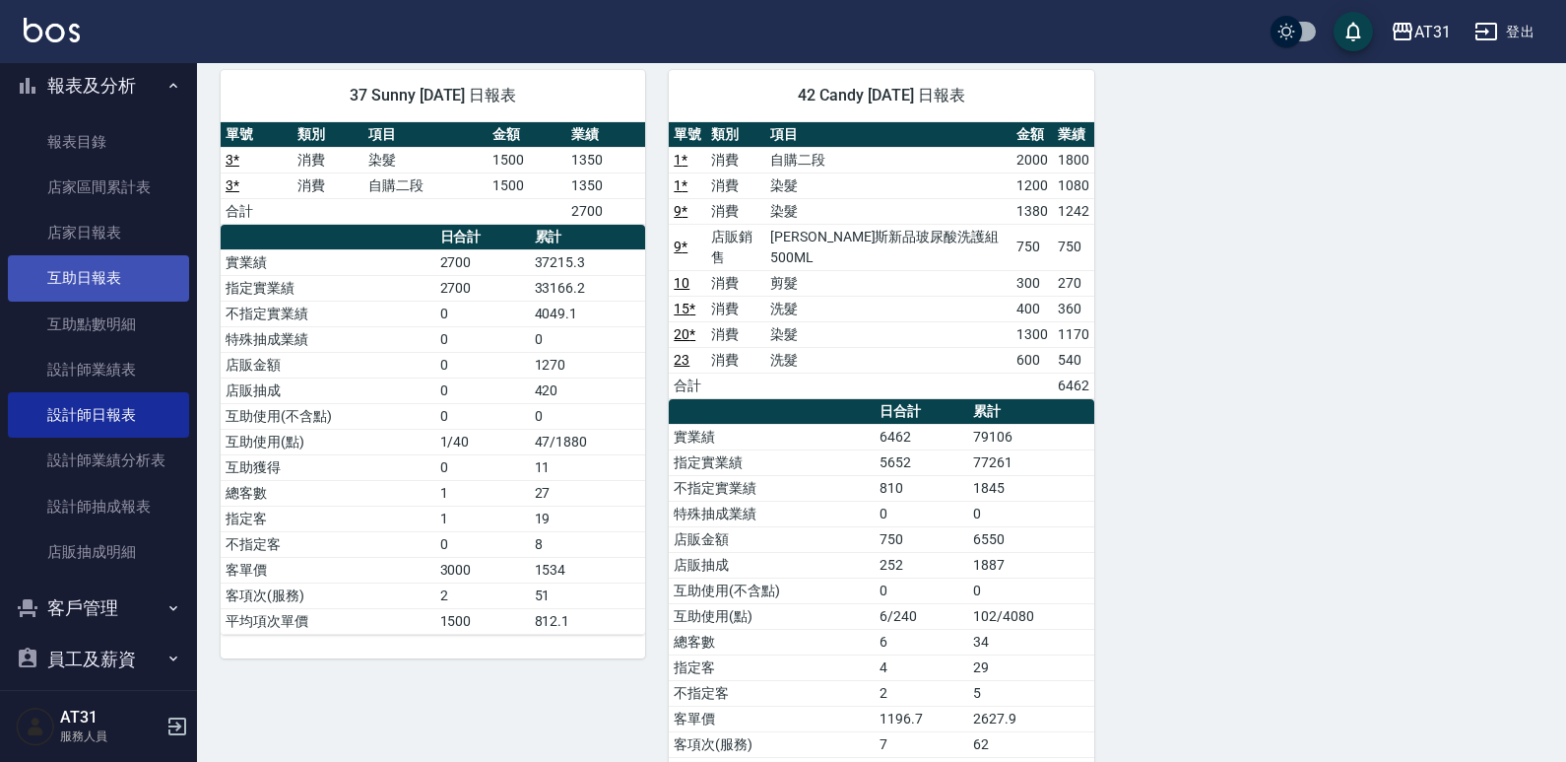
click at [61, 288] on link "互助日報表" at bounding box center [98, 277] width 181 height 45
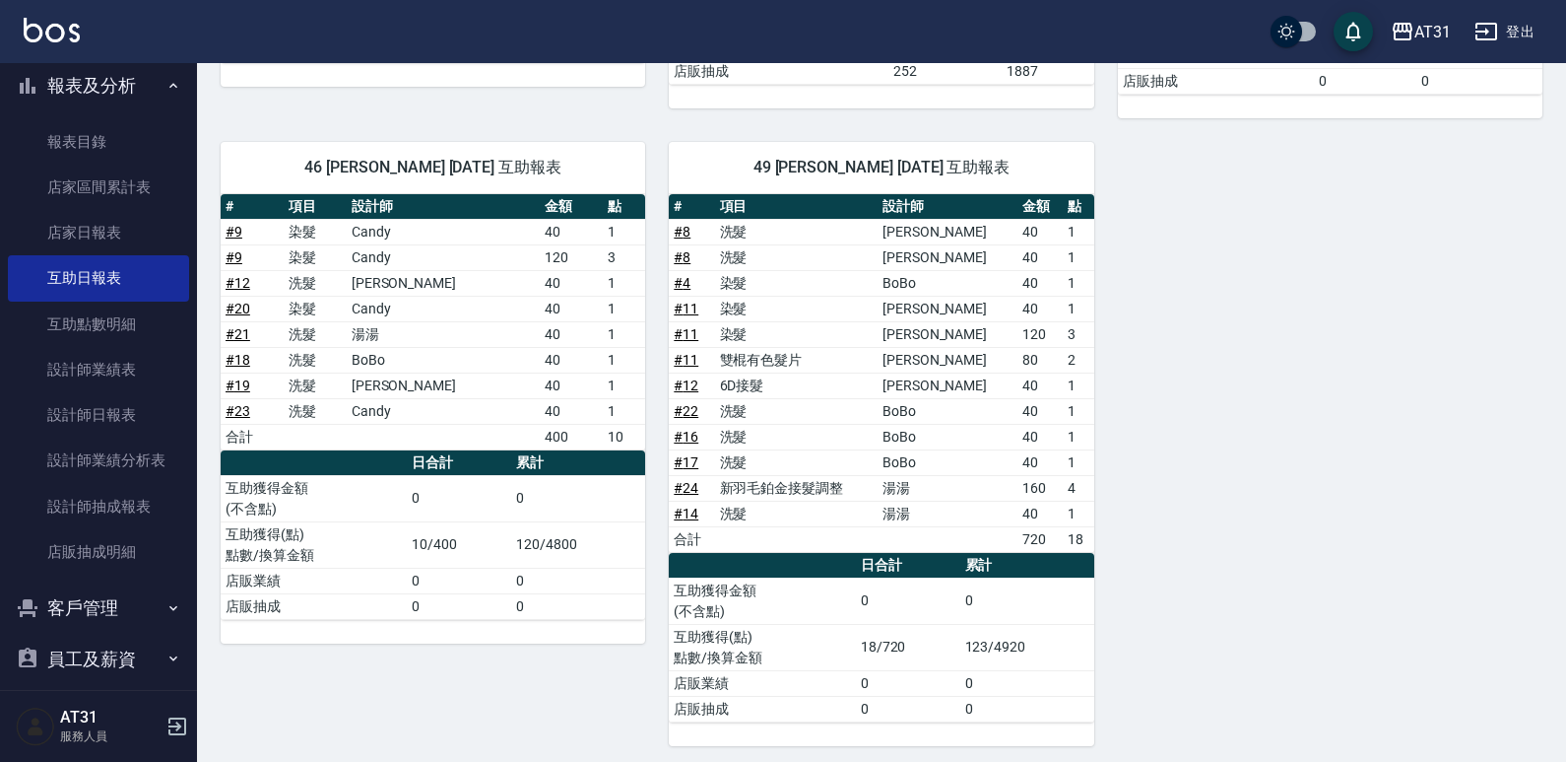
scroll to position [554, 0]
